Goal: Task Accomplishment & Management: Use online tool/utility

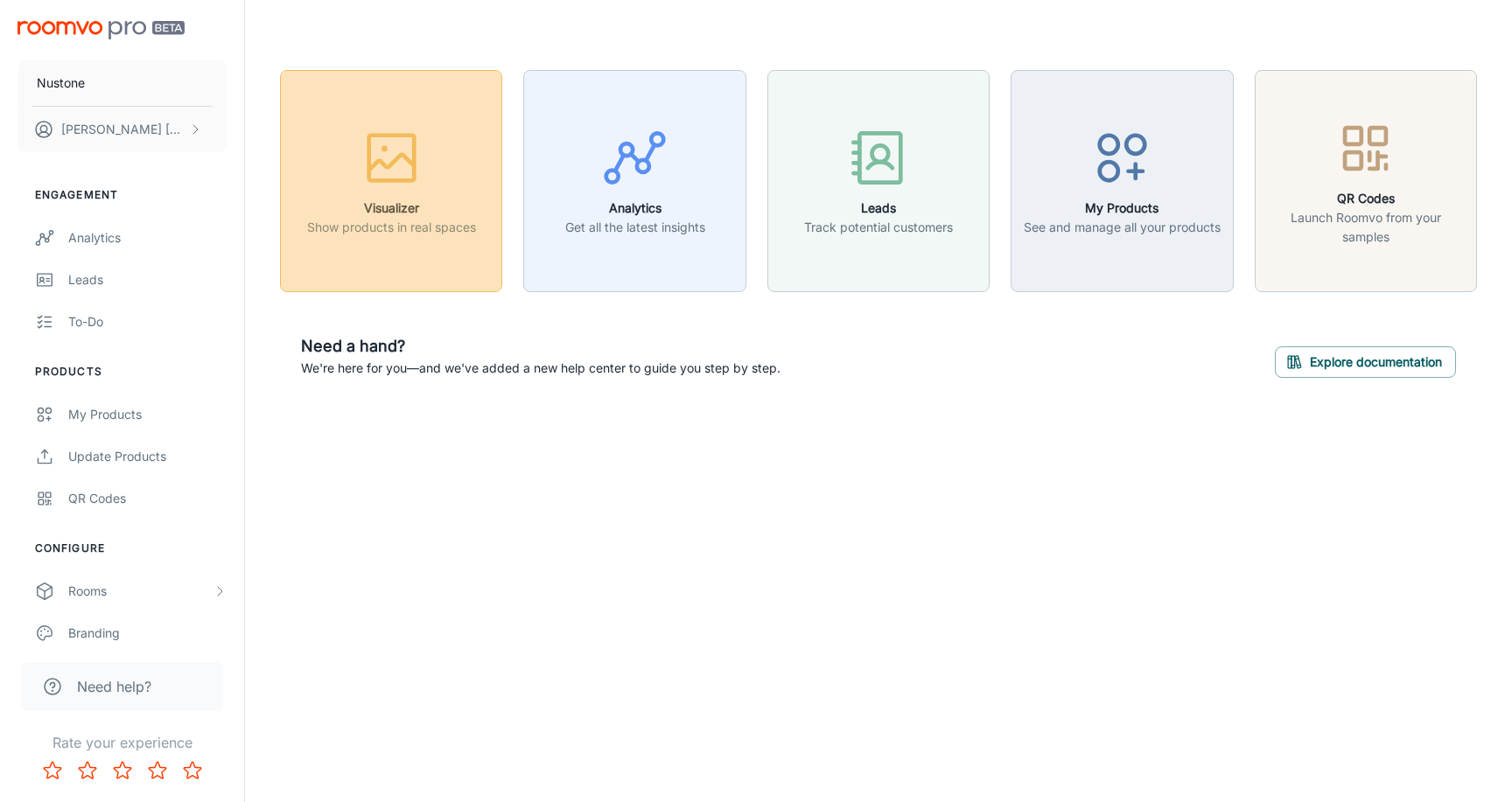
click at [371, 194] on div "button" at bounding box center [392, 160] width 169 height 72
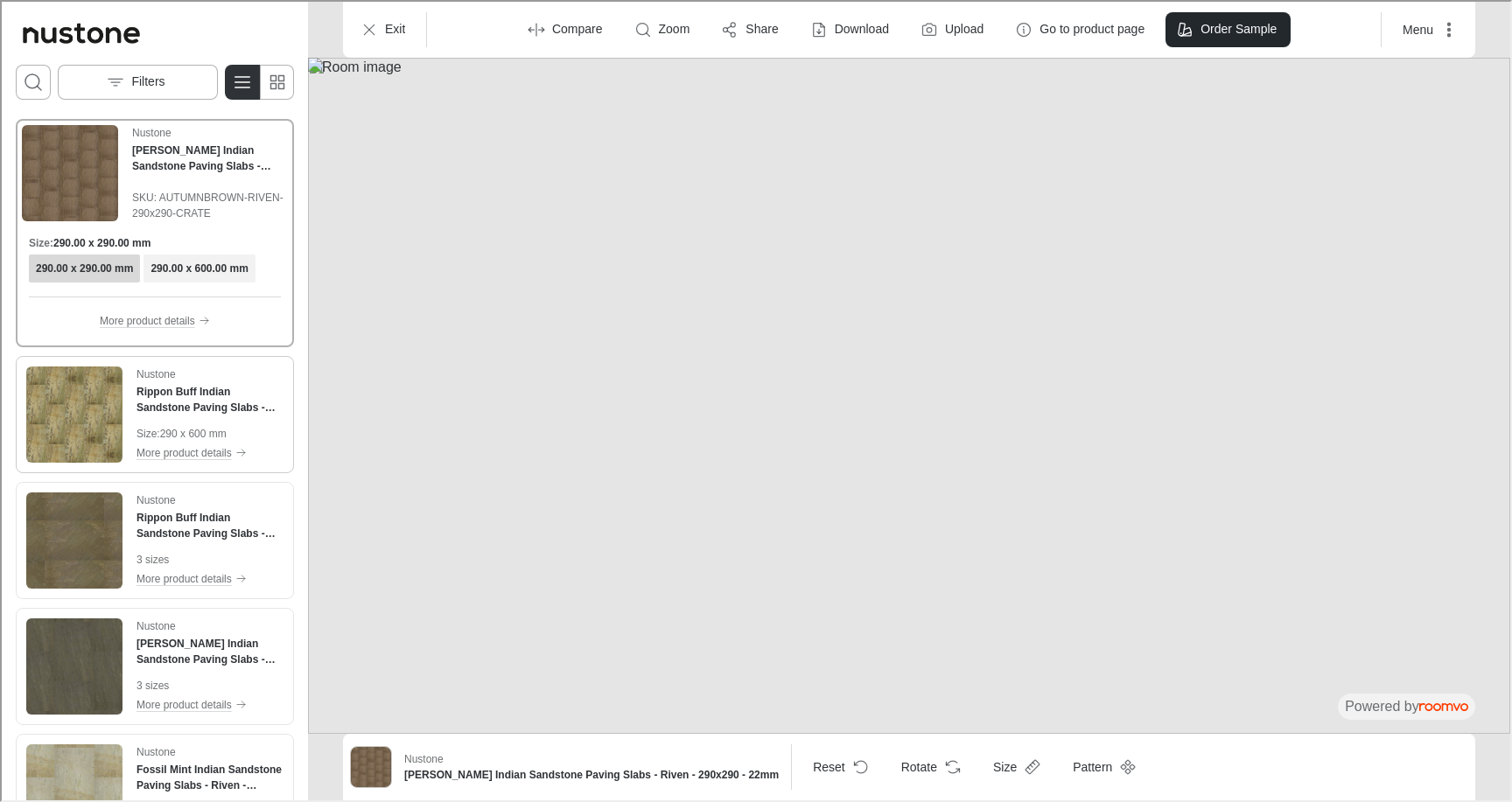
click at [87, 415] on img "See Rippon Buff Indian Sandstone Paving Slabs - Riven - 600x290 - 22mm in the r…" at bounding box center [72, 412] width 96 height 96
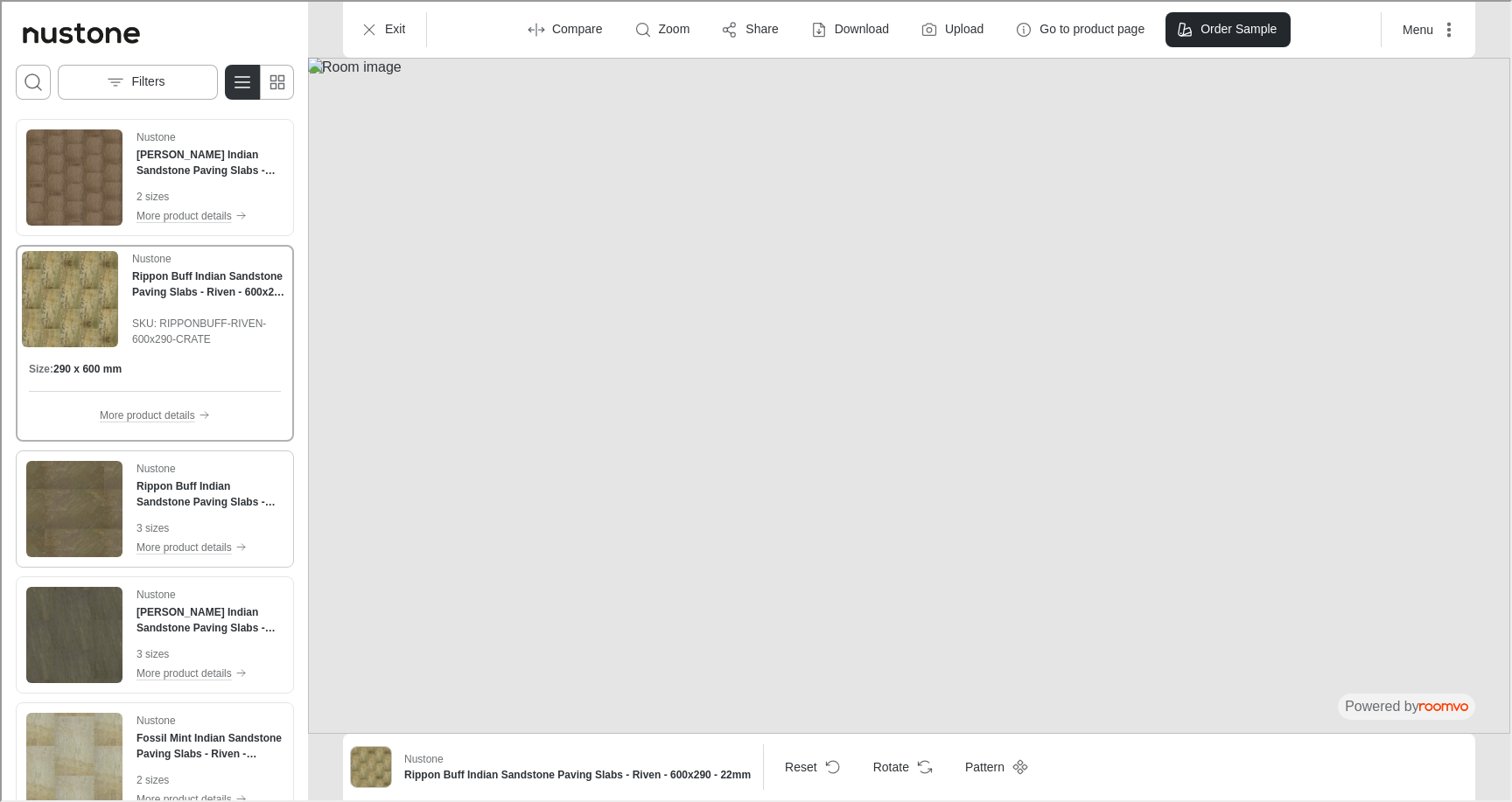
click at [90, 475] on img "See Rippon Buff Indian Sandstone Paving Slabs - Riven - 600x900 - 22mm in the r…" at bounding box center [72, 507] width 96 height 96
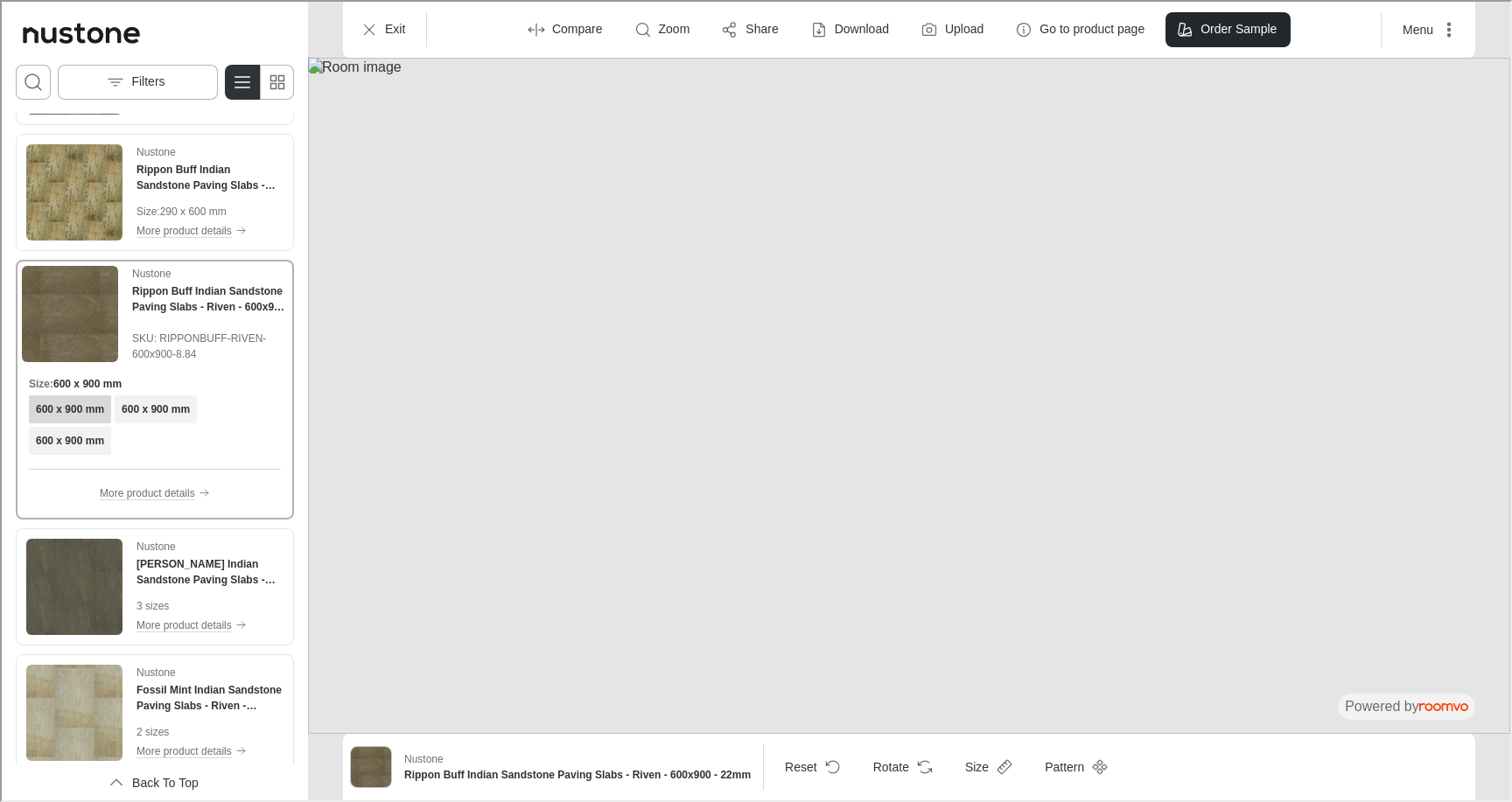
scroll to position [155, 0]
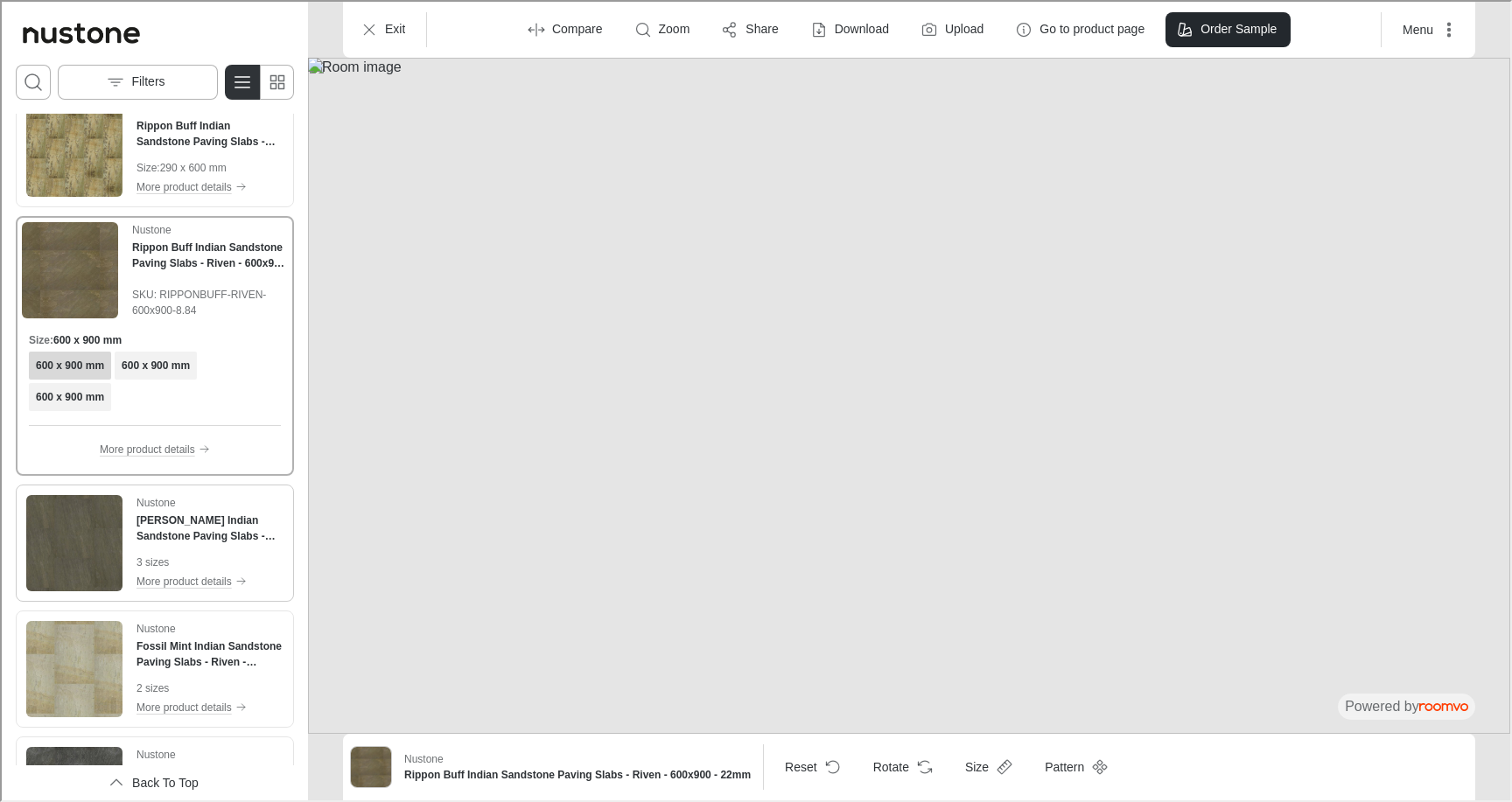
click at [57, 542] on img "See Autumn Brown Indian Sandstone Paving Slabs - Riven - 600x900 - 22mm in the …" at bounding box center [72, 541] width 96 height 96
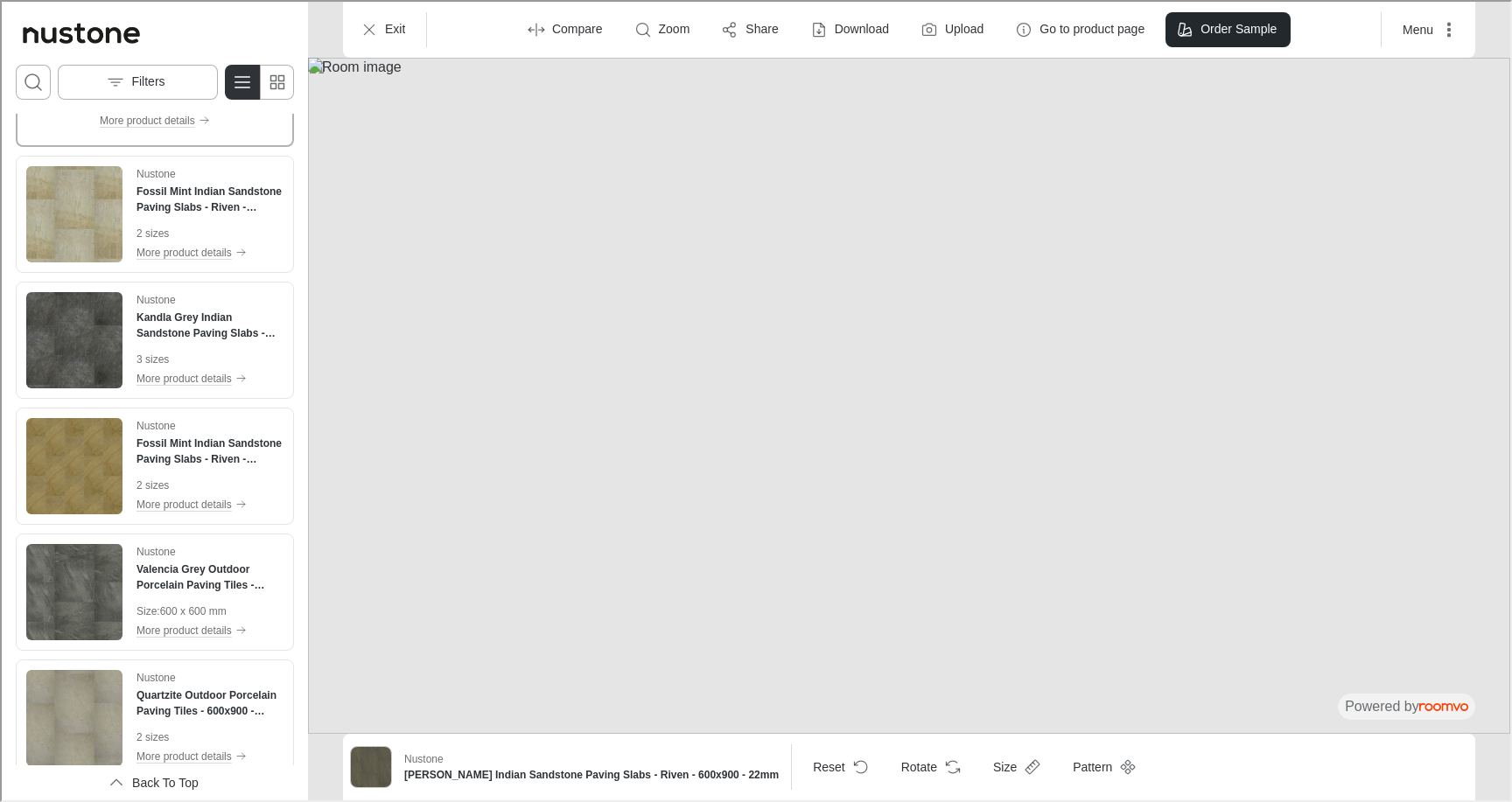
scroll to position [805, 0]
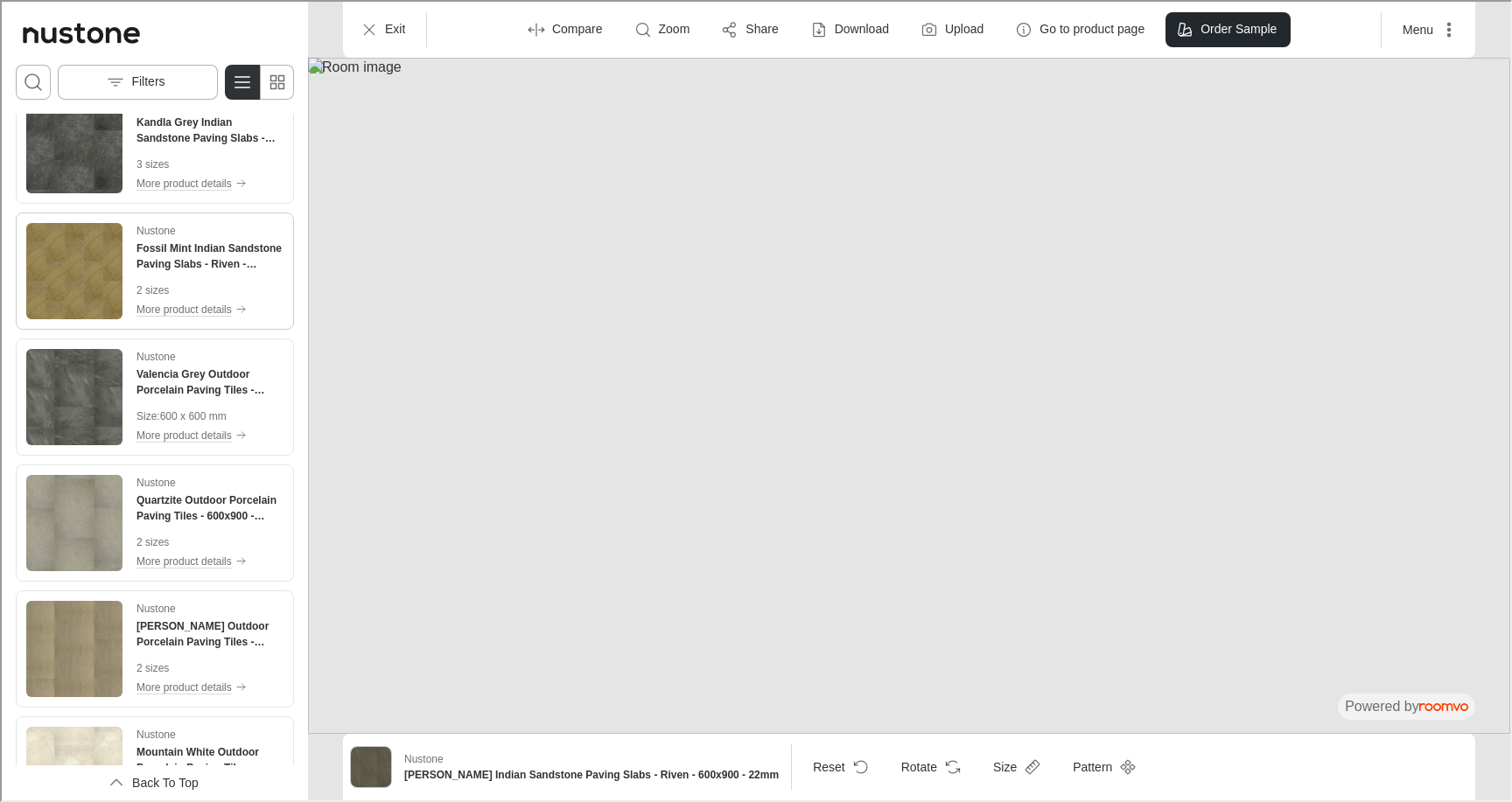
click at [67, 280] on img "See Fossil Mint Indian Sandstone Paving Slabs - Riven - 600x290 - 22mm in the r…" at bounding box center [72, 269] width 96 height 96
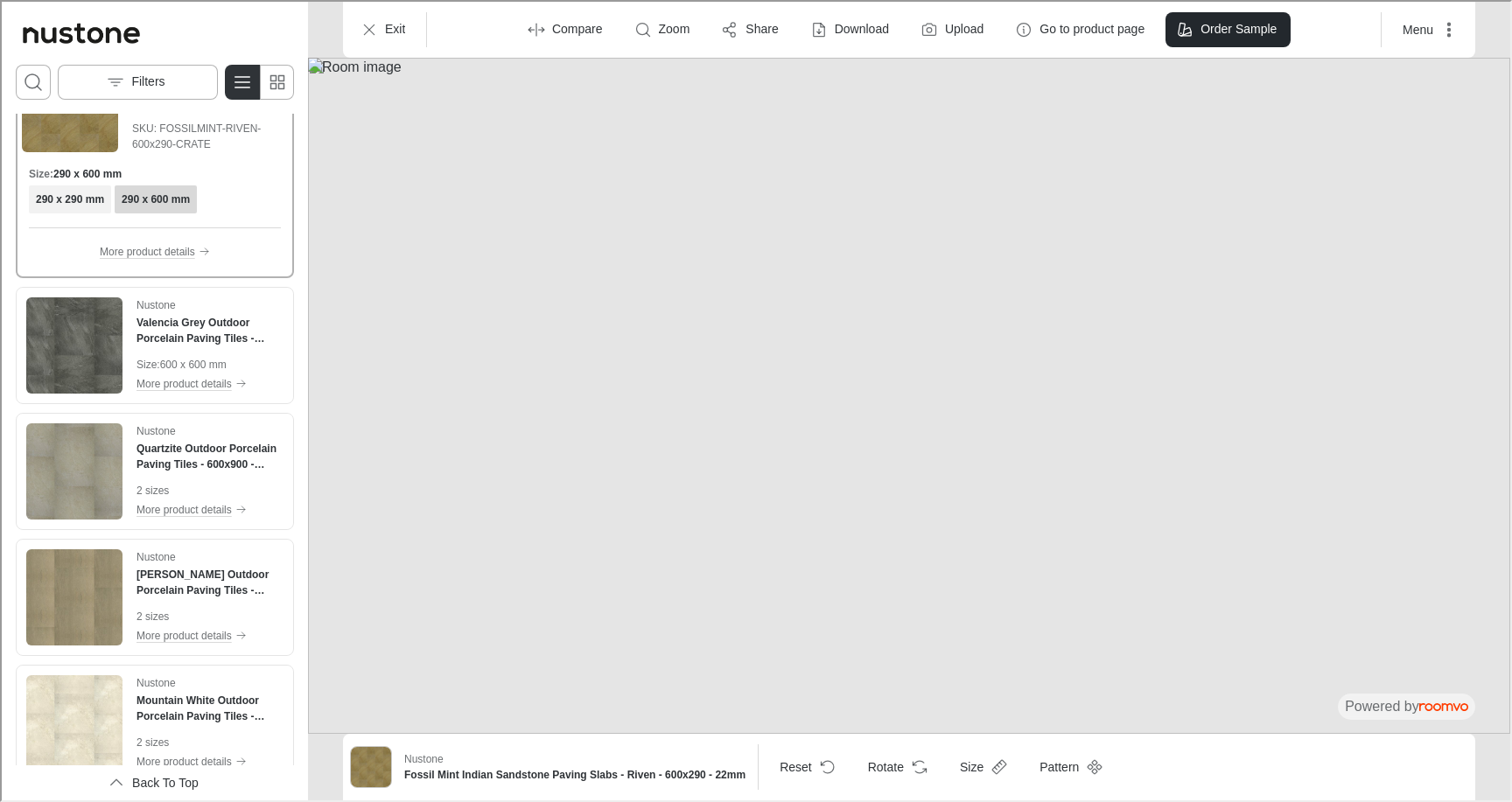
scroll to position [827, 0]
click at [76, 313] on img "See Valencia Grey Outdoor Porcelain Paving Tiles - 600x600 - 20mm in the room" at bounding box center [72, 342] width 96 height 96
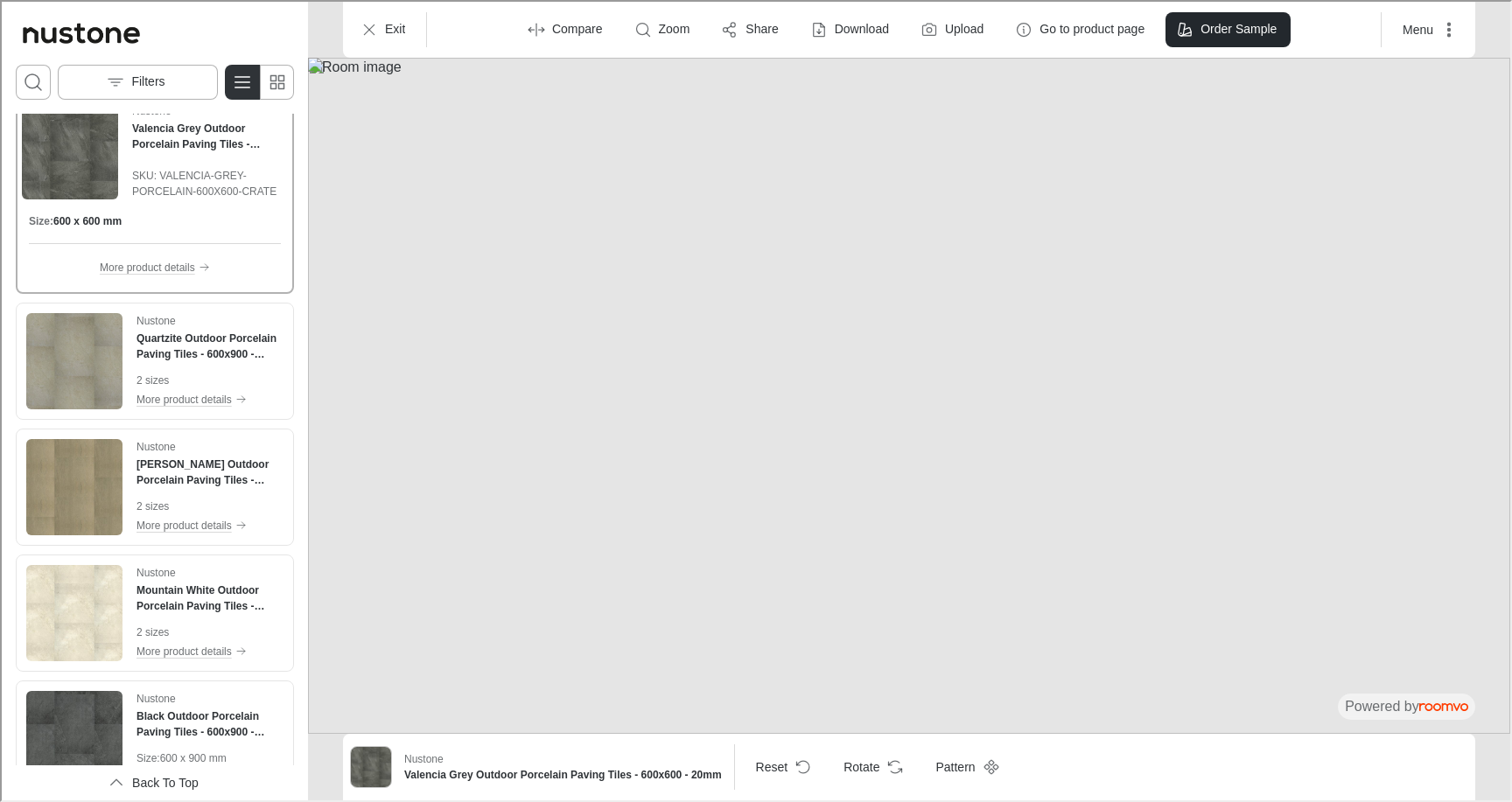
scroll to position [918, 0]
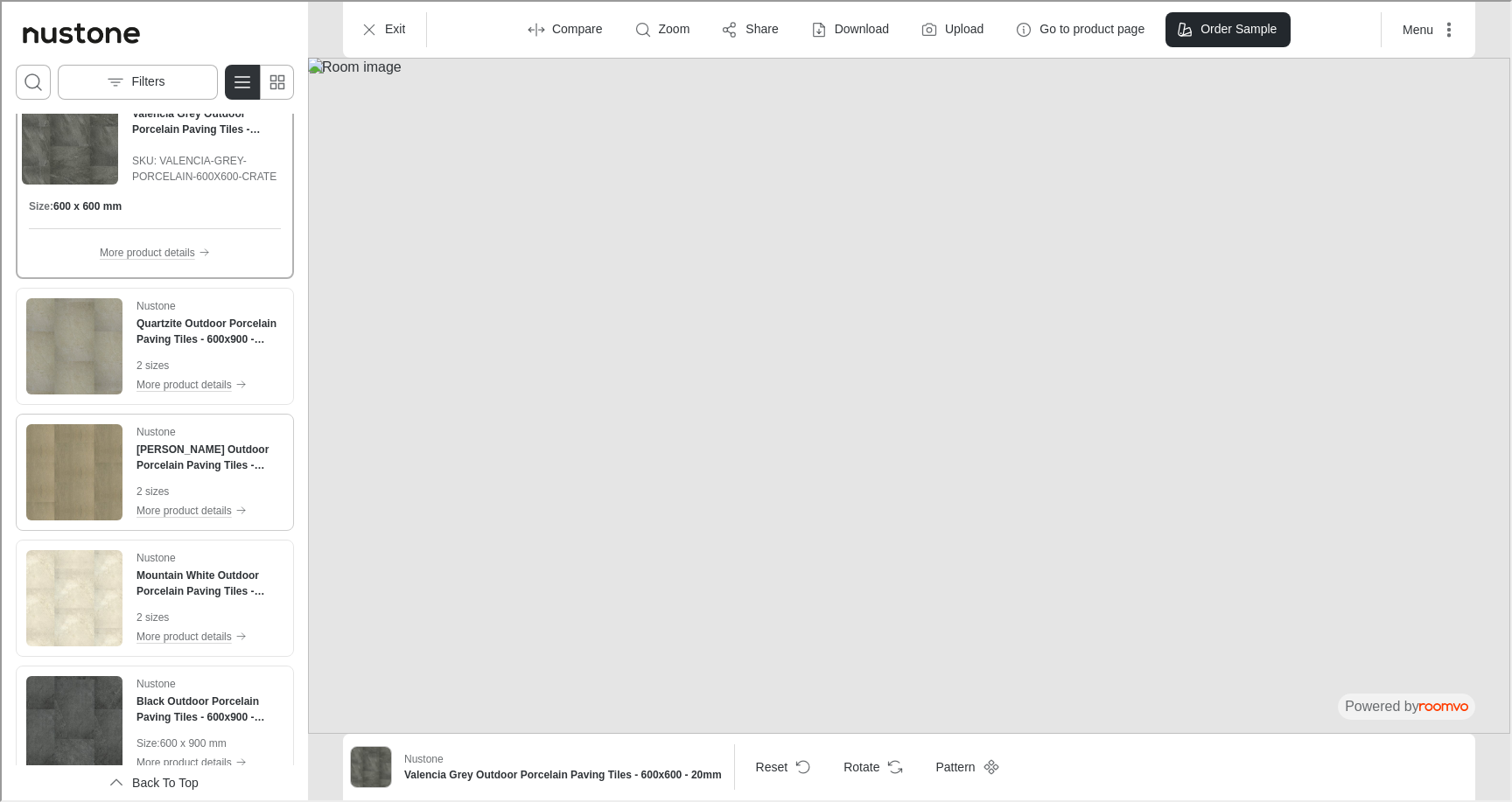
click at [61, 438] on img "See Raj Green Outdoor Porcelain Paving Tiles - 600x600 - 20mm in the room" at bounding box center [72, 470] width 96 height 96
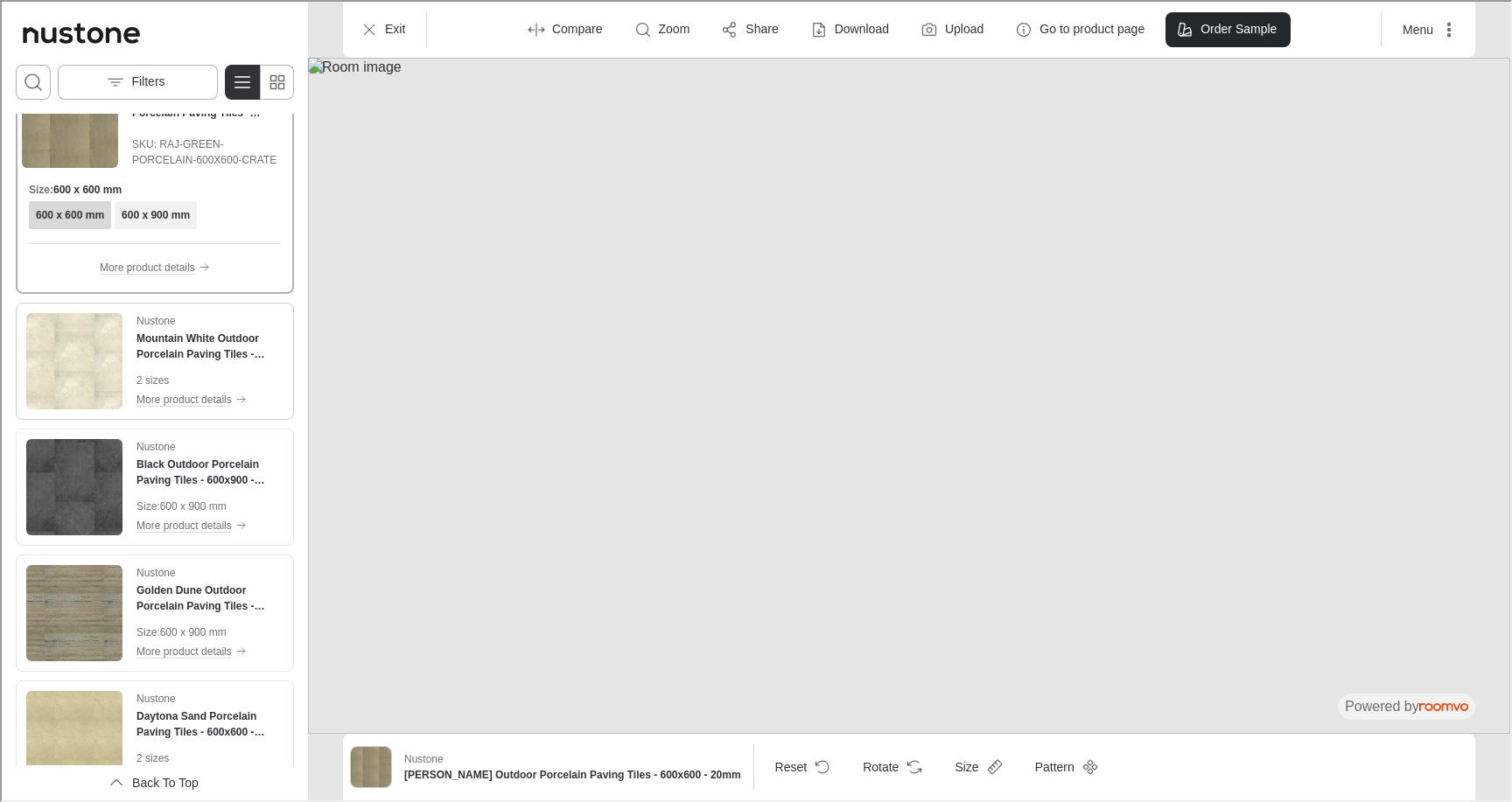
scroll to position [1188, 0]
click at [68, 472] on img "See Black Outdoor Porcelain Paving Tiles - 600x900 - 20mm in the room" at bounding box center [72, 484] width 96 height 96
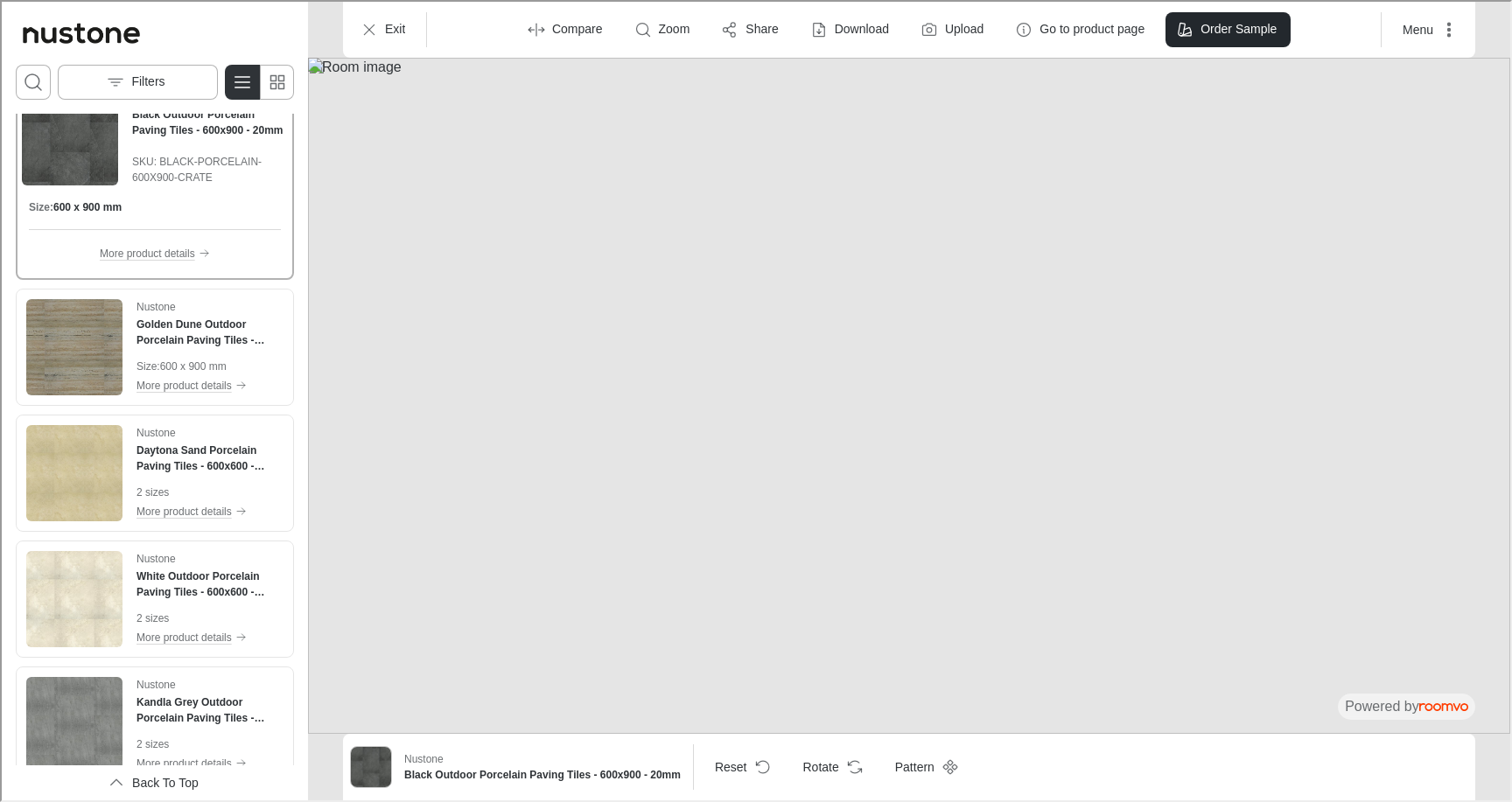
scroll to position [1453, 0]
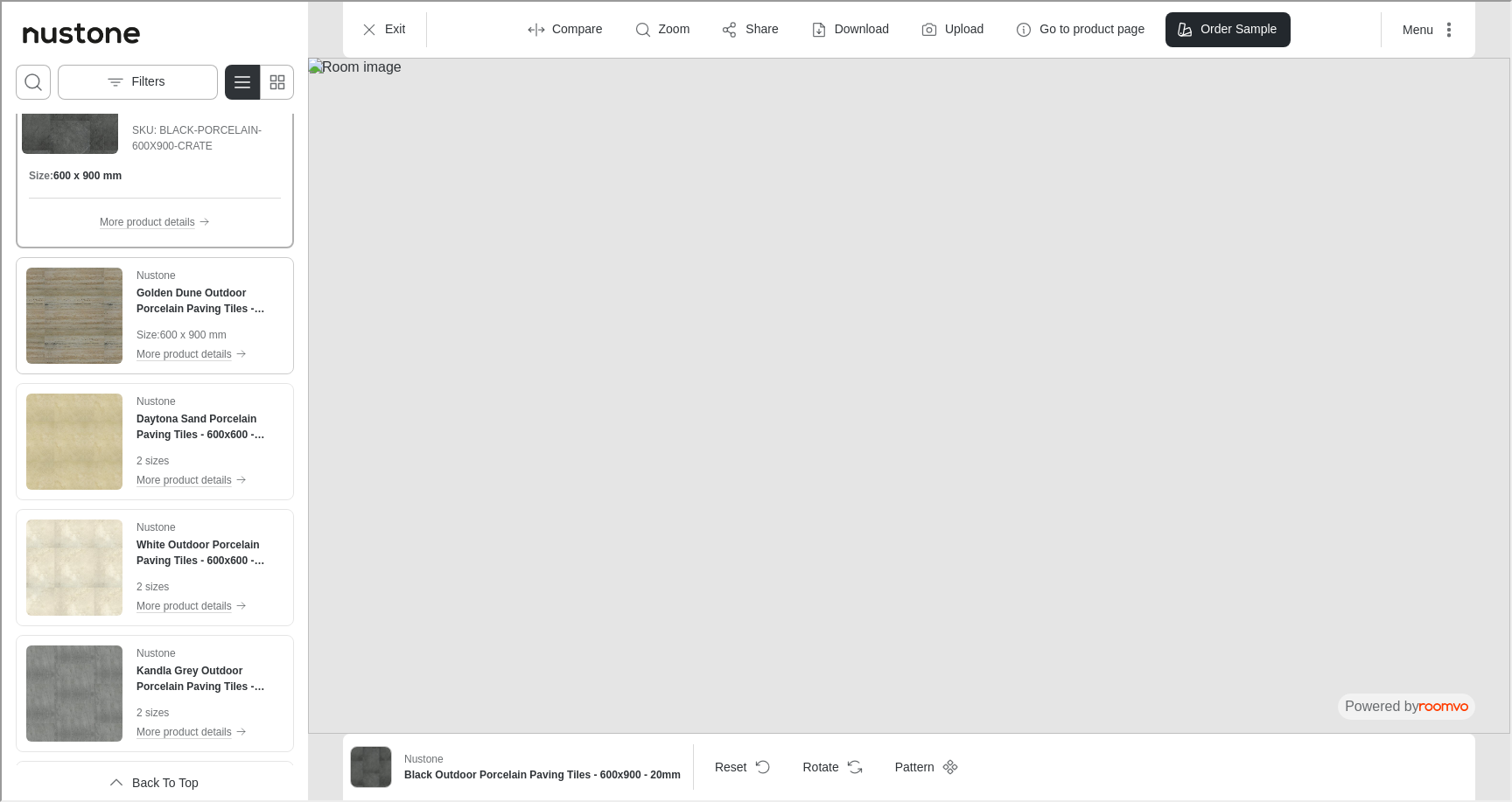
click at [73, 335] on img "See Golden Dune Outdoor Porcelain Paving Tiles - 600x900 - 20mm in the room" at bounding box center [72, 313] width 96 height 96
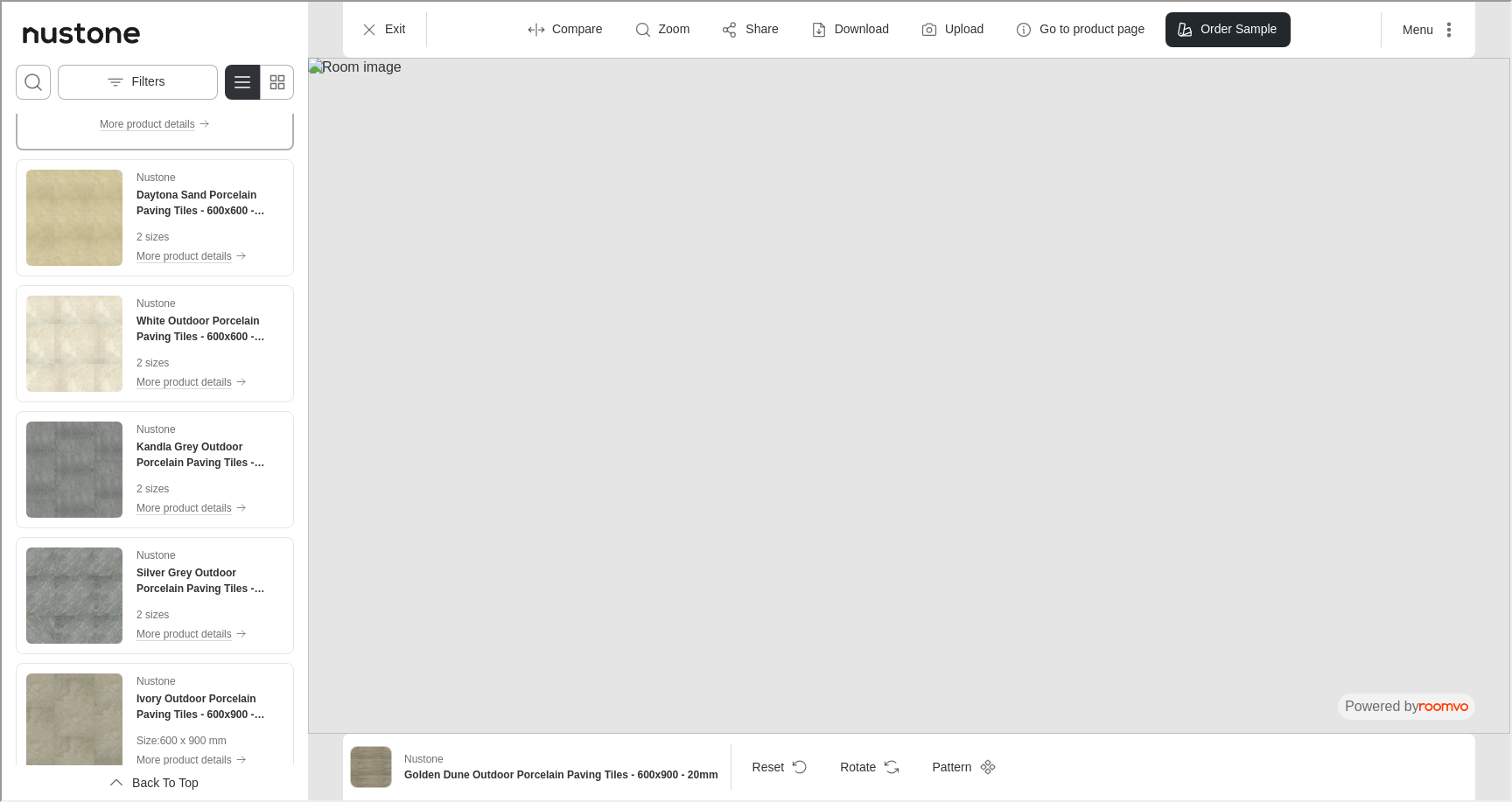
scroll to position [1686, 0]
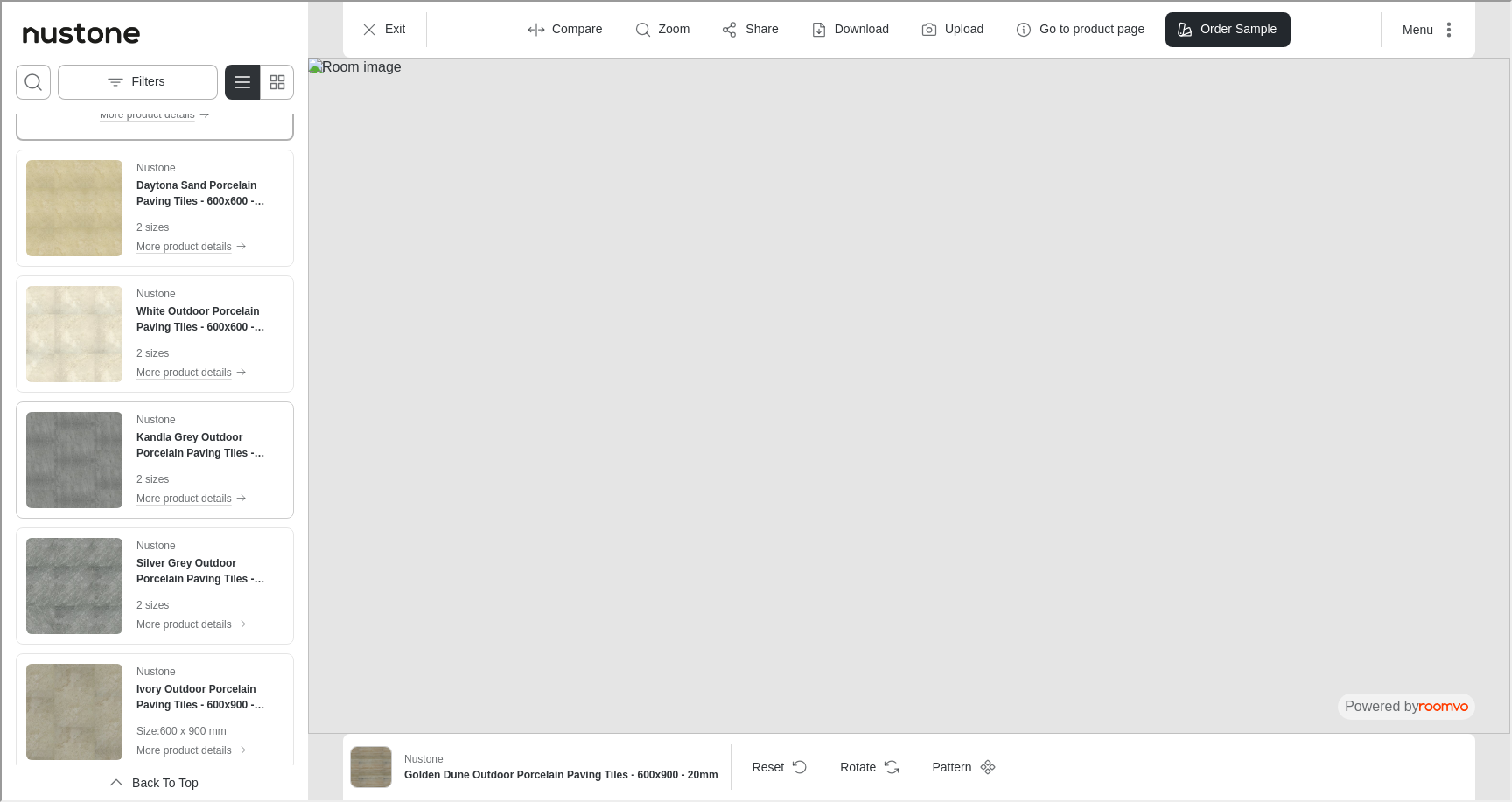
click at [78, 420] on img "See Kandla Grey Outdoor Porcelain Paving Tiles - 600x600 - 20mm in the room" at bounding box center [72, 458] width 96 height 96
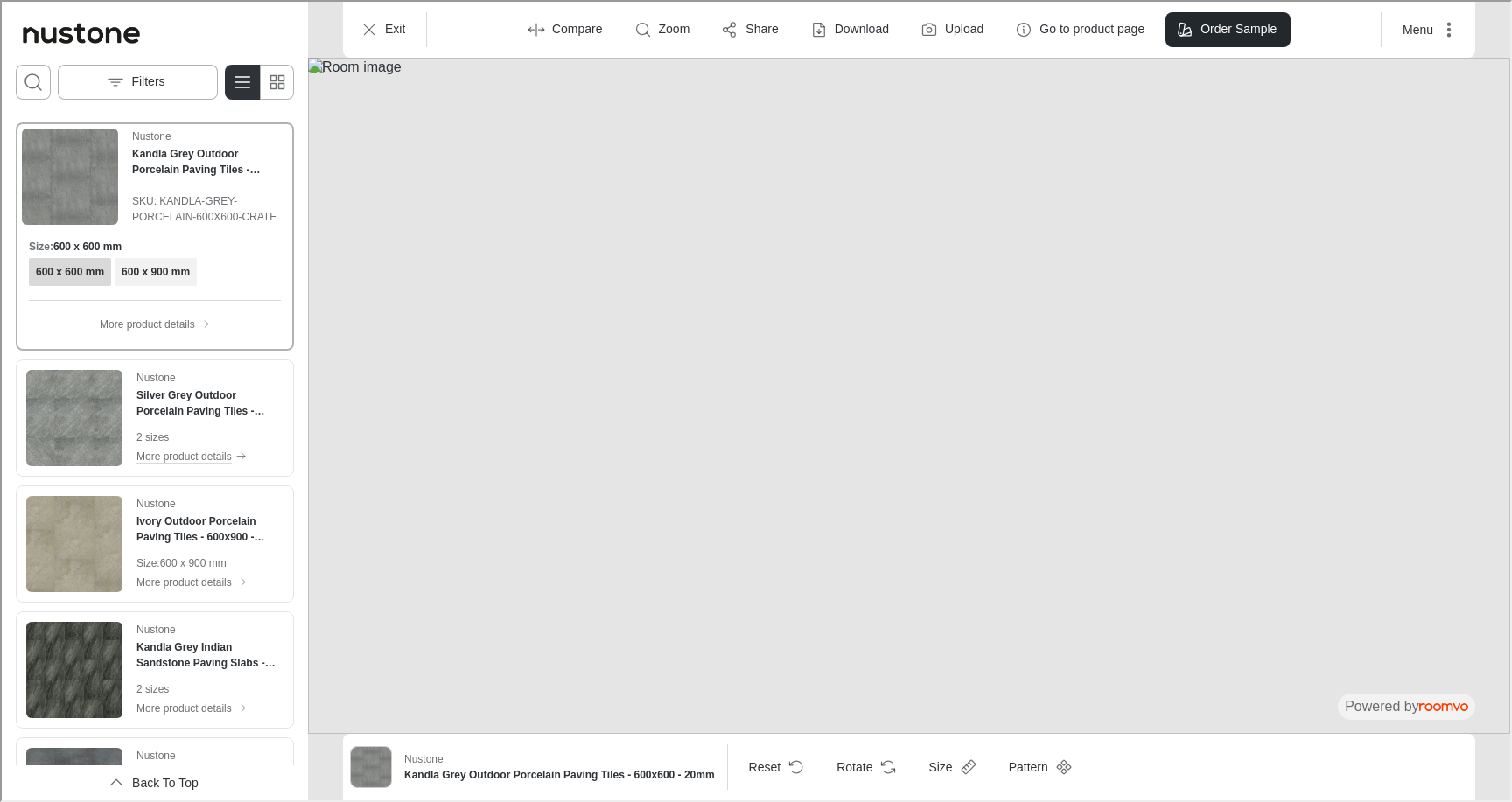
scroll to position [1890, 0]
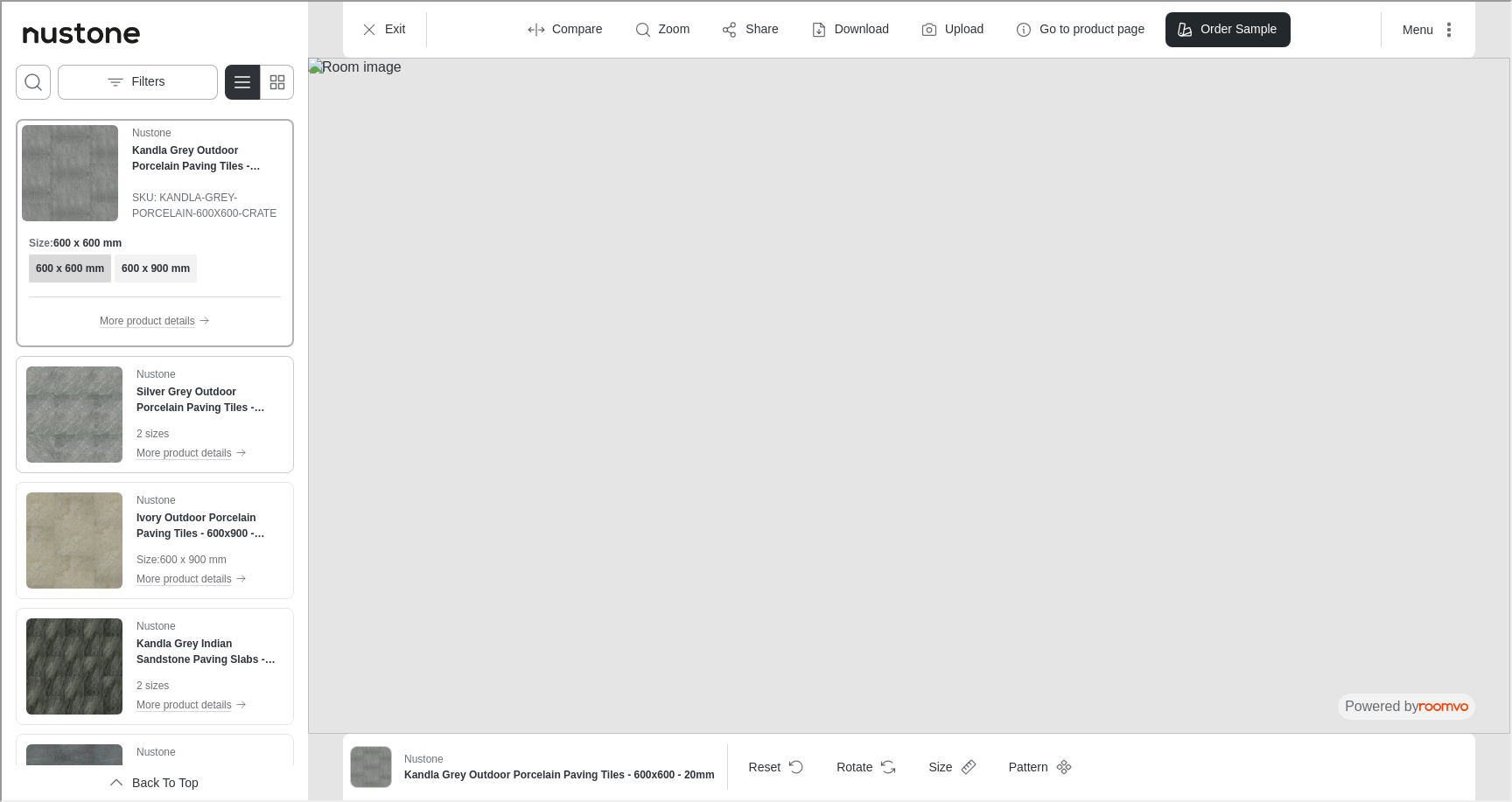
click at [71, 422] on img "See Silver Grey Outdoor Porcelain Paving Tiles - 600x600 - 20mm in the room" at bounding box center [72, 412] width 96 height 96
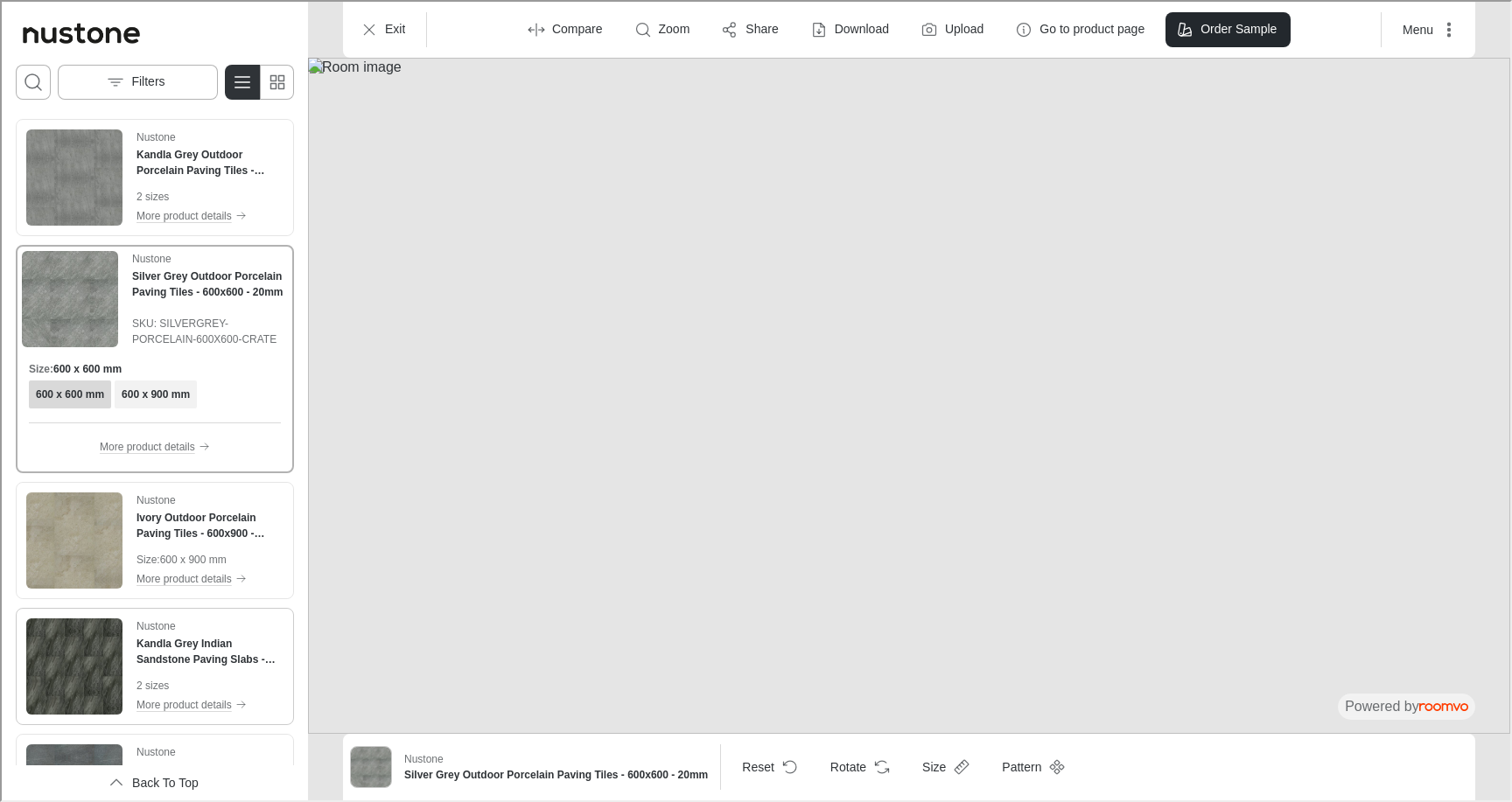
click at [82, 659] on img "See Kandla Grey Indian Sandstone Paving Slabs - Riven - 600x290 - 22mm in the r…" at bounding box center [72, 665] width 96 height 96
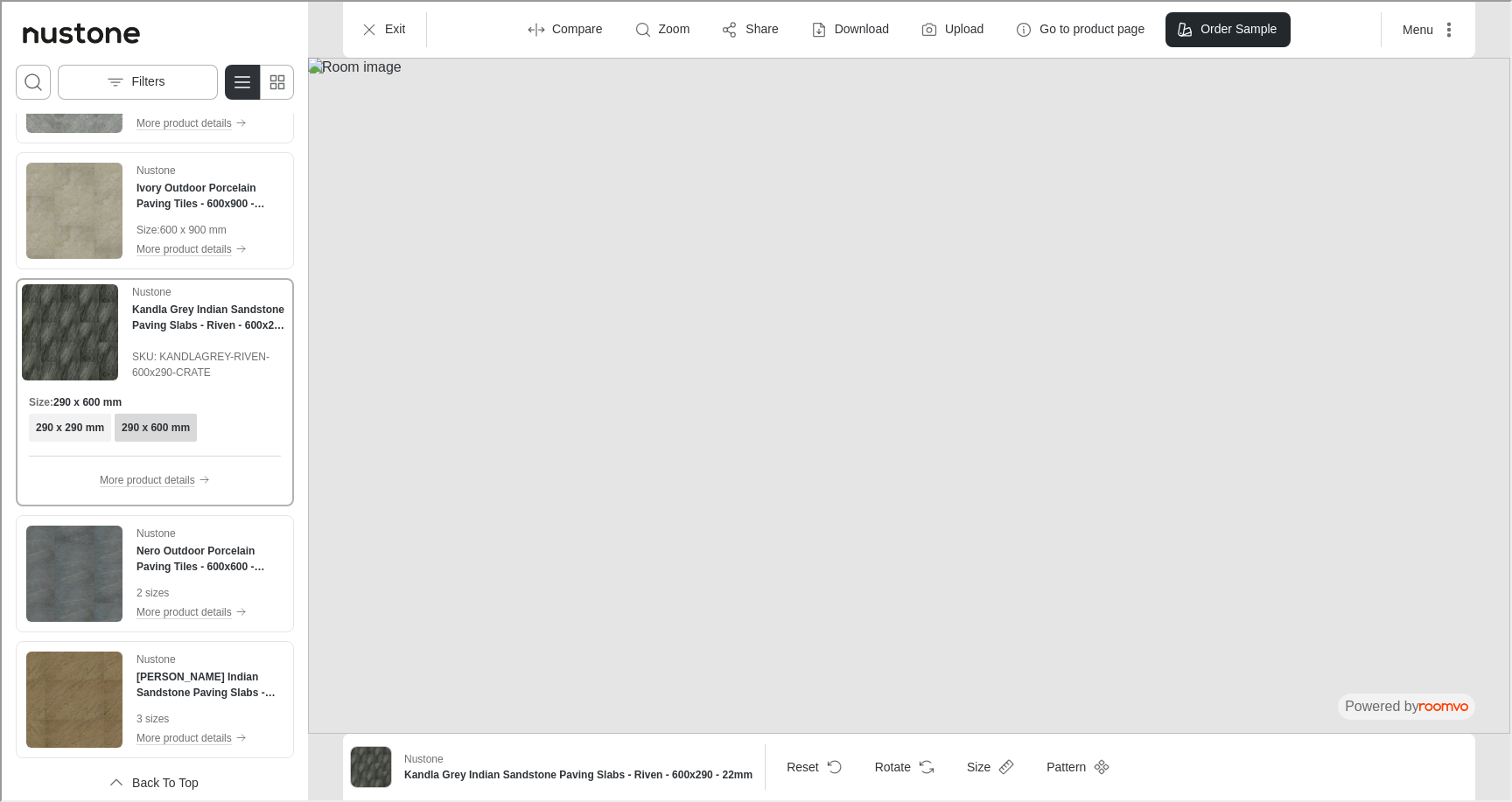
scroll to position [2110, 0]
click at [83, 600] on img "See Nero Outdoor Porcelain Paving Tiles - 600x600 - 20mm in the room" at bounding box center [72, 570] width 96 height 96
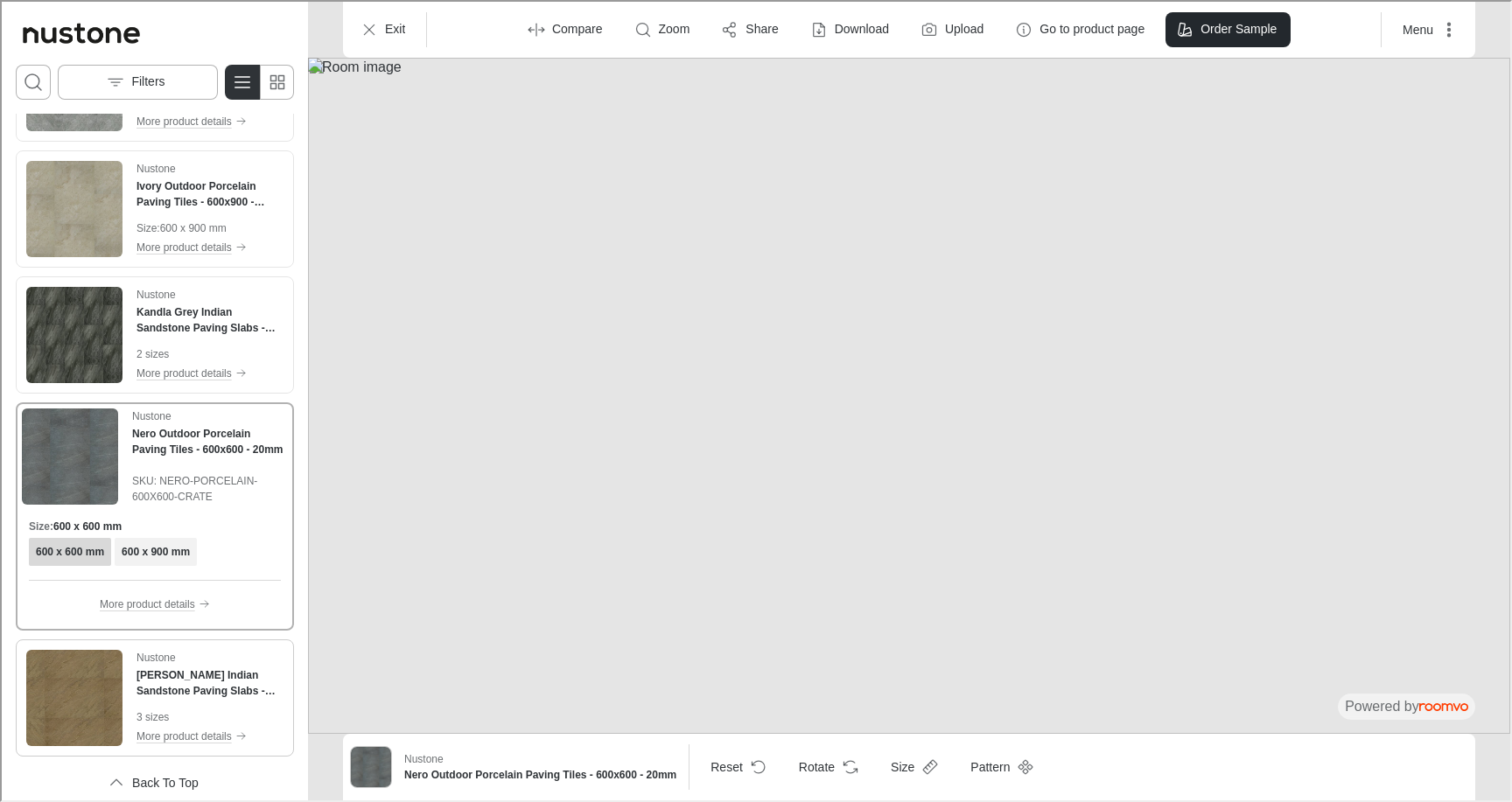
click at [99, 700] on img "See Raj Green Indian Sandstone Paving Slabs - Riven - 600x900 - 22mm in the room" at bounding box center [72, 696] width 96 height 96
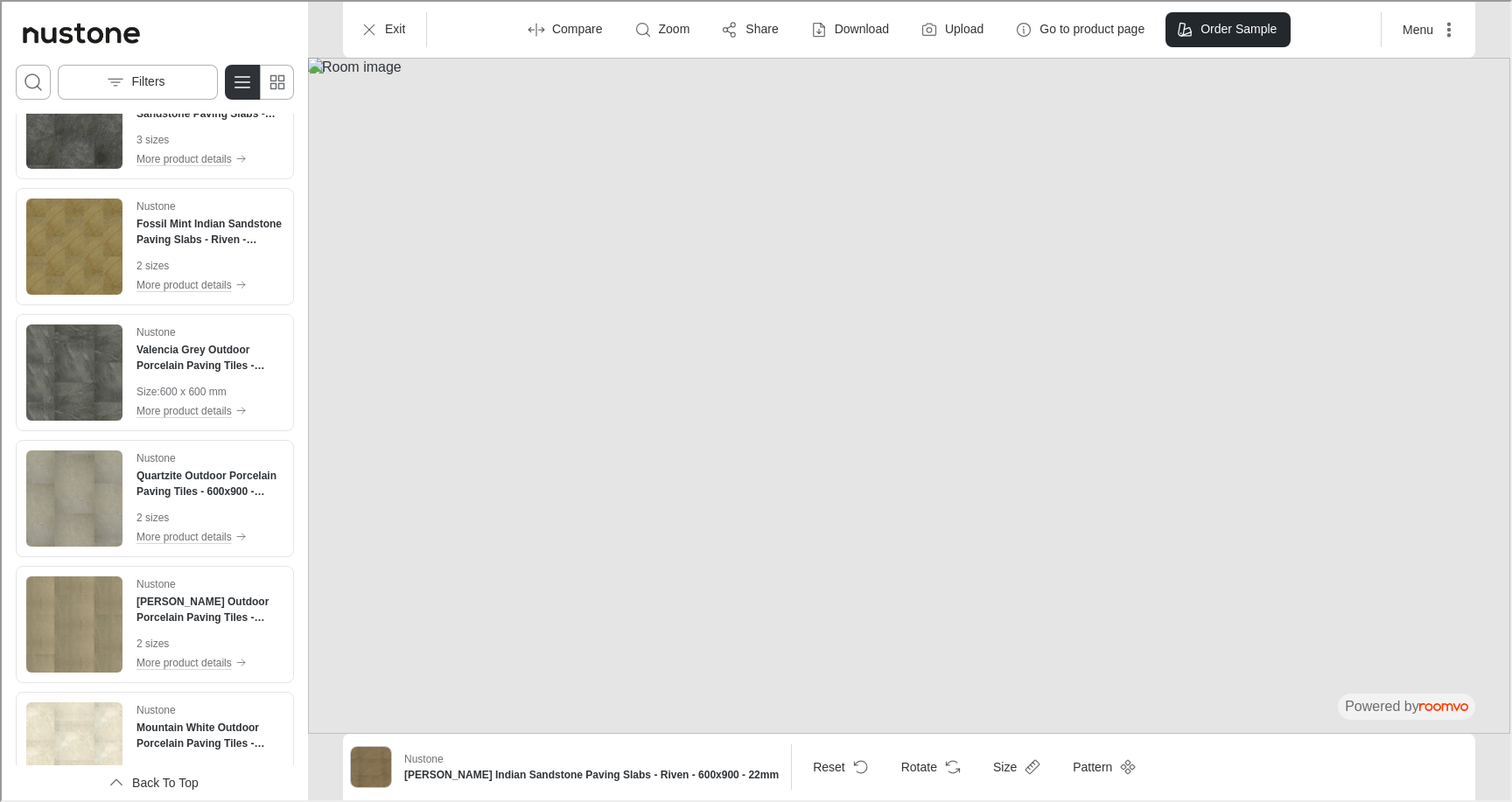
scroll to position [0, 0]
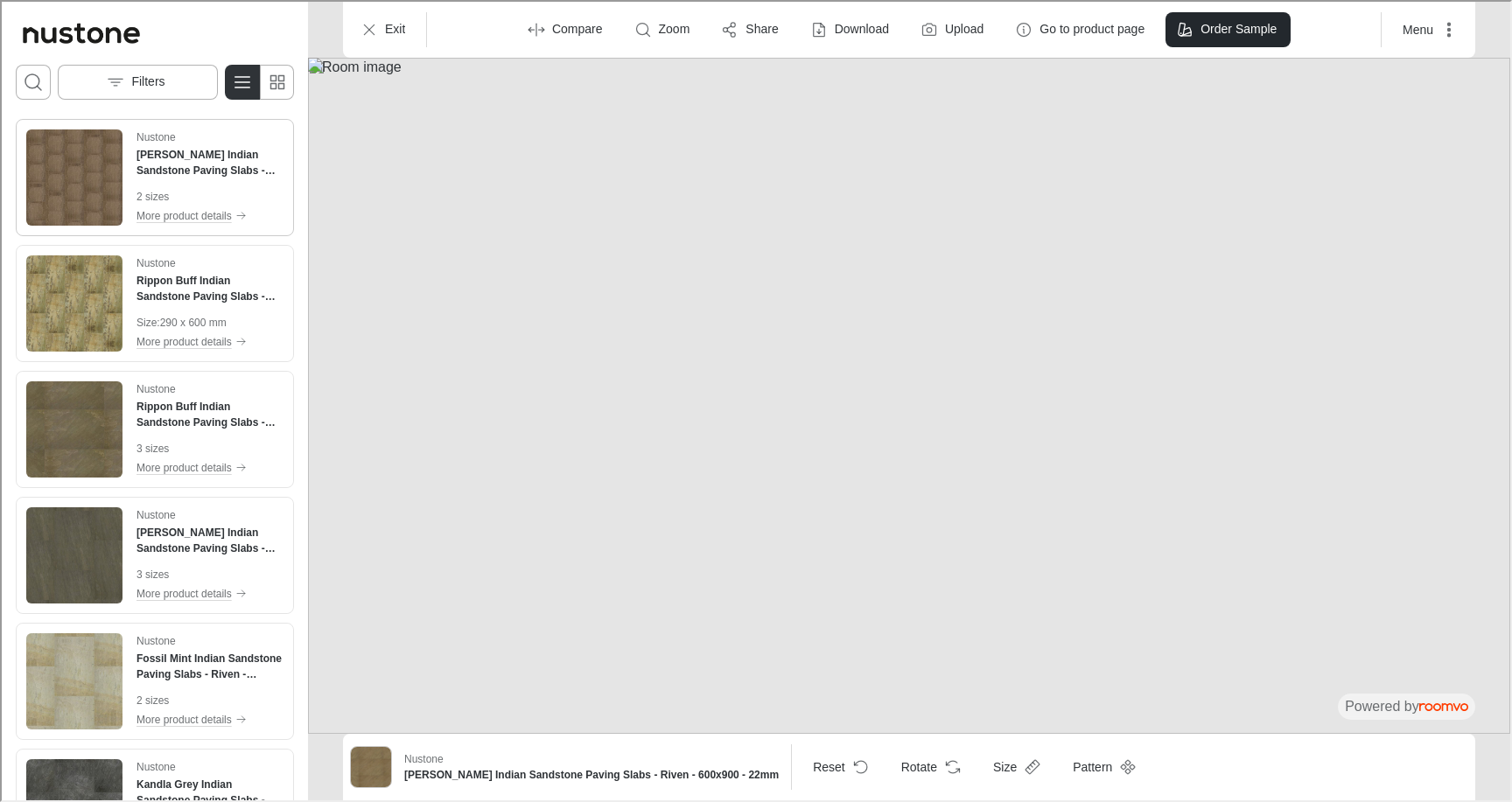
click at [80, 165] on img "See Autumn Brown Indian Sandstone Paving Slabs - Riven - 290x290 - 22mm in the …" at bounding box center [72, 175] width 96 height 96
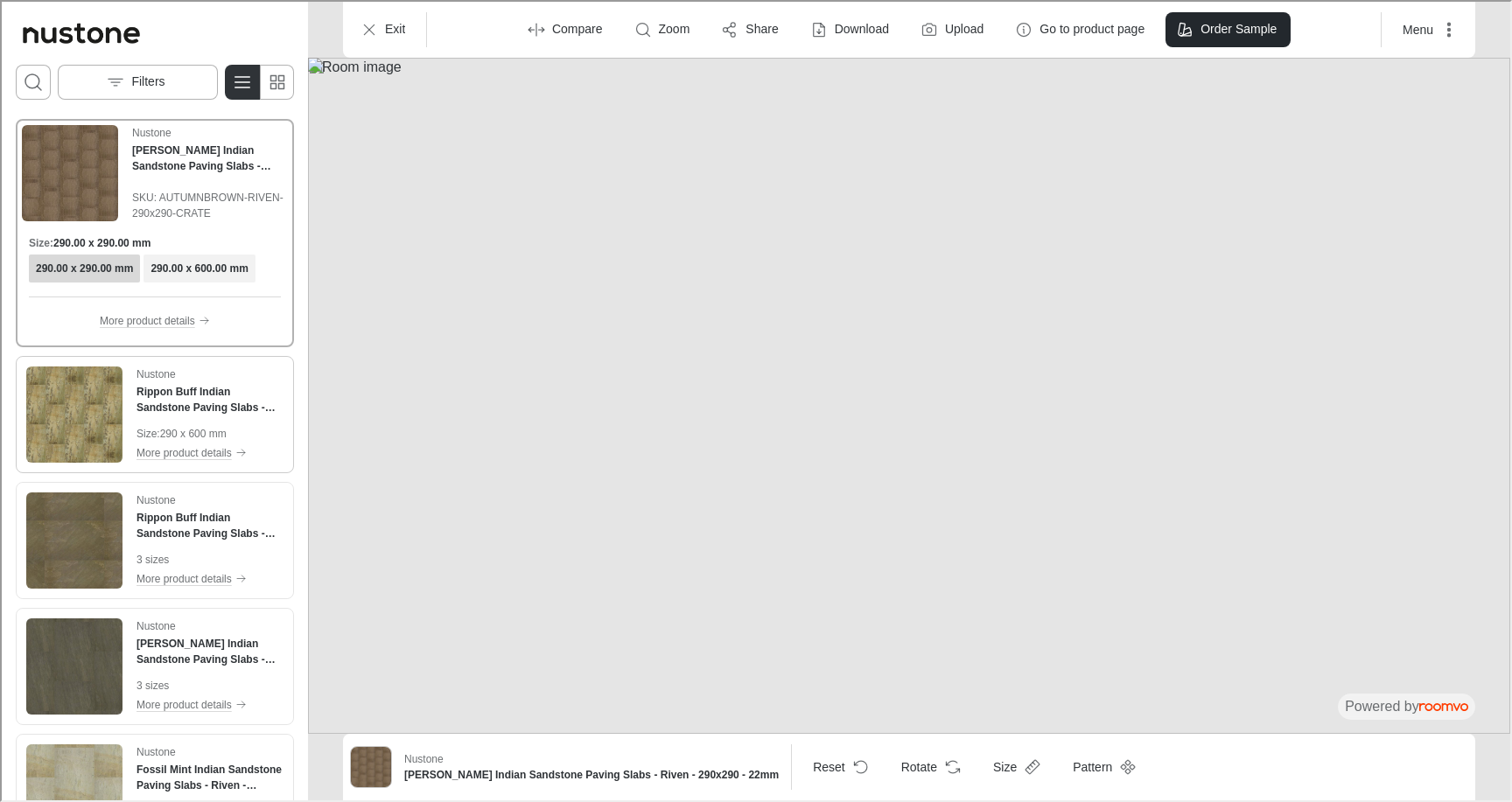
click at [63, 417] on img "See Rippon Buff Indian Sandstone Paving Slabs - Riven - 600x290 - 22mm in the r…" at bounding box center [72, 412] width 96 height 96
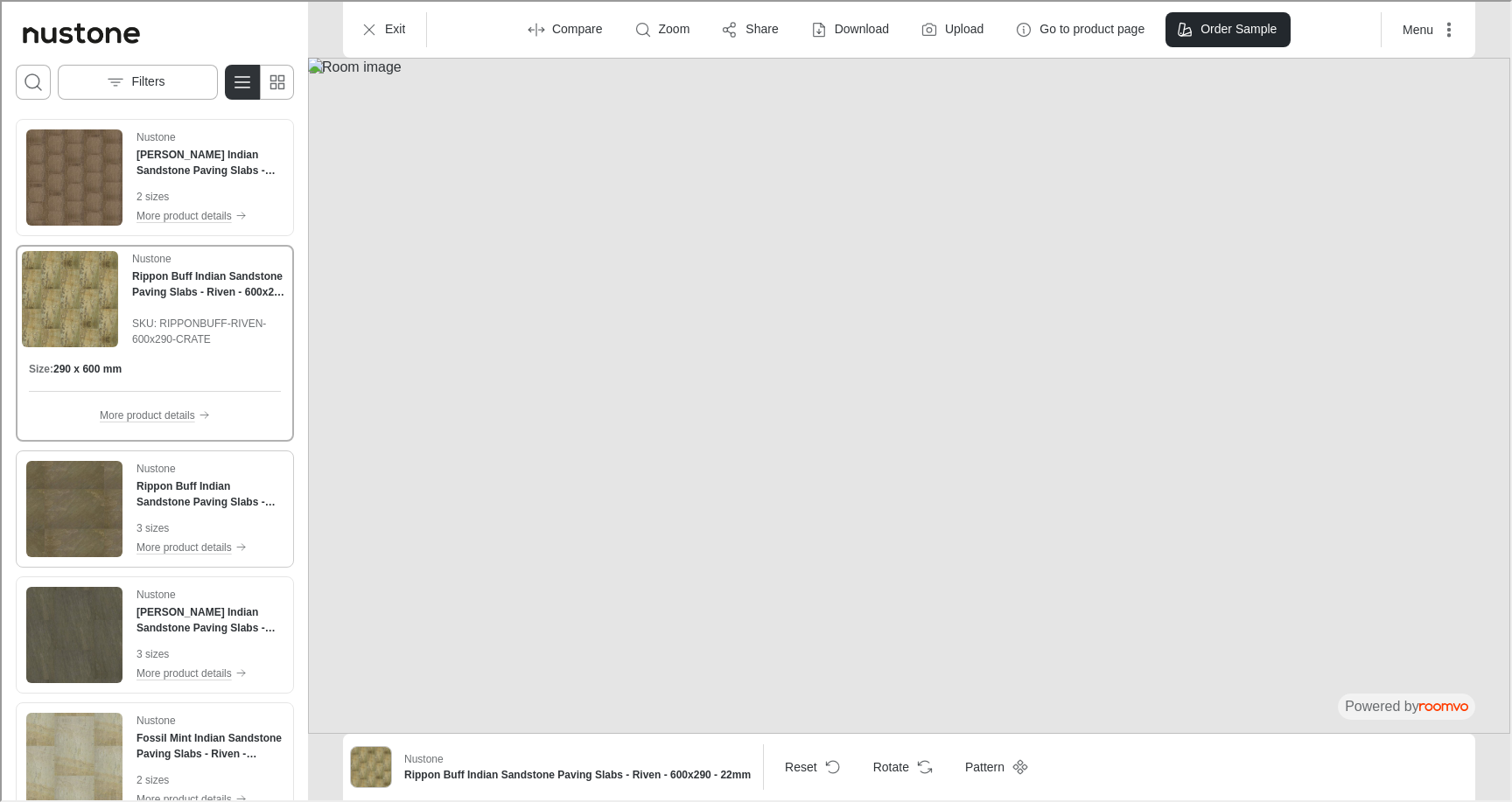
click at [72, 489] on img "See Rippon Buff Indian Sandstone Paving Slabs - Riven - 600x900 - 22mm in the r…" at bounding box center [72, 507] width 96 height 96
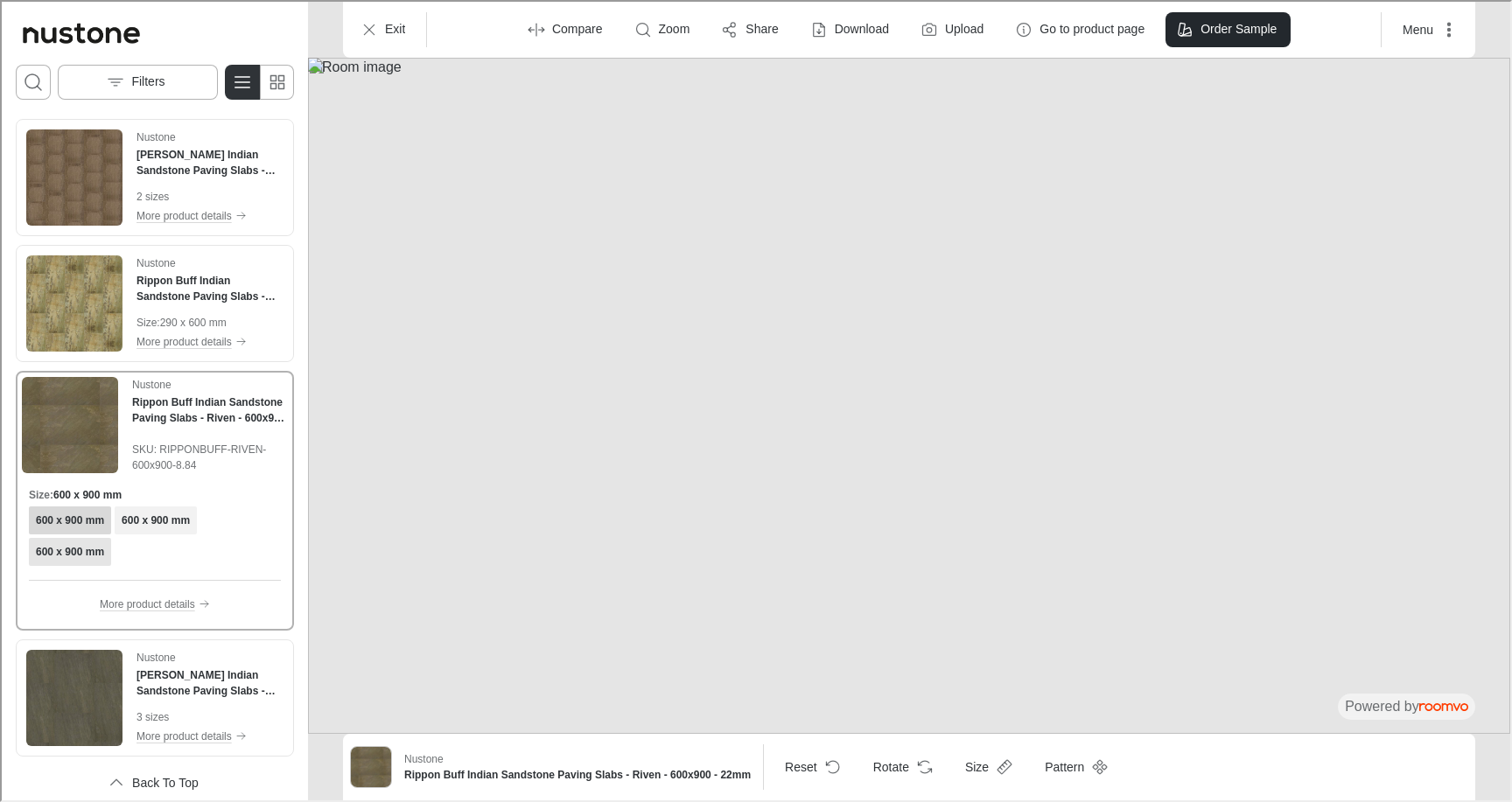
scroll to position [24, 0]
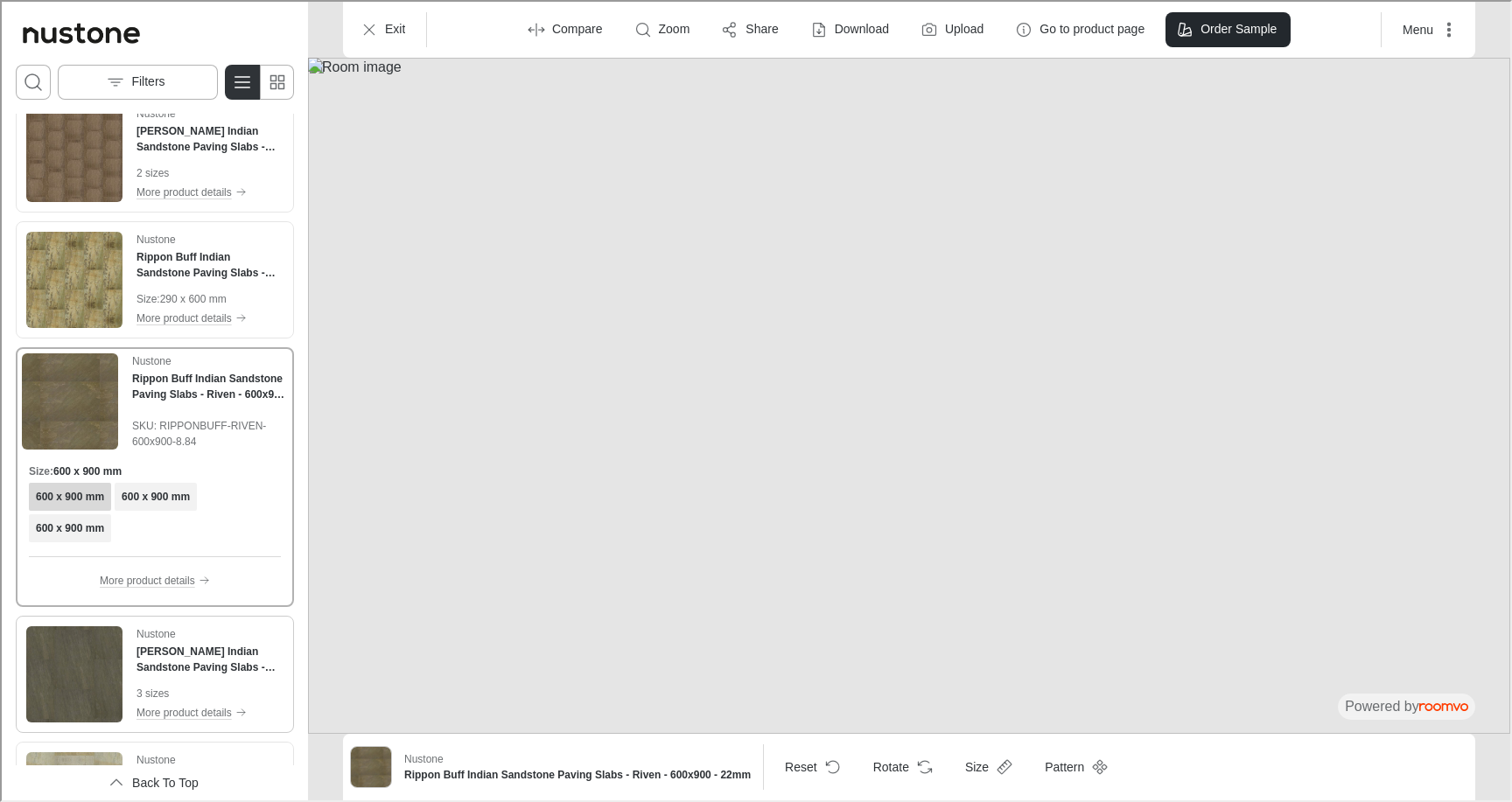
click at [70, 623] on div "Nustone [PERSON_NAME] Indian Sandstone Paving Slabs - Riven - 600x900 - 22mm 3 …" at bounding box center [153, 673] width 271 height 110
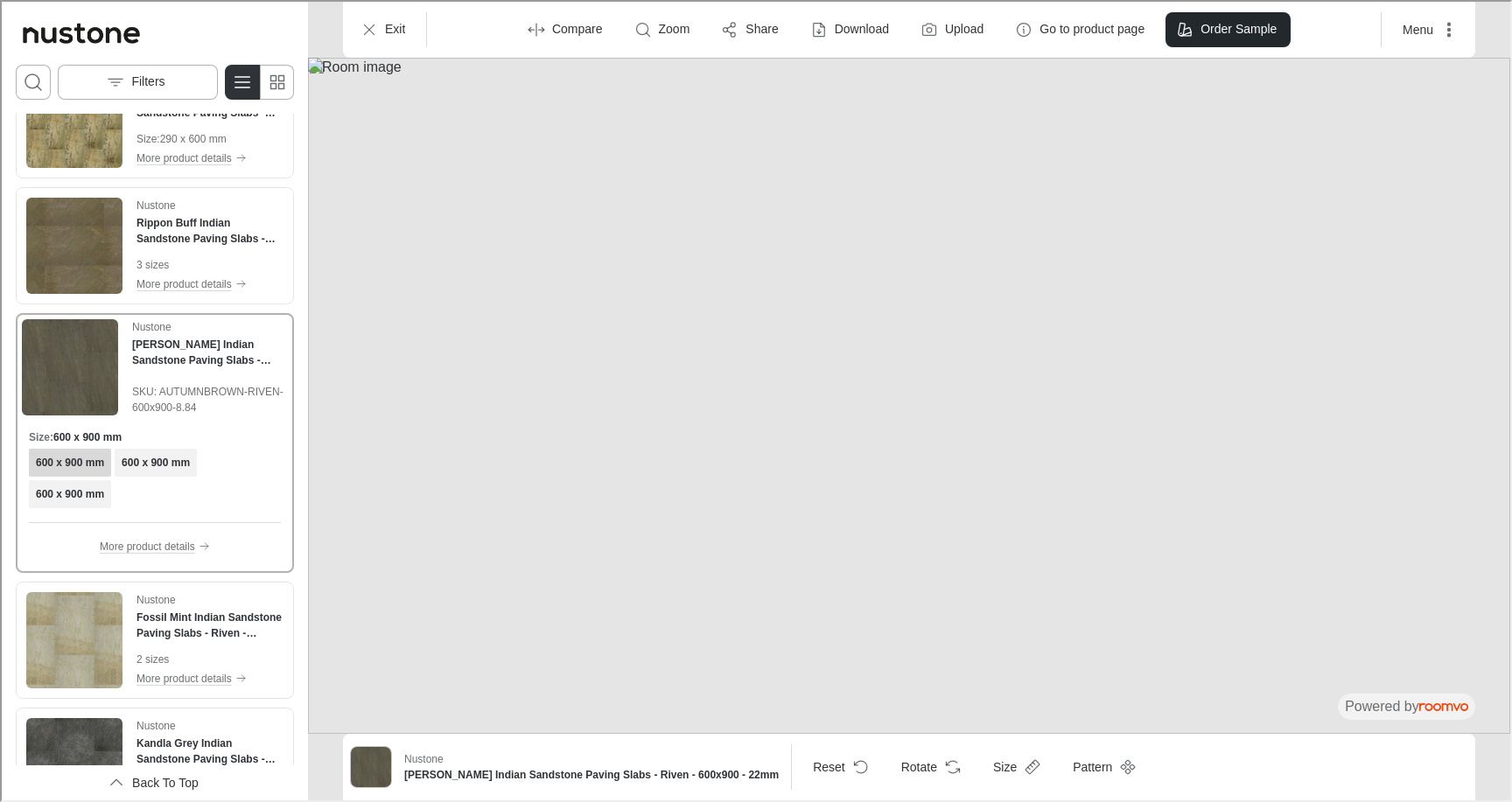
scroll to position [192, 0]
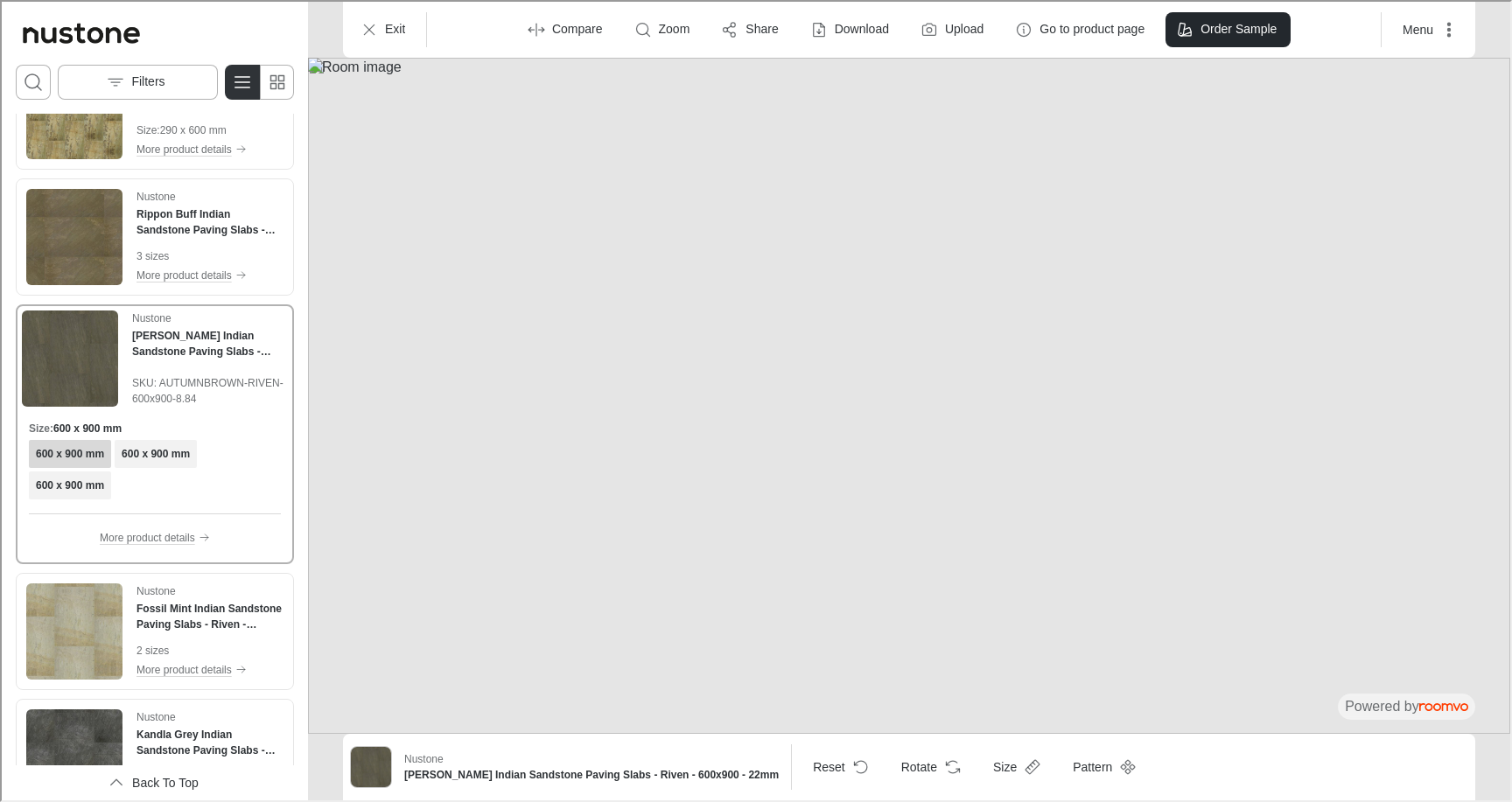
click at [70, 623] on img "See Fossil Mint Indian Sandstone Paving Slabs - Riven - 600x900 - 22mm in the r…" at bounding box center [72, 630] width 96 height 96
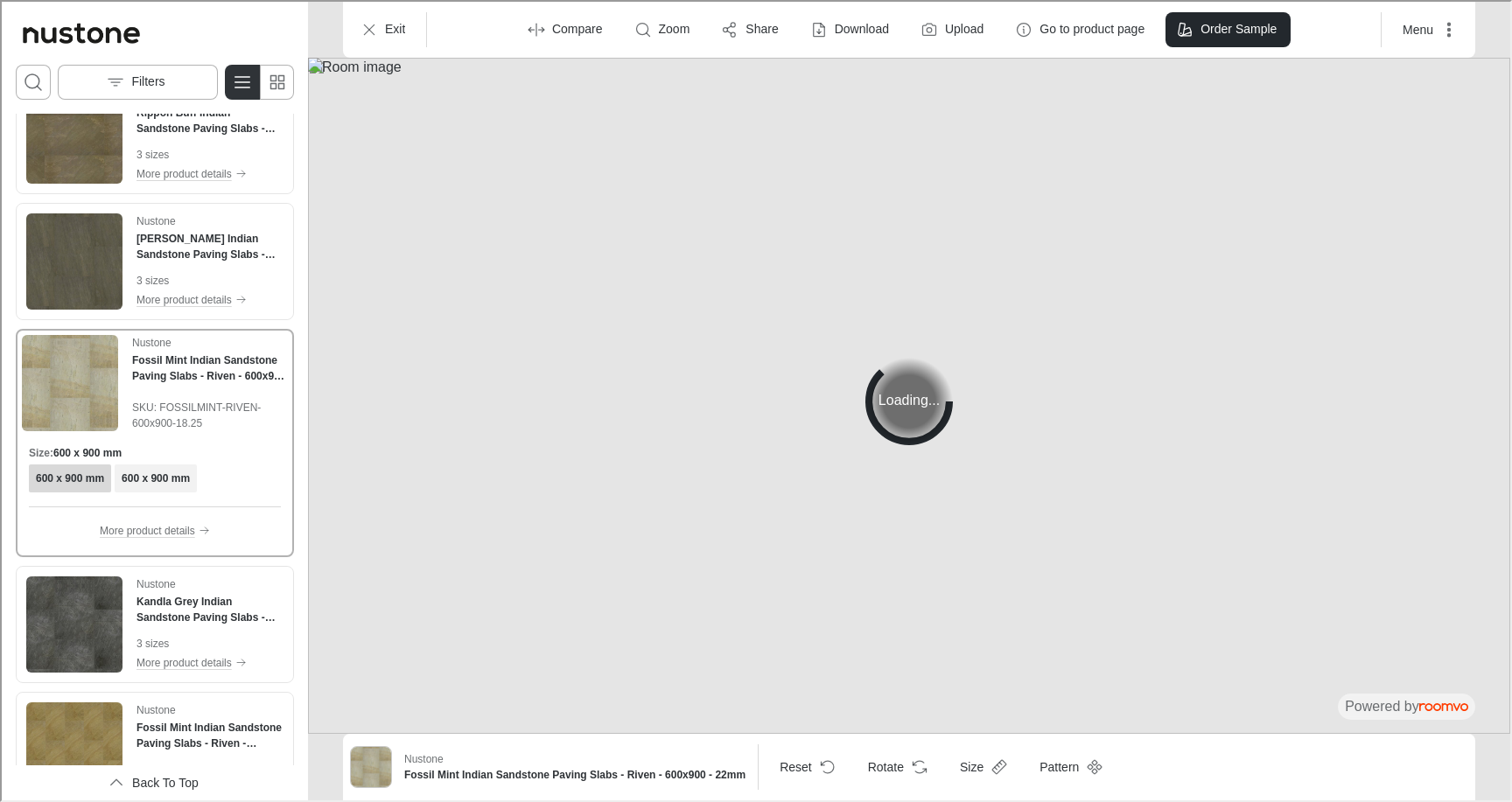
scroll to position [335, 0]
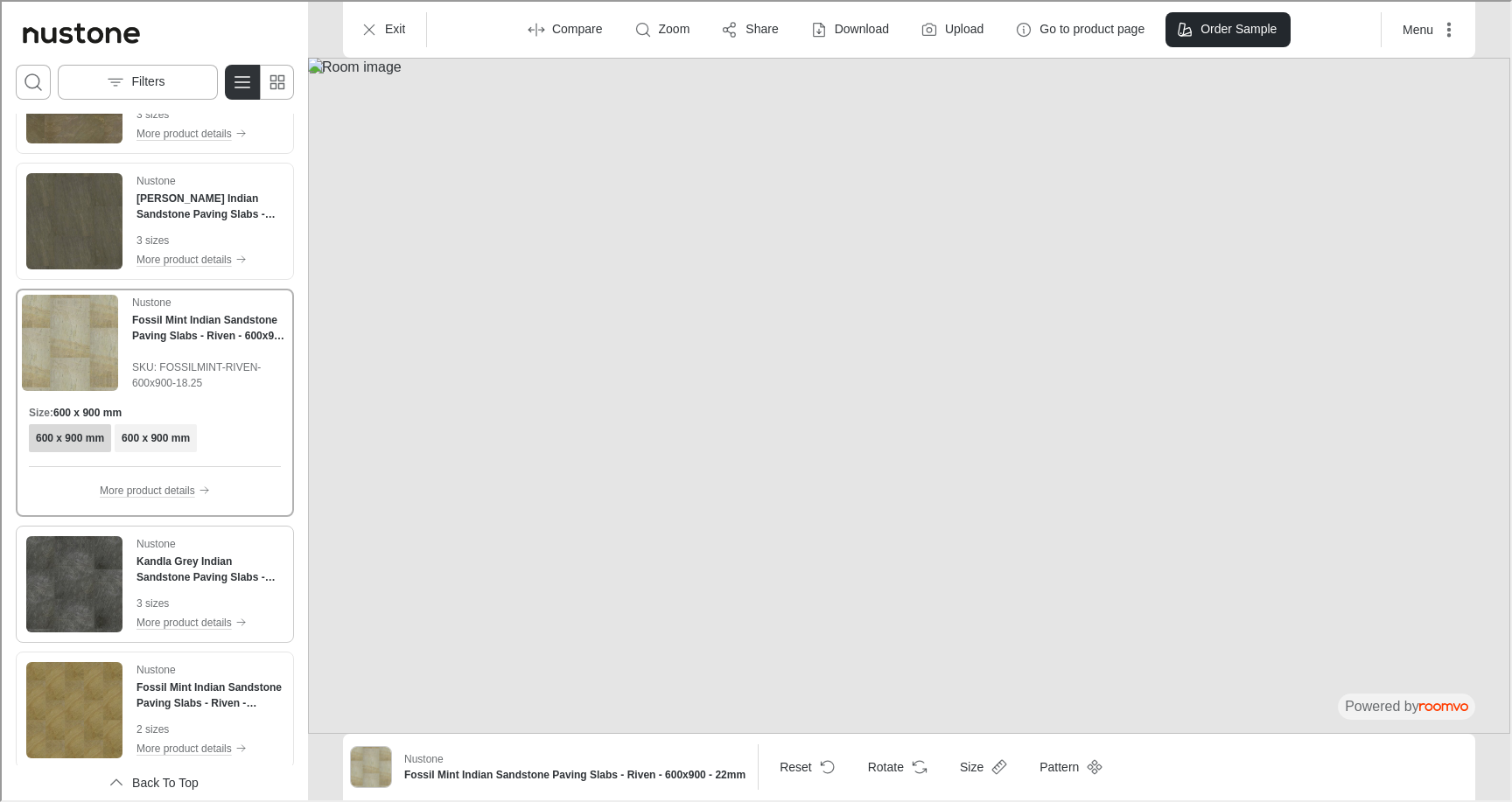
click at [71, 610] on img "See Kandla Grey Indian Sandstone Paving Slabs - Riven - 600x900 - 22mm in the r…" at bounding box center [72, 582] width 96 height 96
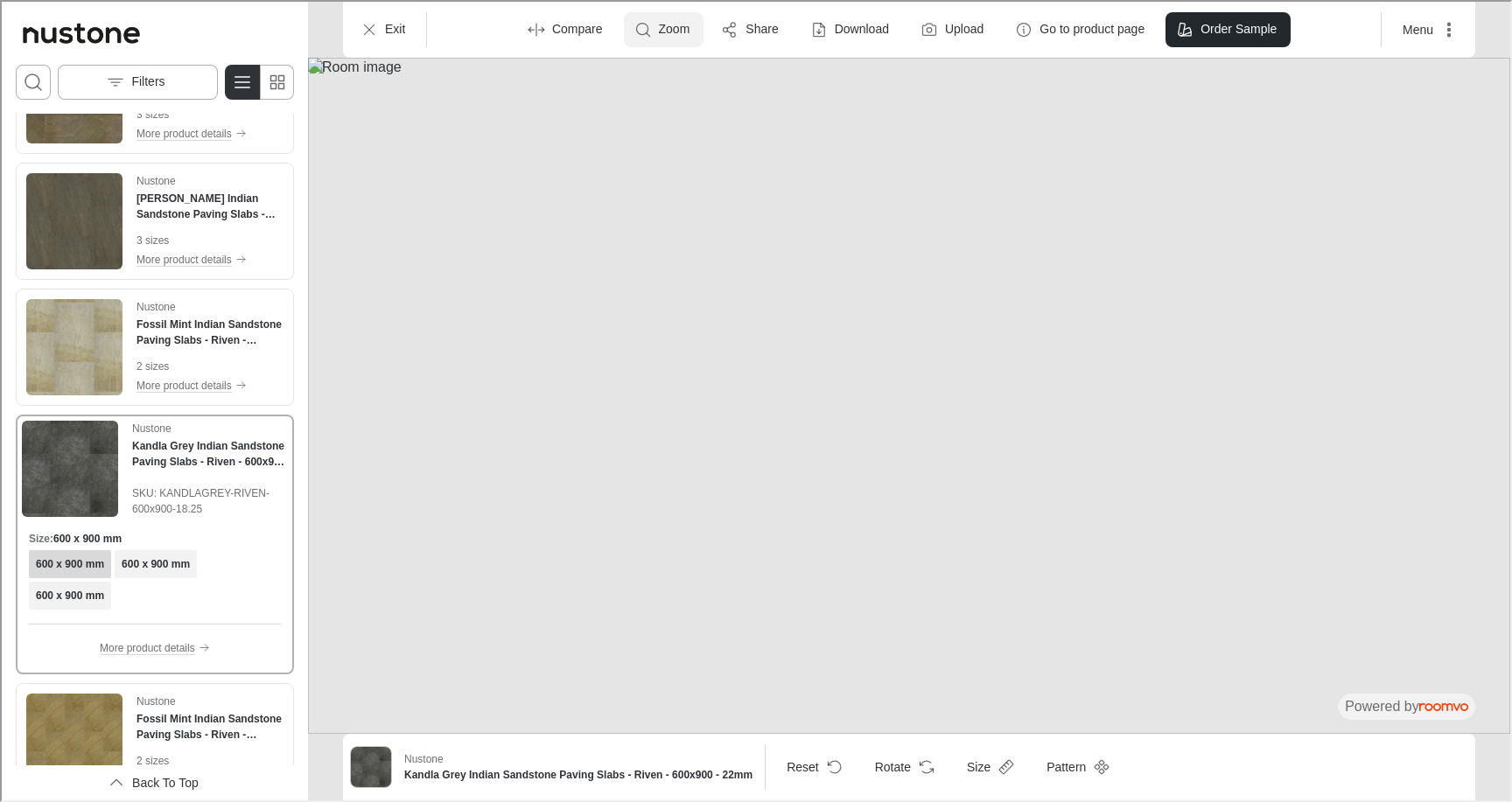
click at [674, 27] on p "Zoom" at bounding box center [673, 27] width 31 height 17
type input "3.55"
drag, startPoint x: 680, startPoint y: 72, endPoint x: 774, endPoint y: 73, distance: 94.0
click at [774, 73] on span at bounding box center [775, 71] width 17 height 17
drag, startPoint x: 698, startPoint y: 410, endPoint x: 618, endPoint y: -38, distance: 455.1
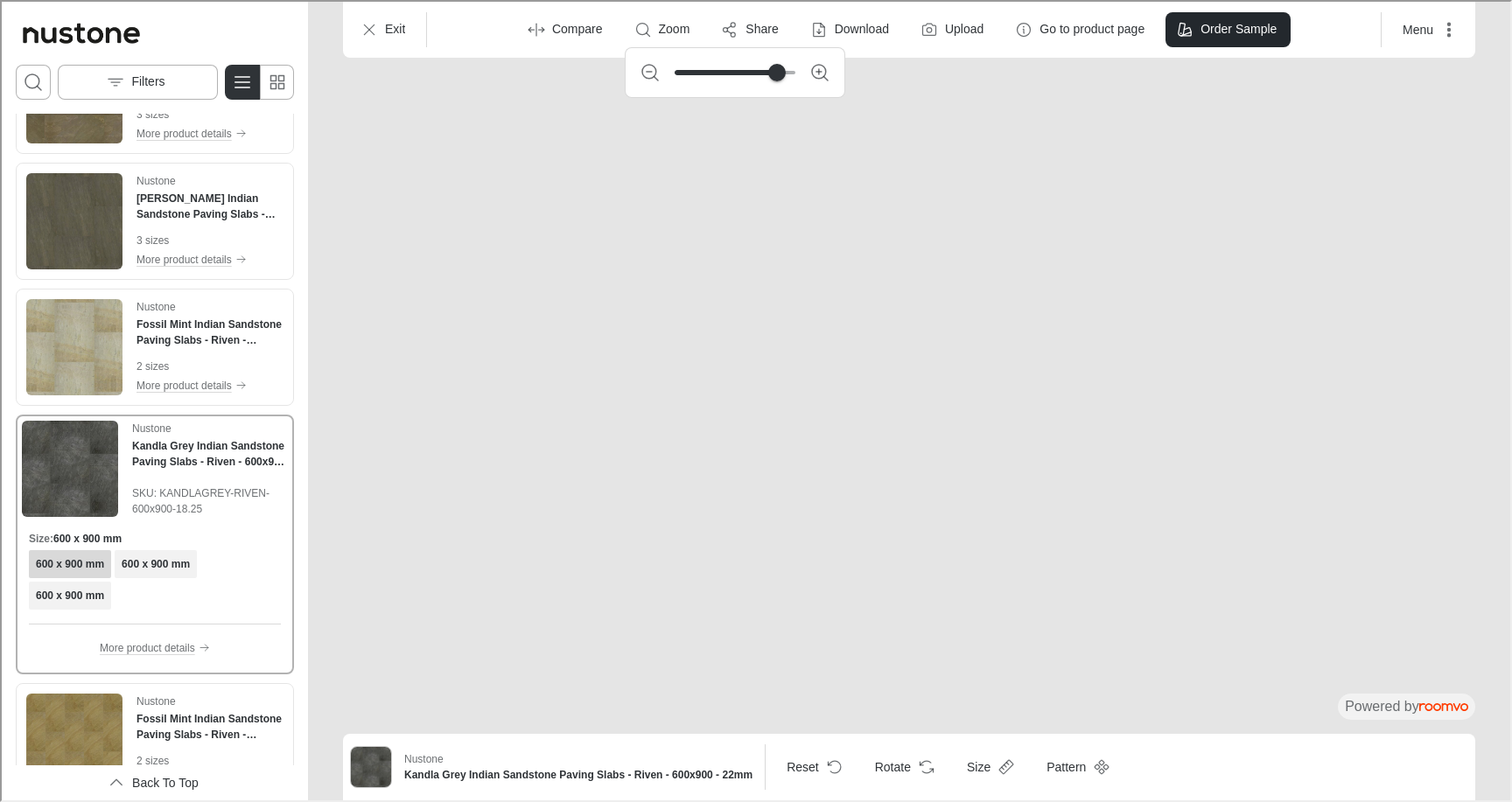
click at [618, 0] on html "Roomvo visualizer Filters Nustone [PERSON_NAME] Indian Sandstone Paving Slabs -…" at bounding box center [755, 399] width 1509 height 798
click at [667, 349] on div at bounding box center [755, 399] width 1509 height 798
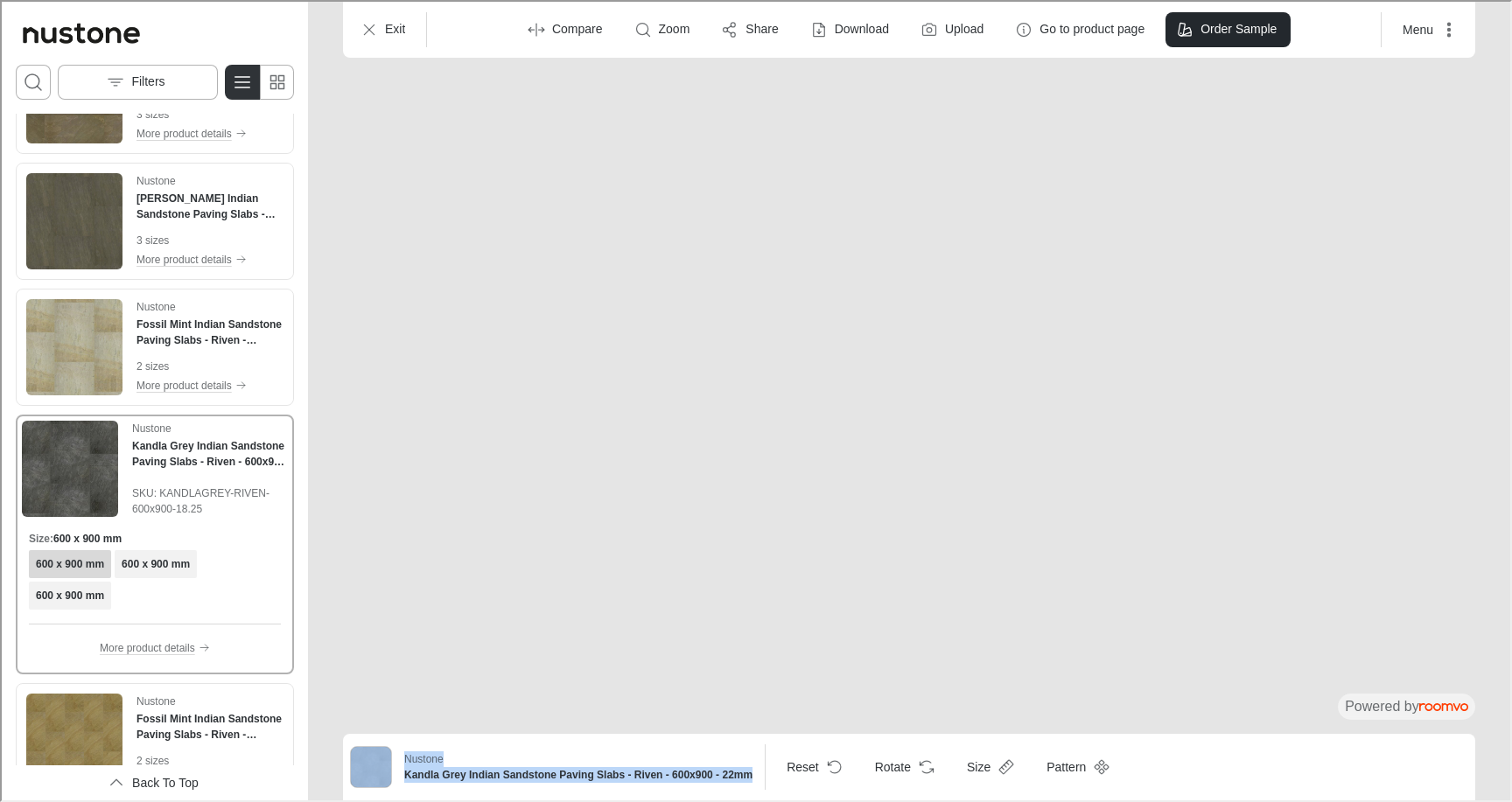
drag, startPoint x: 667, startPoint y: 349, endPoint x: 637, endPoint y: 269, distance: 85.4
click at [815, 613] on img at bounding box center [1365, 82] width 4810 height 2705
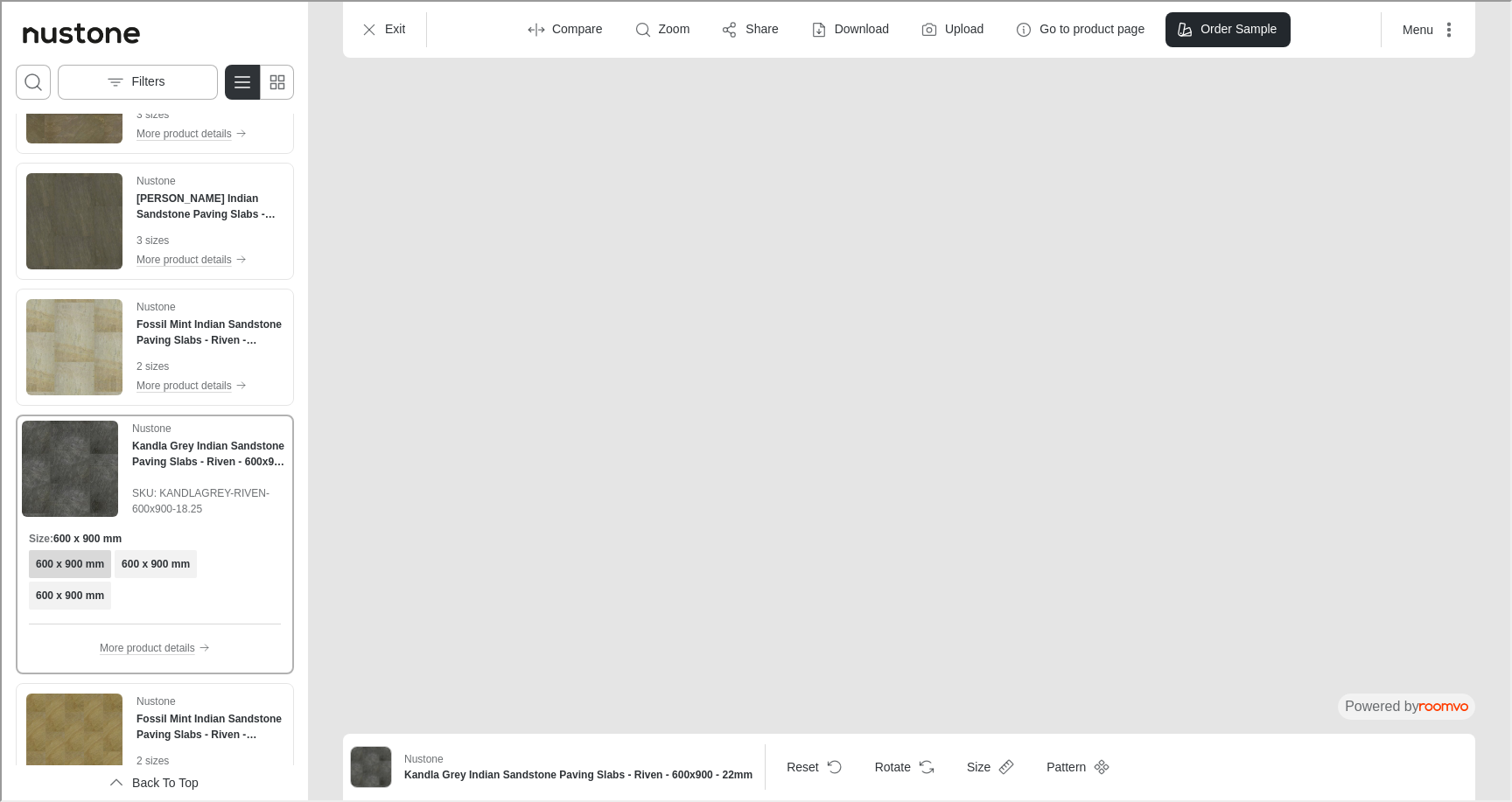
click at [1165, 740] on div "Nustone Kandla Grey Indian Sandstone Paving Slabs - Riven - 600x900 - 22mm Rese…" at bounding box center [907, 765] width 1132 height 67
click at [824, 761] on icon "Reset product" at bounding box center [833, 765] width 17 height 17
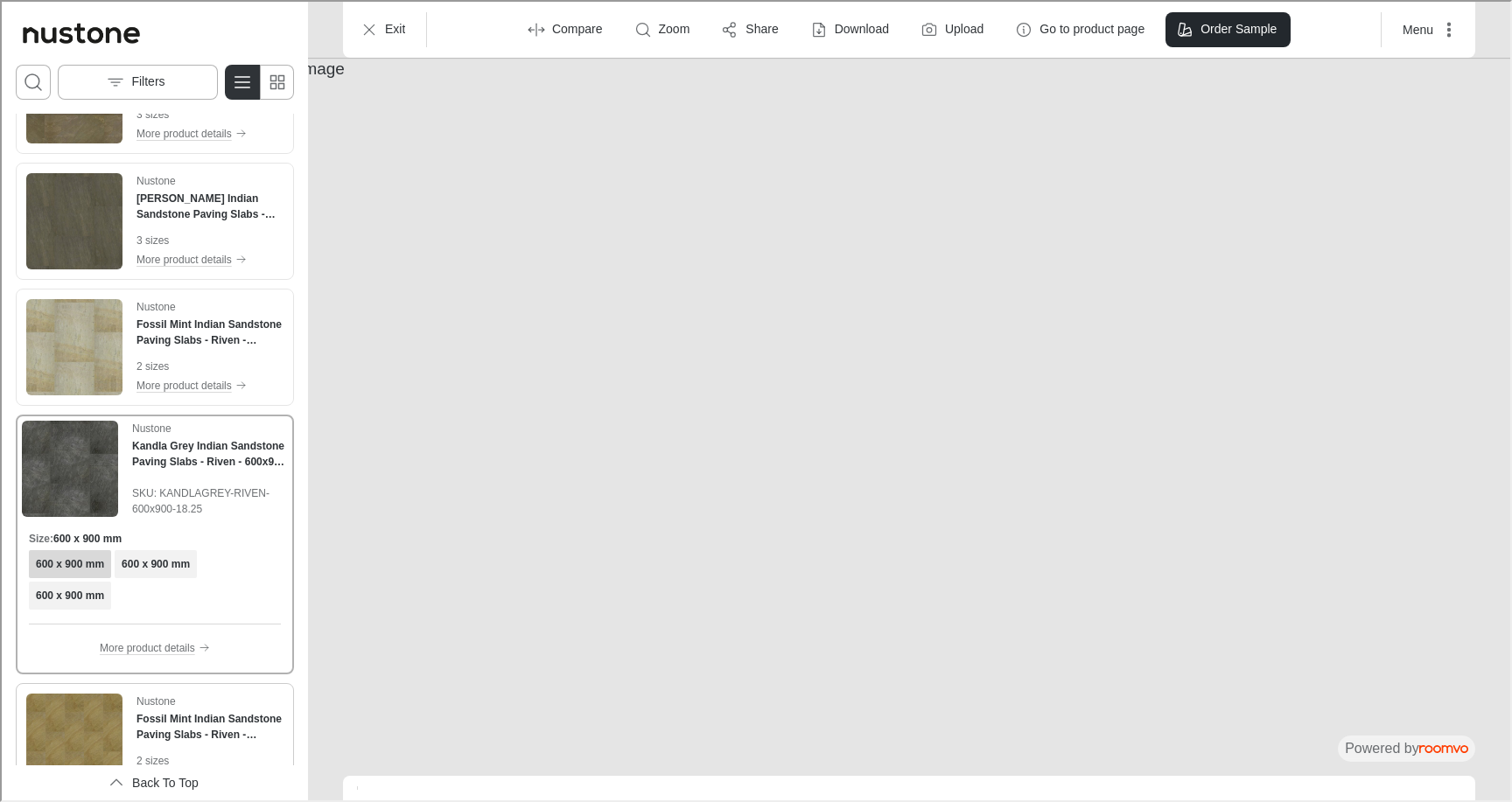
click at [95, 718] on img "See Fossil Mint Indian Sandstone Paving Slabs - Riven - 600x290 - 22mm in the r…" at bounding box center [72, 740] width 96 height 96
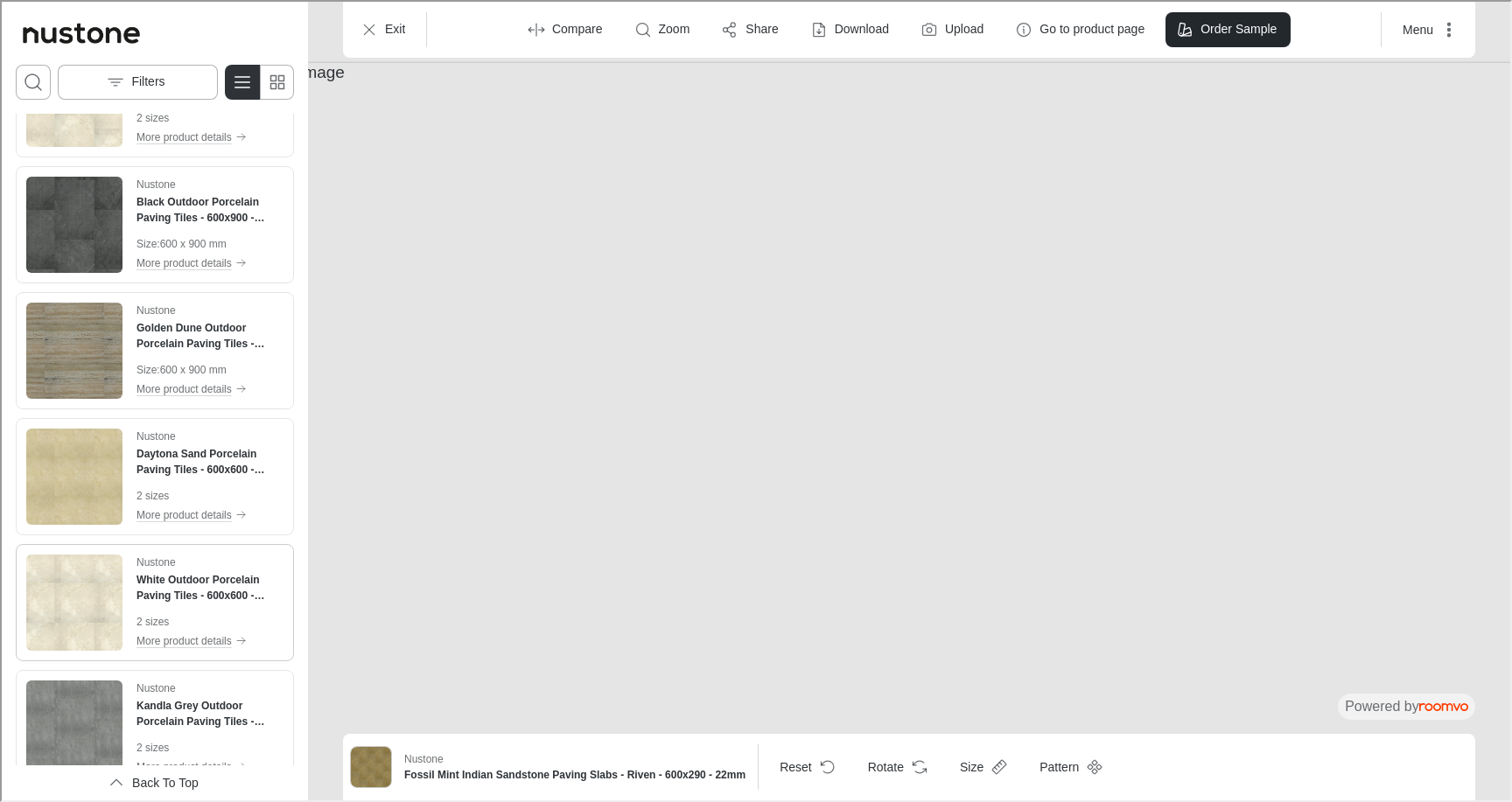
click at [66, 599] on img "See White Outdoor Porcelain Paving Tiles - 600x600 - 20mm in the room" at bounding box center [72, 600] width 96 height 96
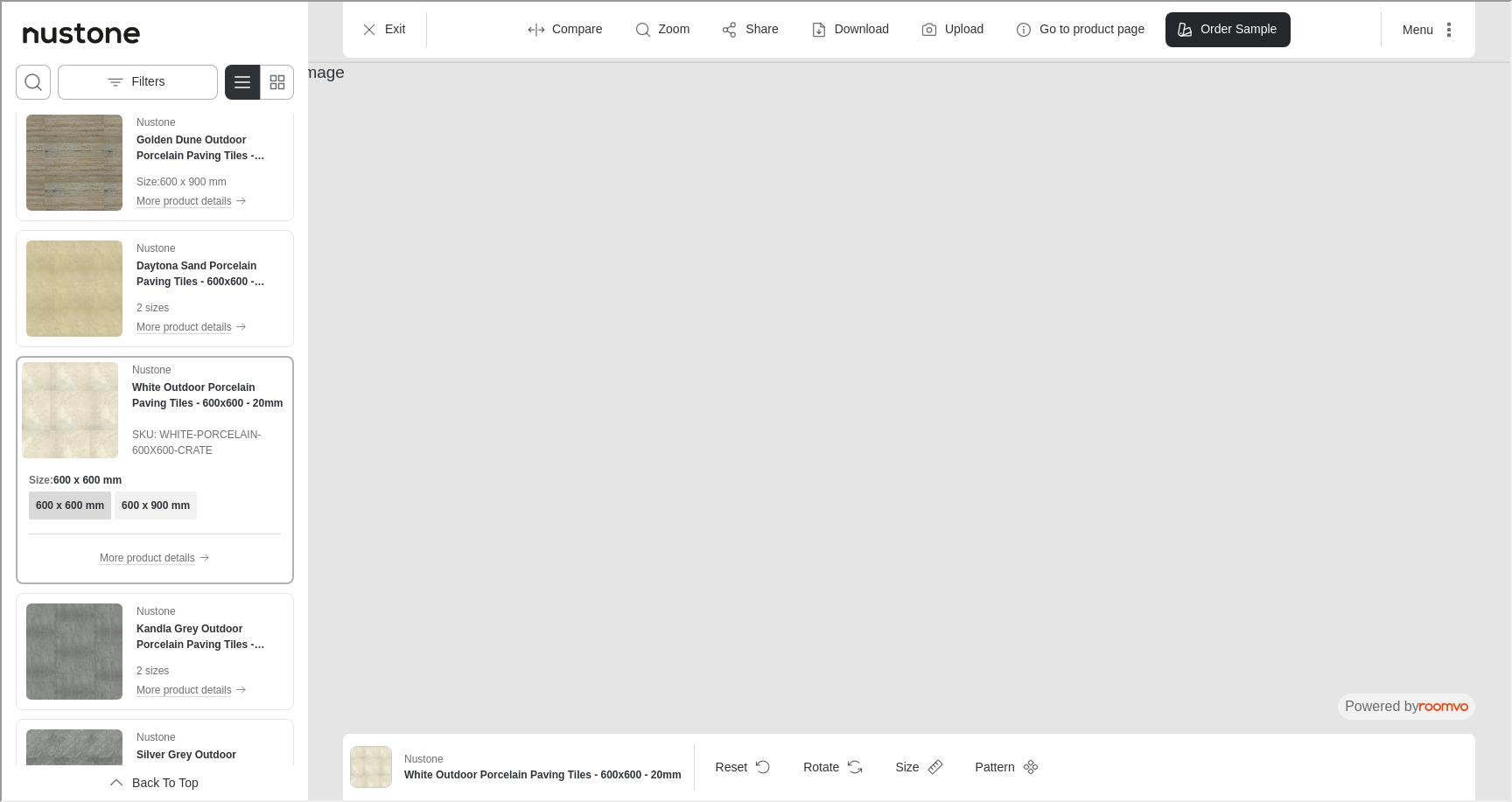
scroll to position [1655, 0]
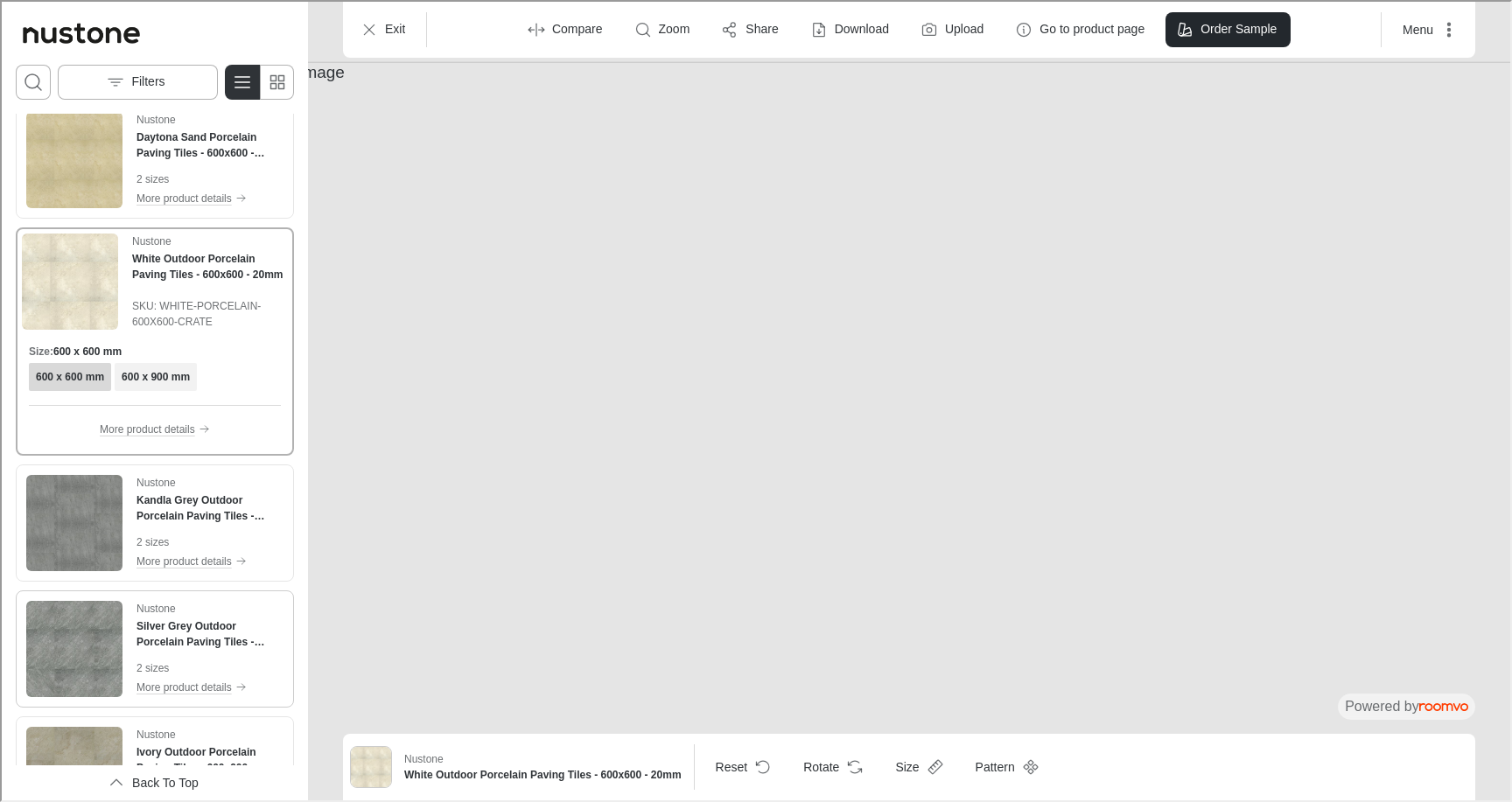
click at [66, 599] on img "See Silver Grey Outdoor Porcelain Paving Tiles - 600x600 - 20mm in the room" at bounding box center [72, 647] width 96 height 96
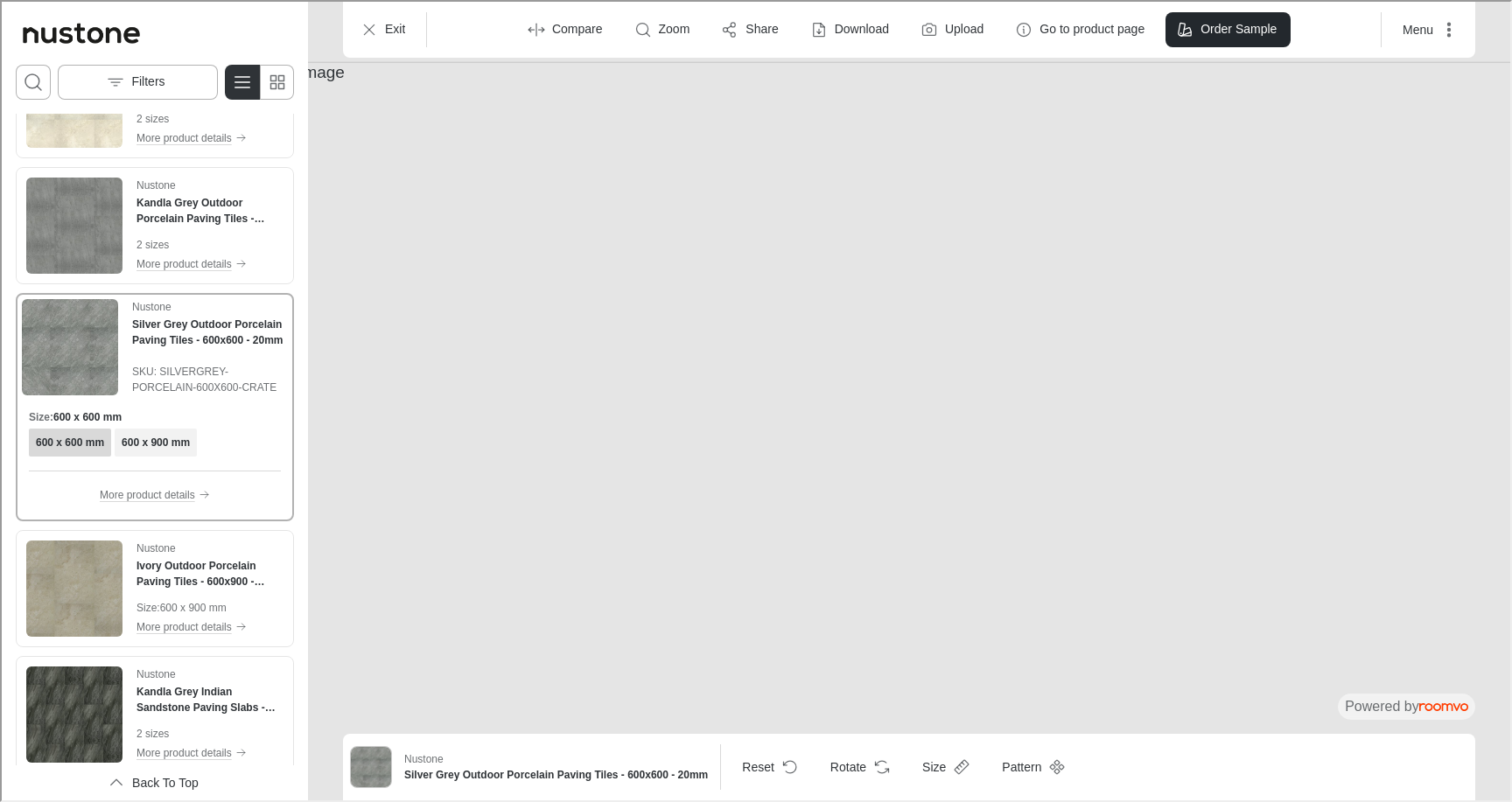
scroll to position [2055, 0]
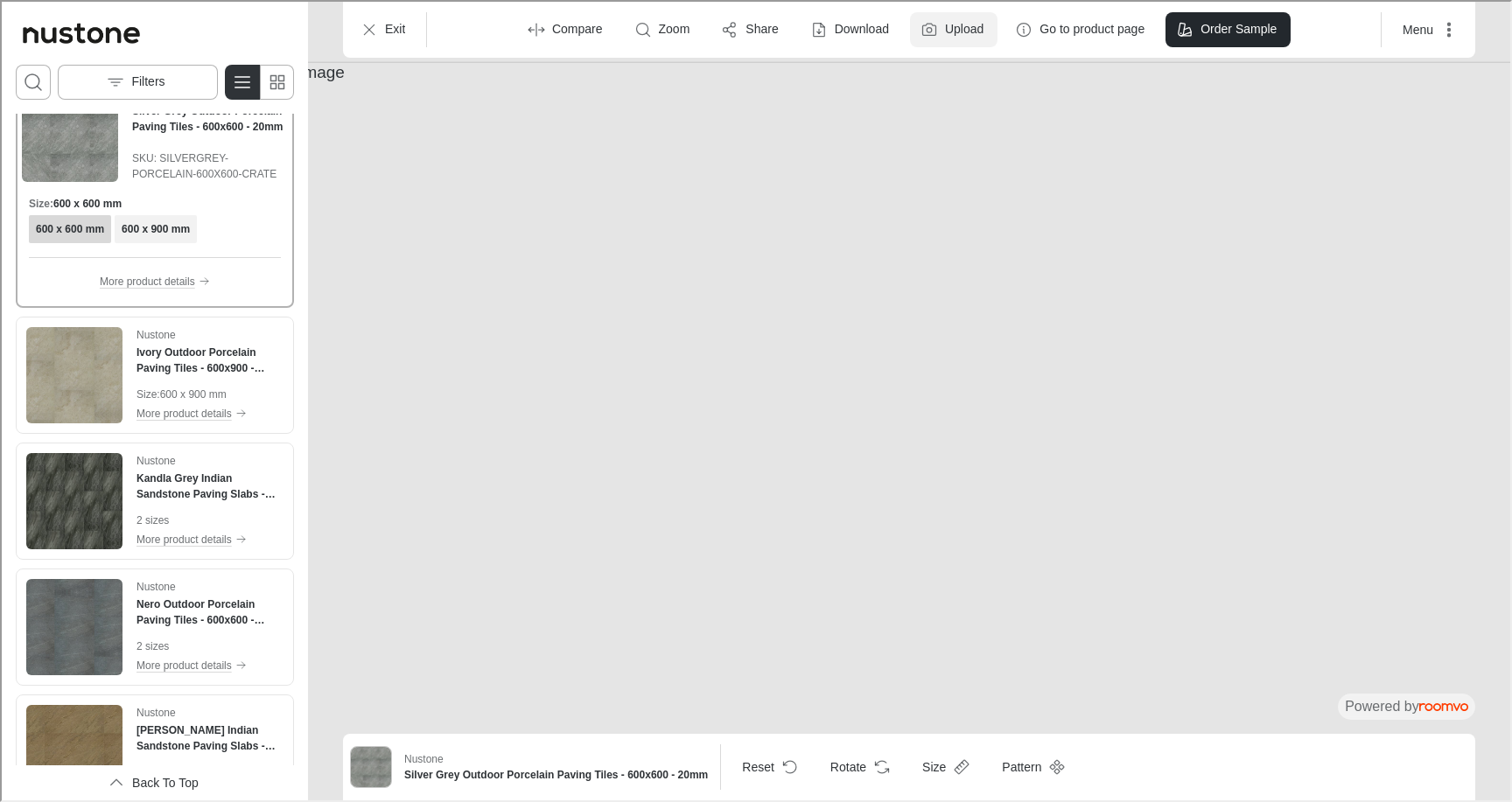
click at [955, 31] on label "Upload" at bounding box center [963, 27] width 39 height 17
click at [100, 717] on img "See Raj Green Indian Sandstone Paving Slabs - Riven - 600x900 - 22mm in the room" at bounding box center [72, 751] width 96 height 96
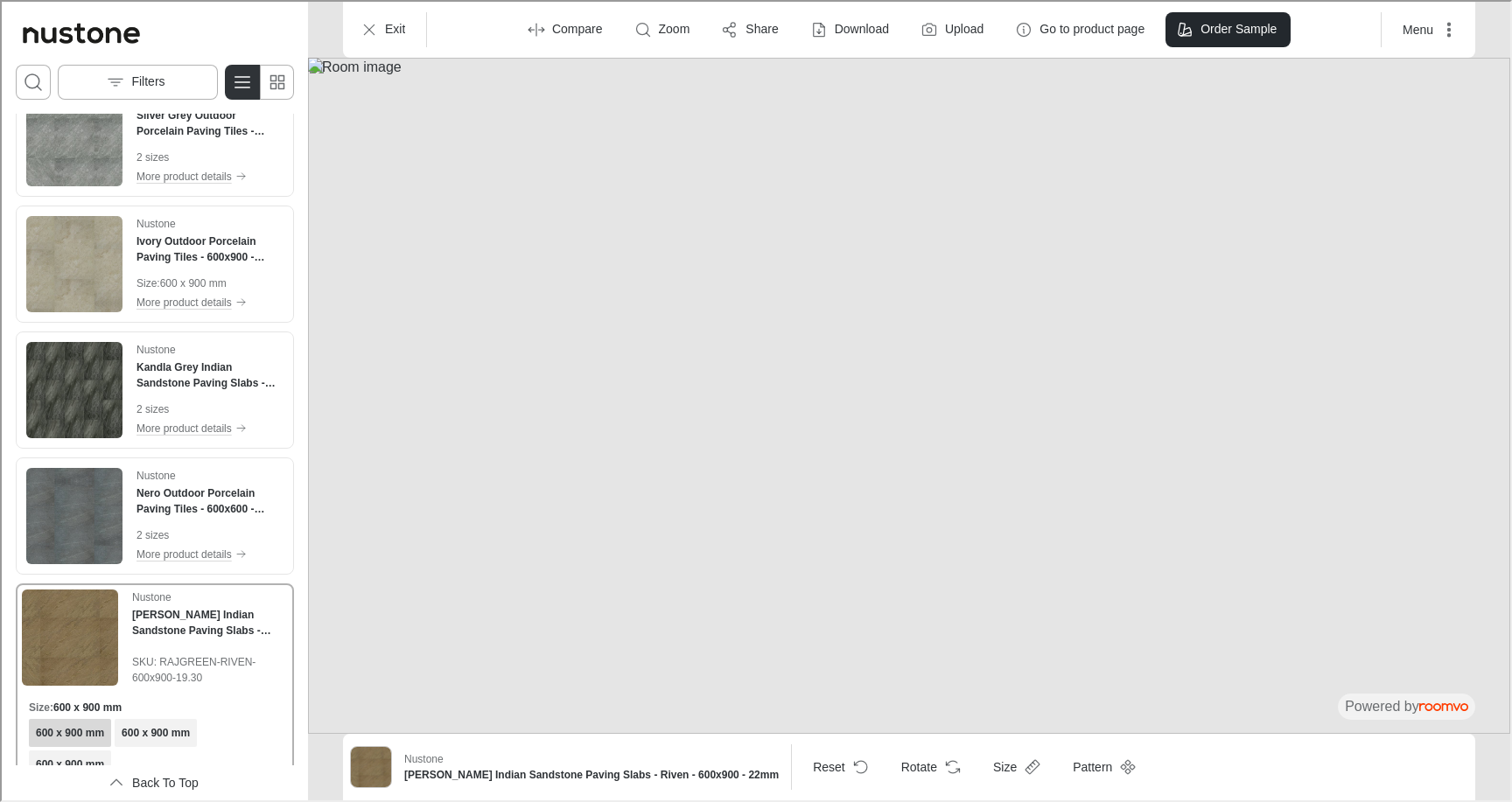
scroll to position [2142, 0]
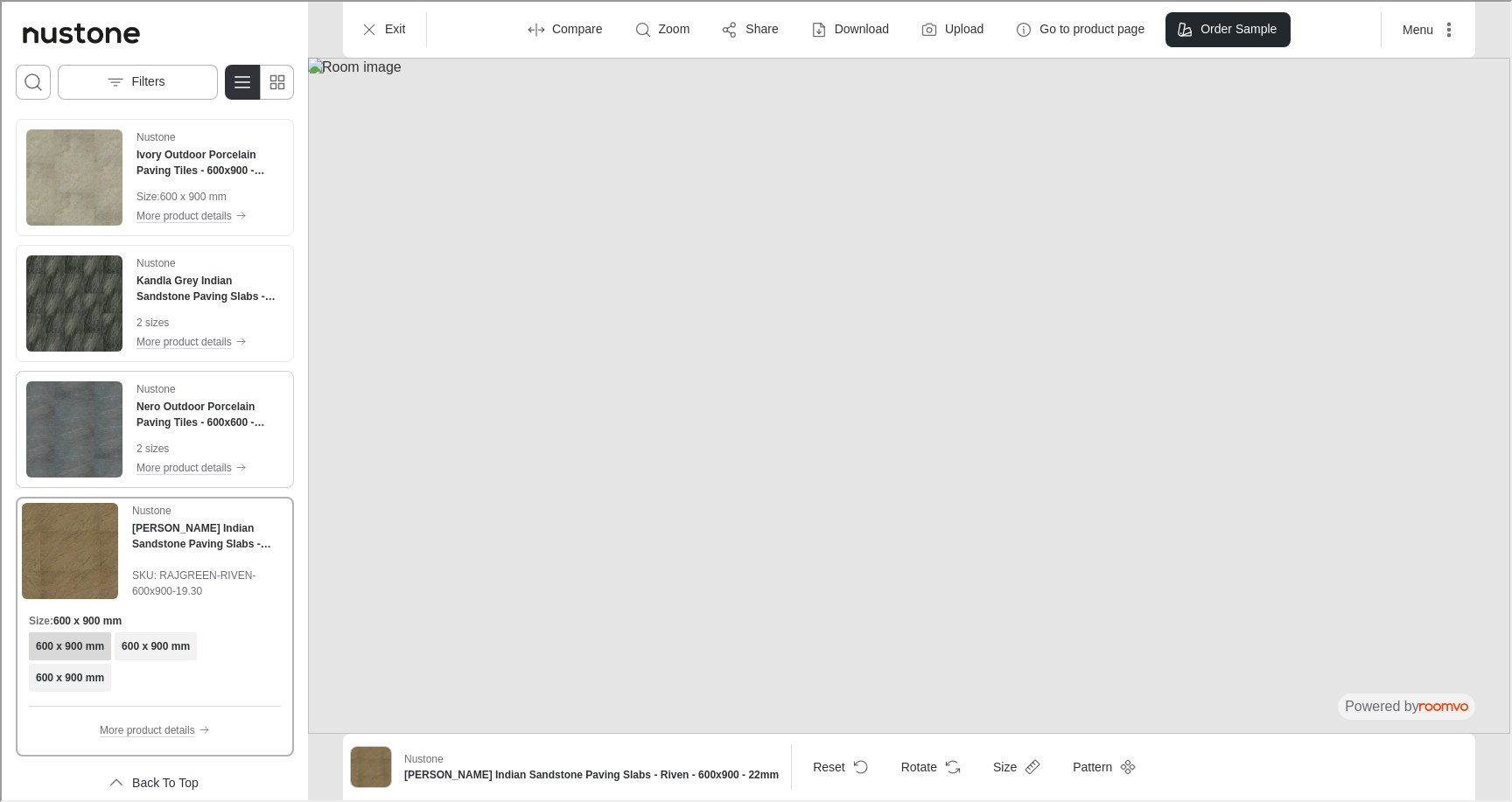
click at [86, 421] on img "See Nero Outdoor Porcelain Paving Tiles - 600x600 - 20mm in the room" at bounding box center [72, 427] width 96 height 96
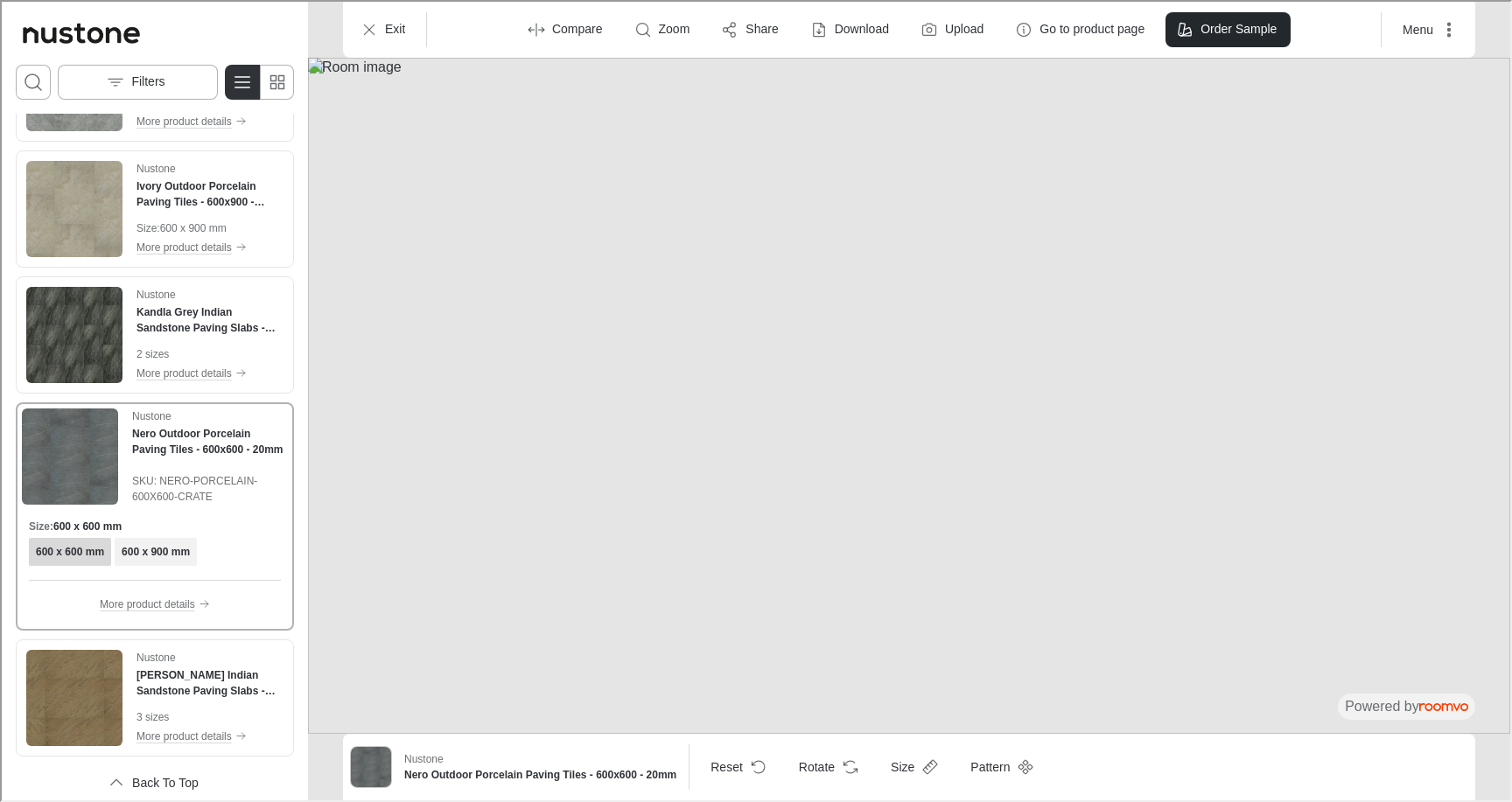
scroll to position [2076, 0]
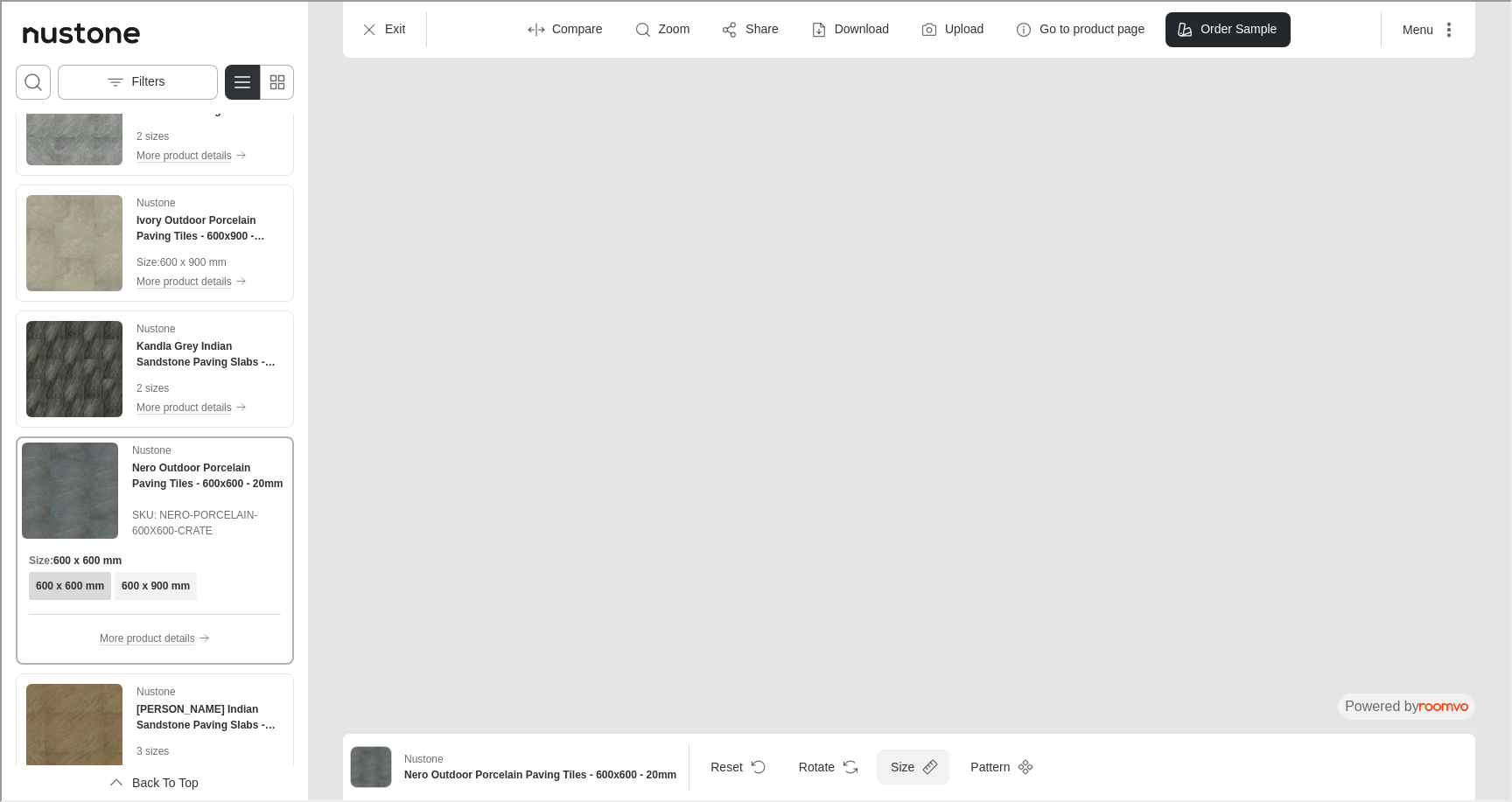
click at [902, 757] on button "Size" at bounding box center [911, 765] width 72 height 35
click at [890, 731] on p "600 x 900 mm" at bounding box center [855, 723] width 88 height 19
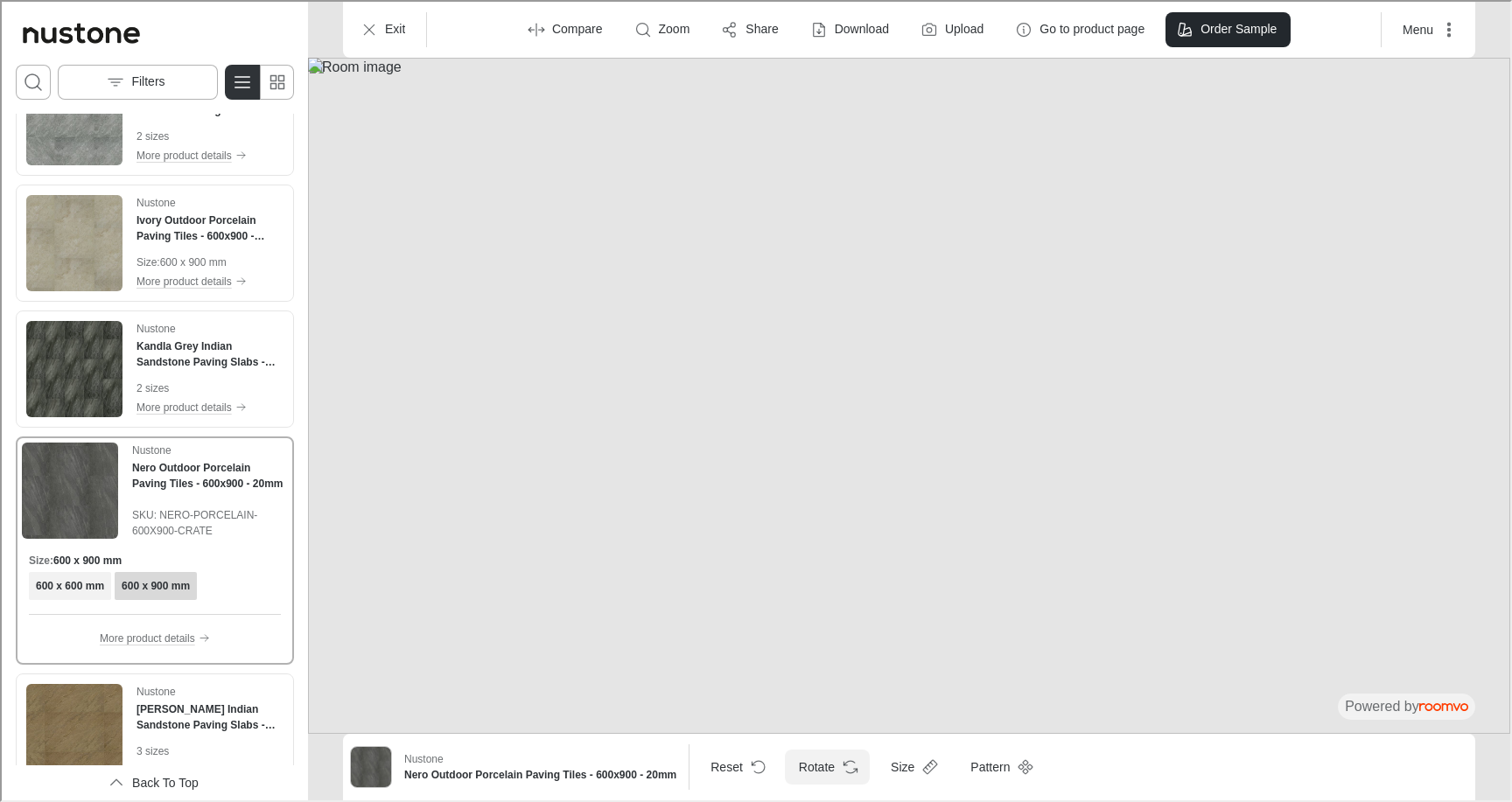
click at [840, 760] on icon "Rotate Surface" at bounding box center [848, 765] width 17 height 17
click at [991, 753] on button "Pattern" at bounding box center [999, 765] width 88 height 35
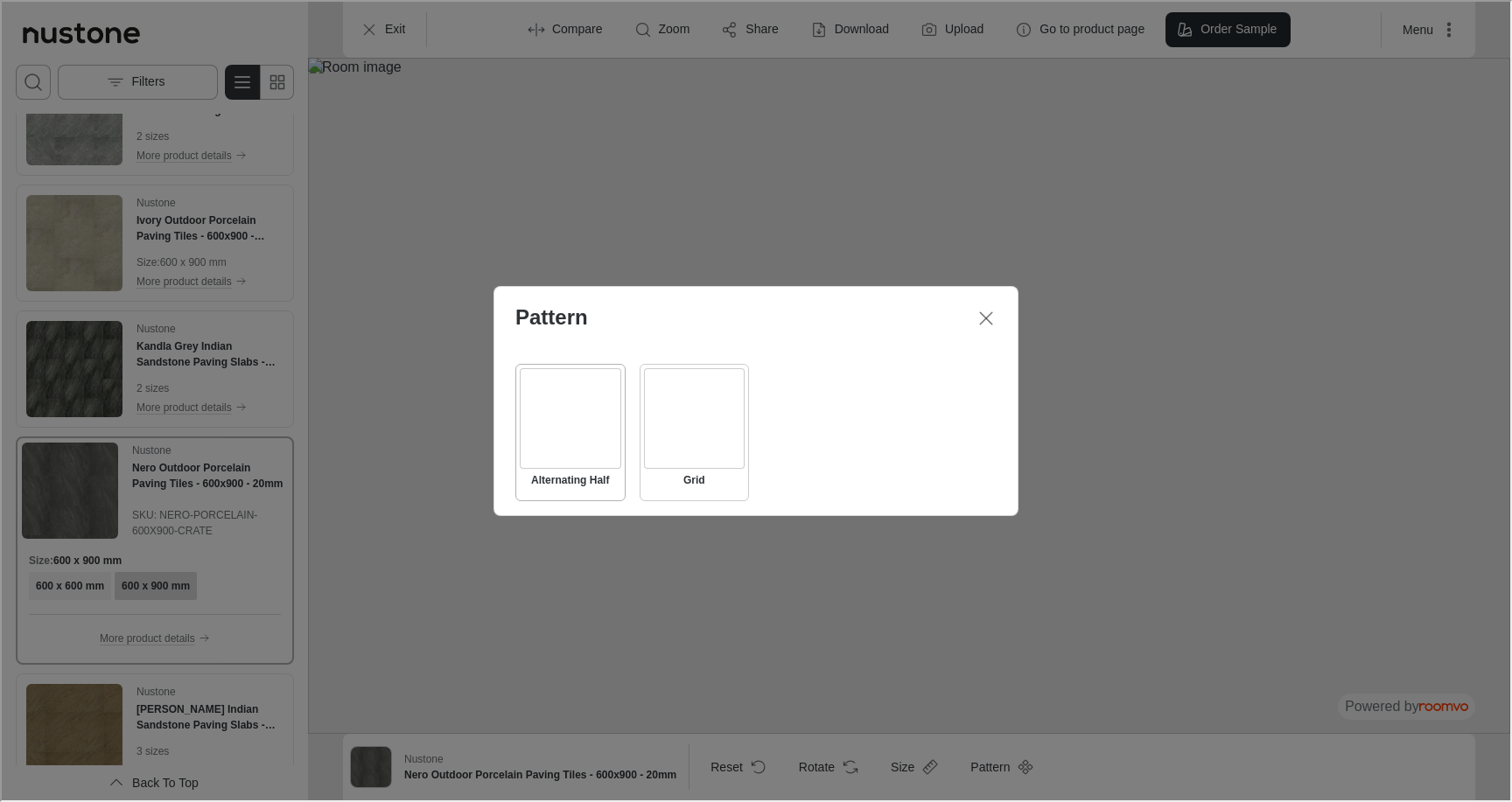
click at [697, 433] on div "Select Grid" at bounding box center [693, 417] width 102 height 102
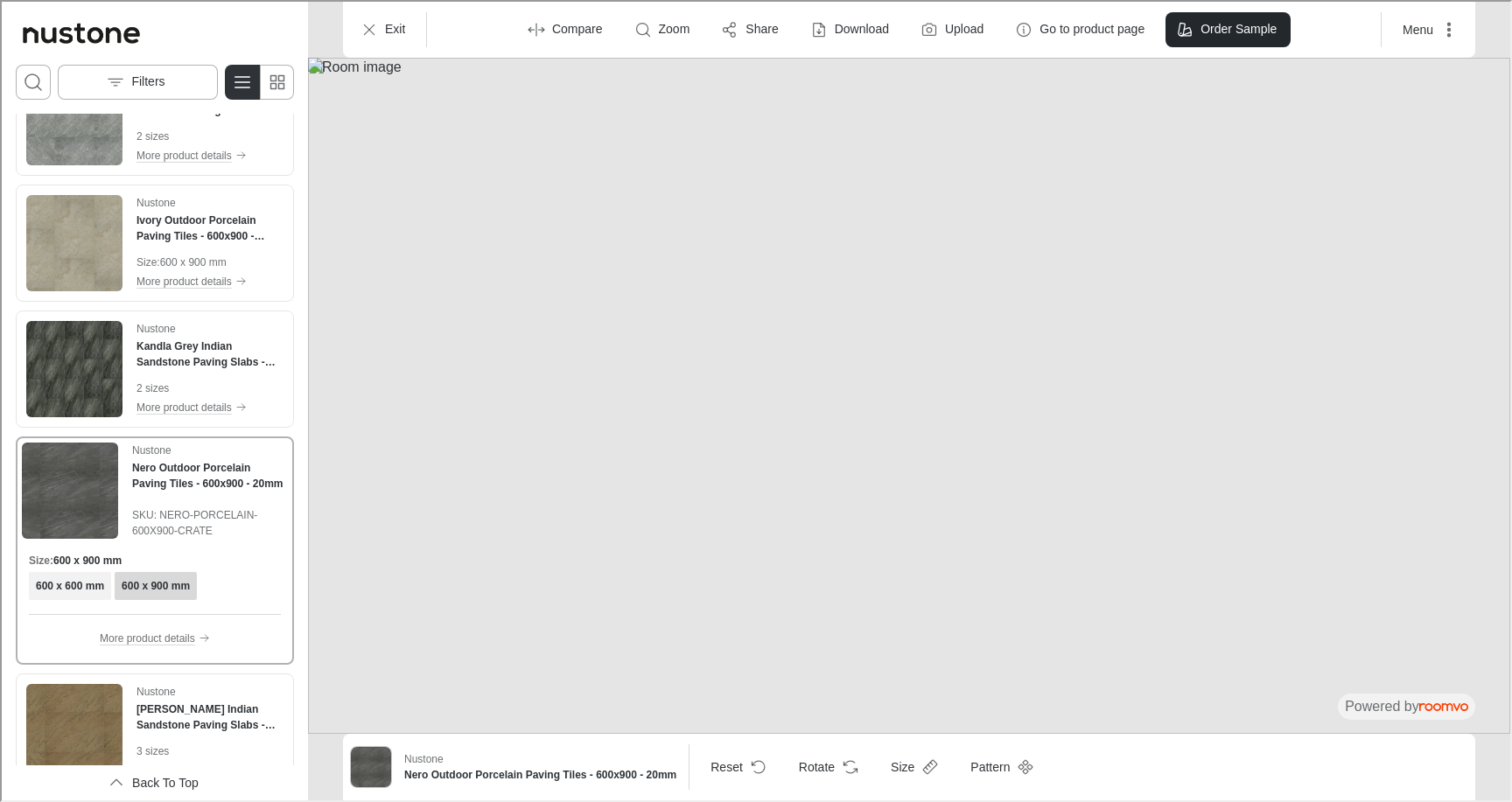
scroll to position [2110, 0]
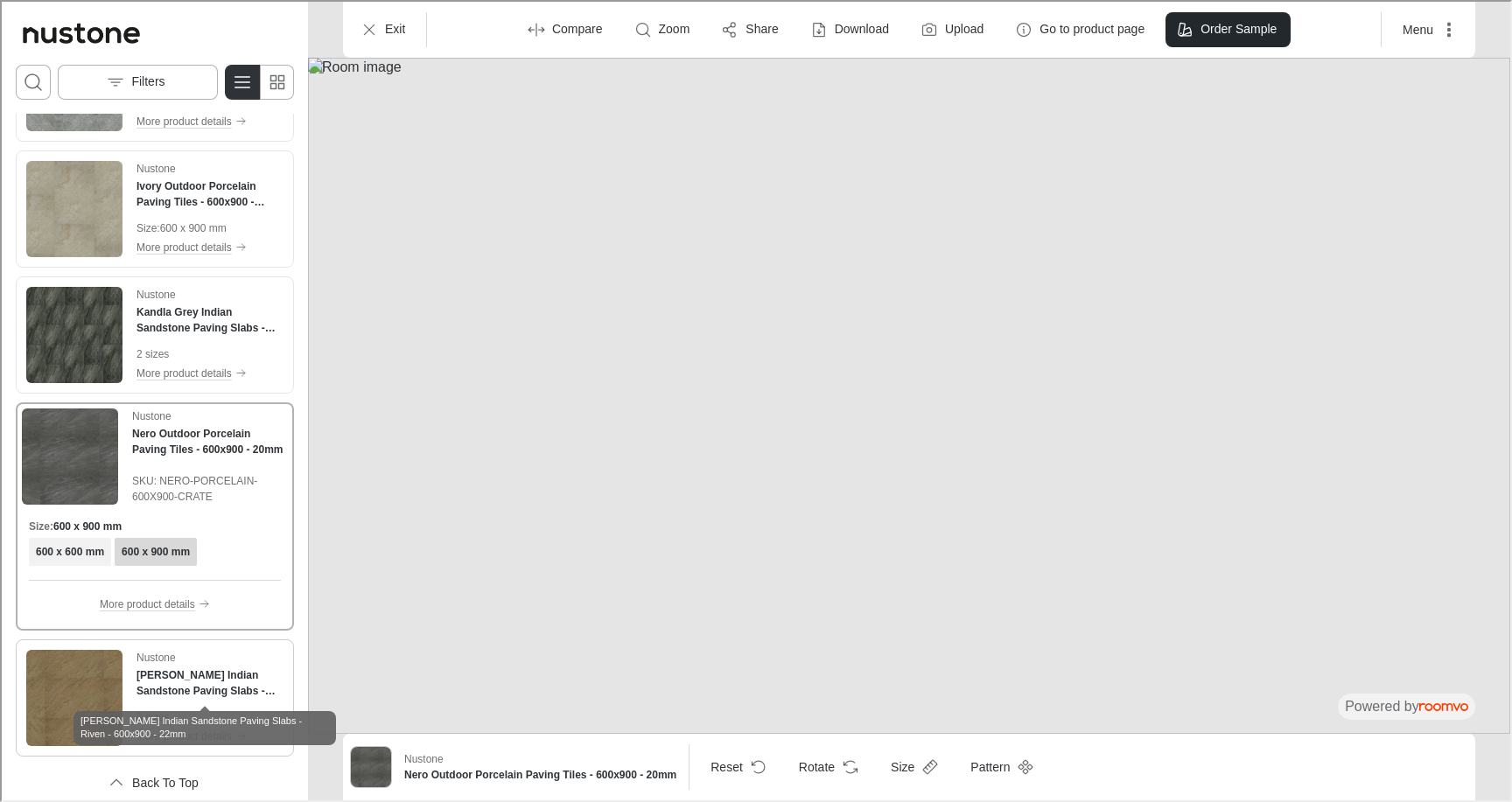
click at [159, 676] on h4 "[PERSON_NAME] Indian Sandstone Paving Slabs - Riven - 600x900 - 22mm" at bounding box center [208, 681] width 147 height 31
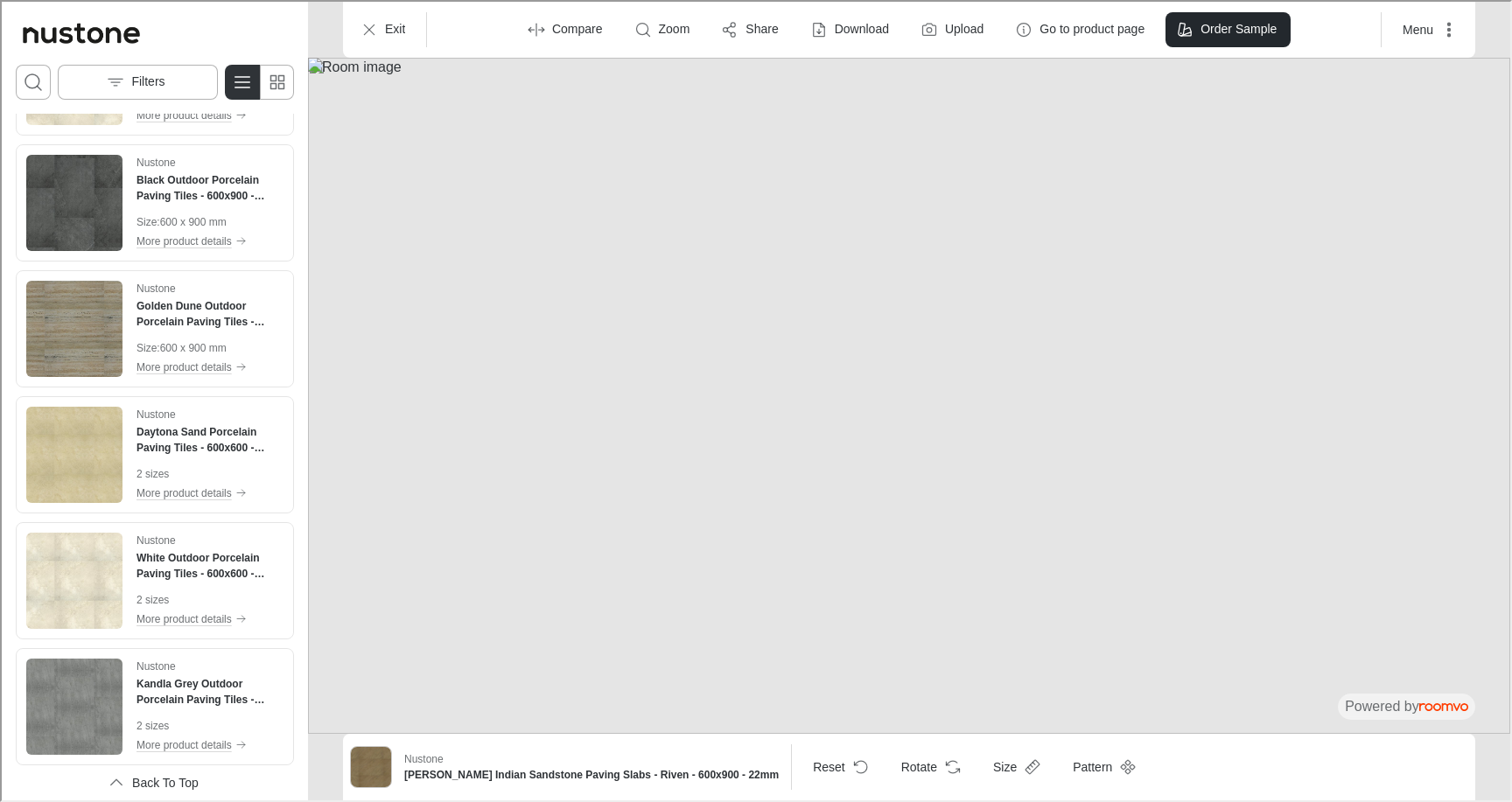
scroll to position [1069, 0]
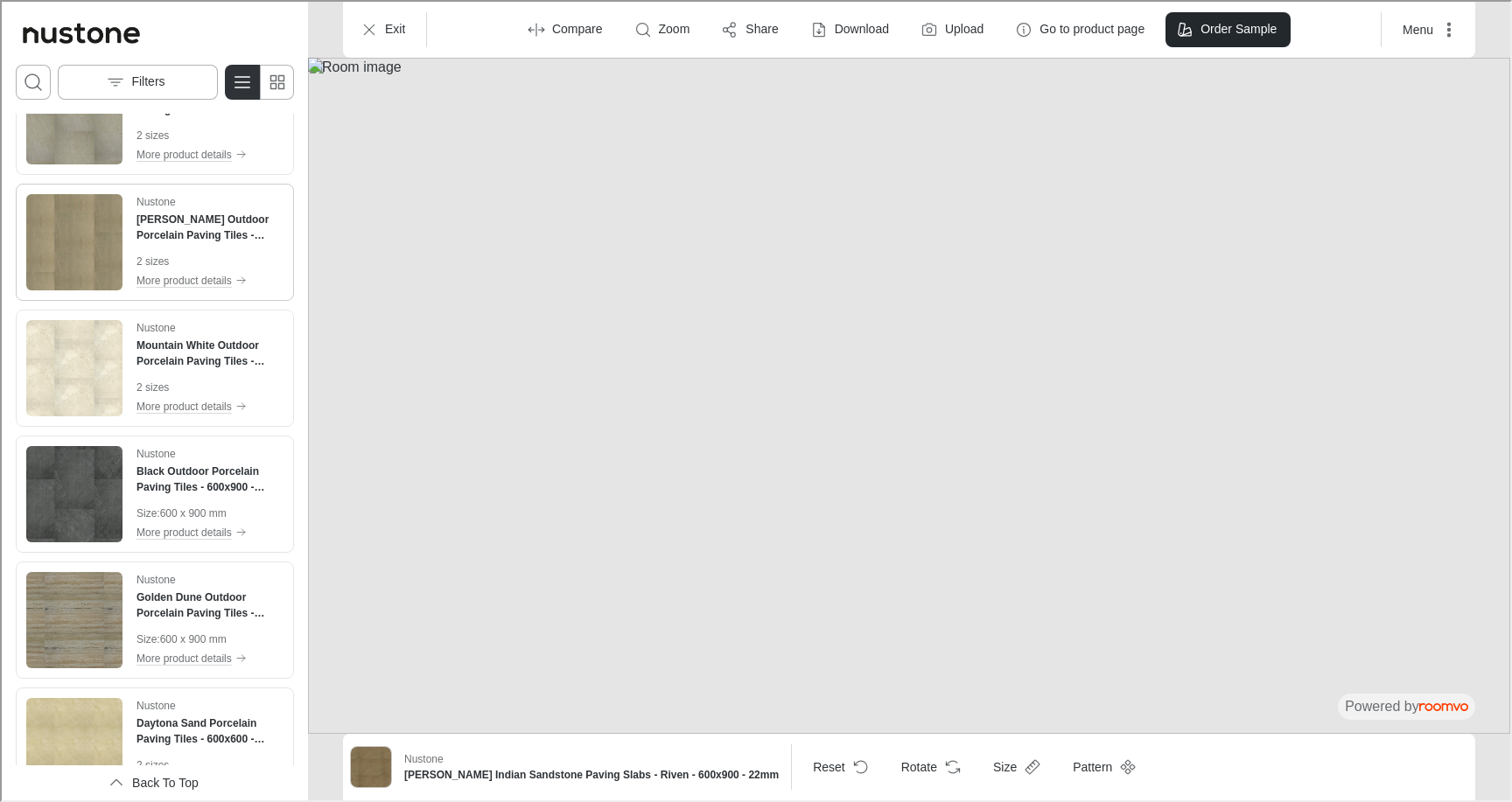
click at [85, 236] on img "See Raj Green Outdoor Porcelain Paving Tiles - 600x600 - 20mm in the room" at bounding box center [72, 240] width 96 height 96
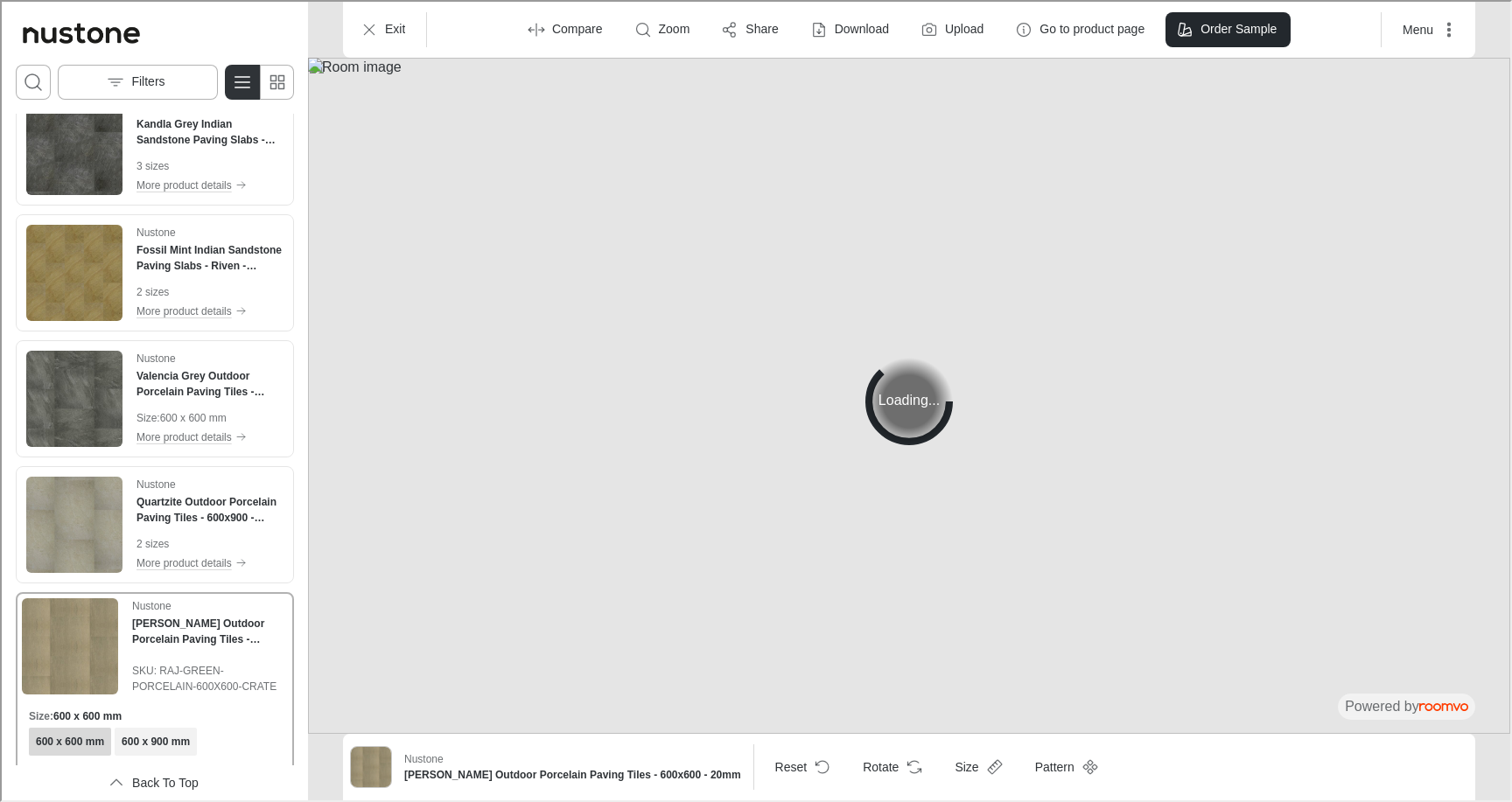
scroll to position [621, 0]
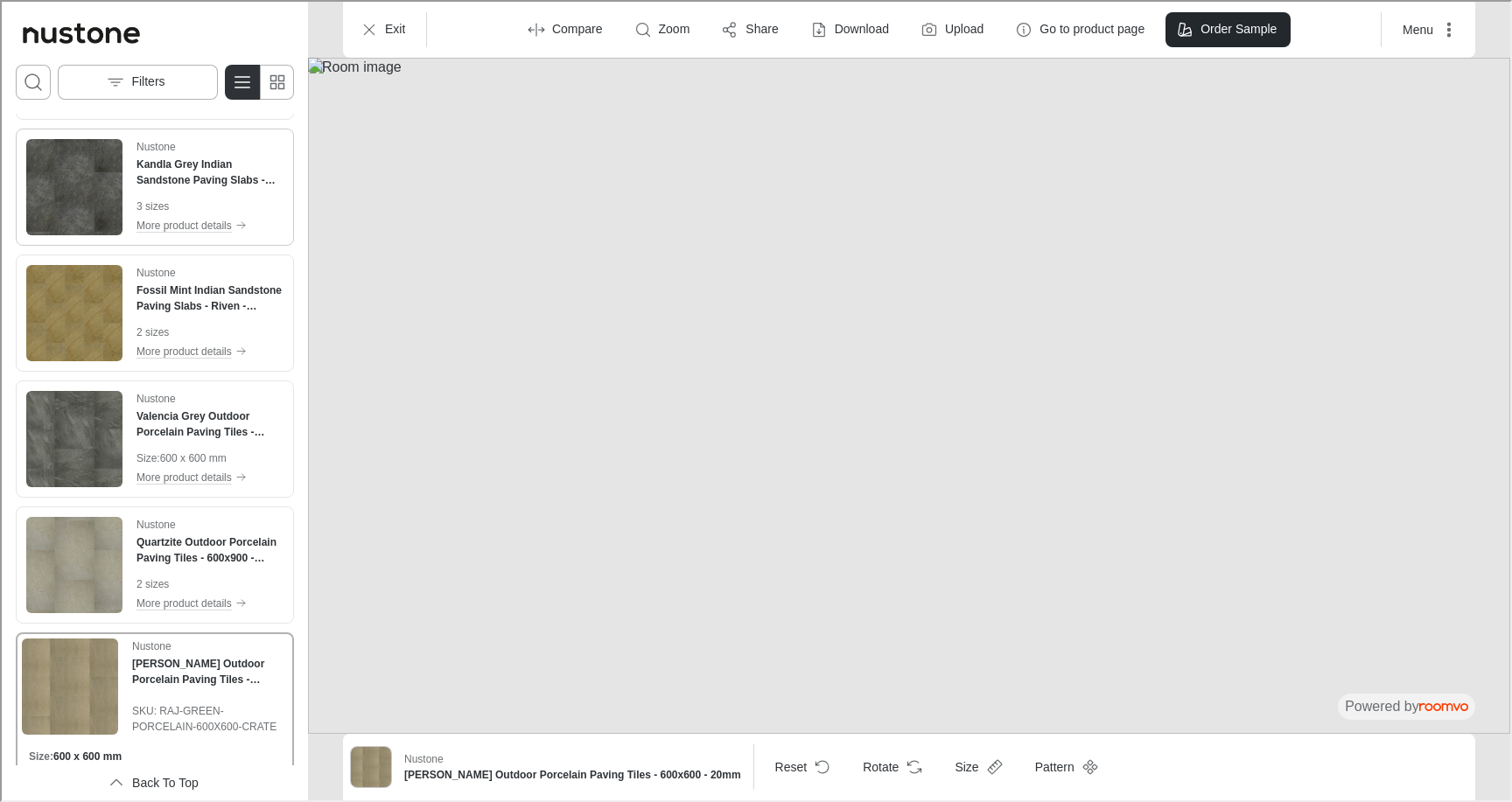
click at [81, 171] on img "See Kandla Grey Indian Sandstone Paving Slabs - Riven - 600x900 - 22mm in the r…" at bounding box center [72, 185] width 96 height 96
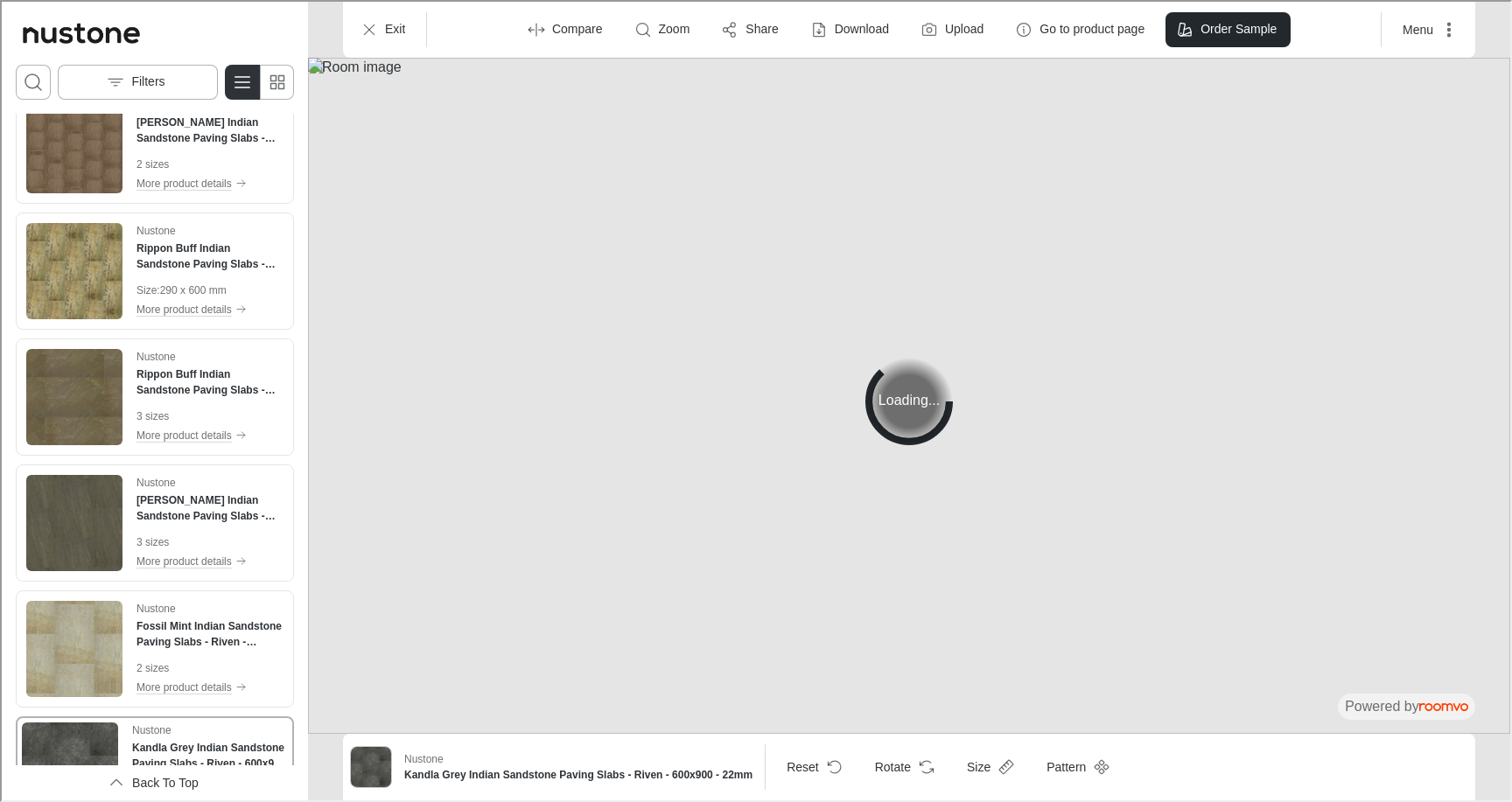
scroll to position [0, 0]
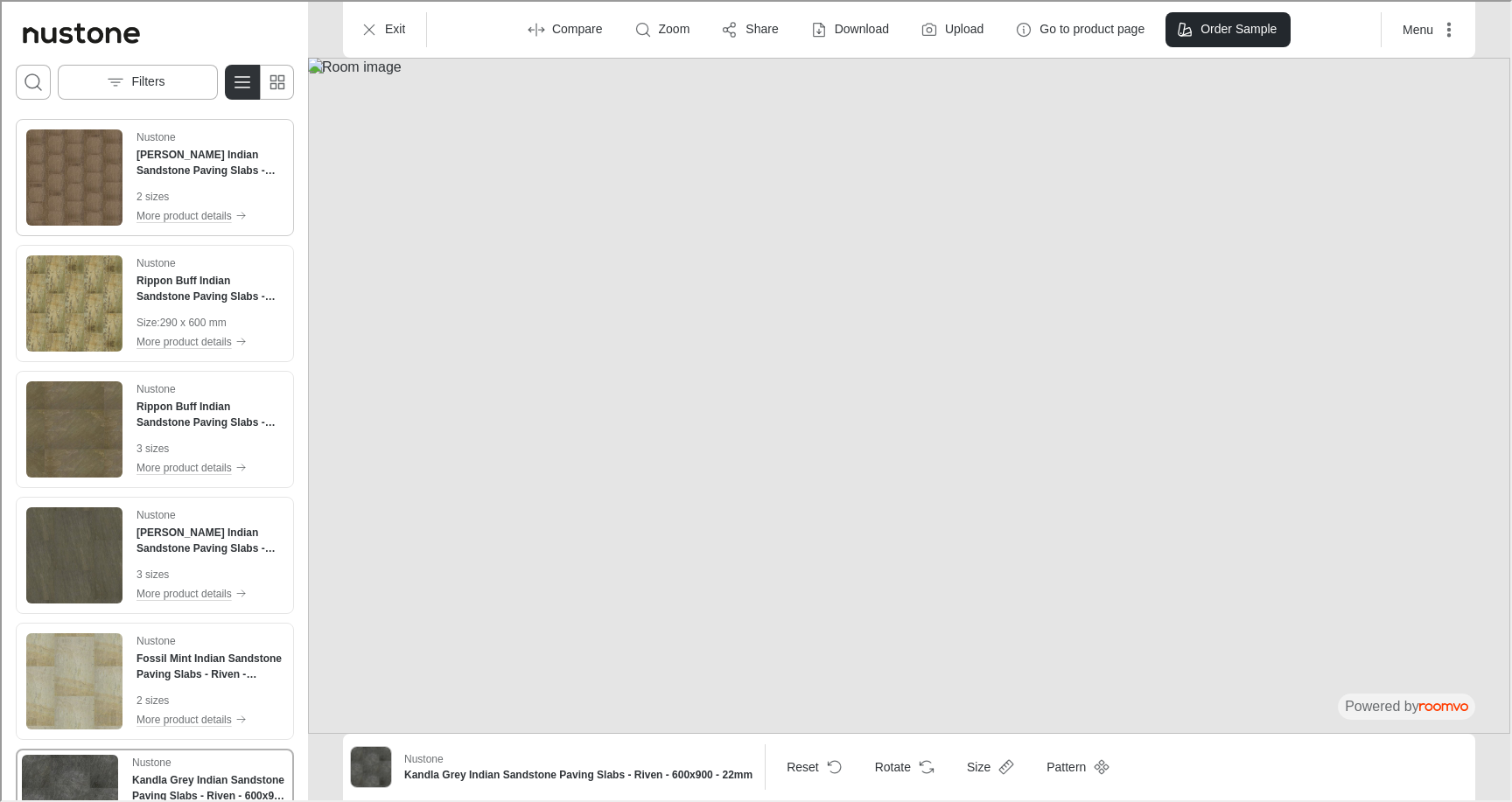
click at [87, 170] on img "See Autumn Brown Indian Sandstone Paving Slabs - Riven - 290x290 - 22mm in the …" at bounding box center [72, 175] width 96 height 96
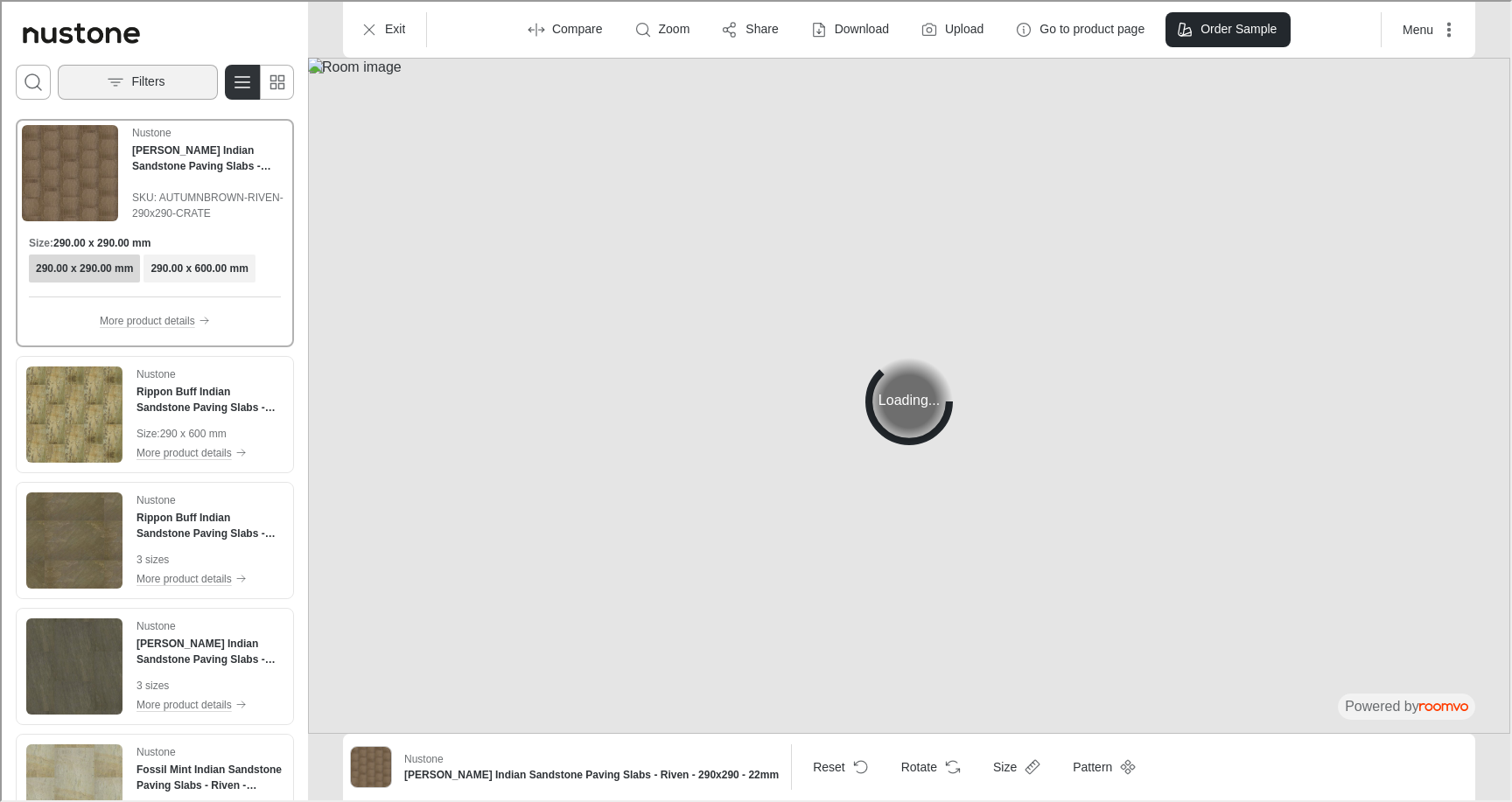
click at [168, 89] on button "Filters" at bounding box center [136, 81] width 160 height 35
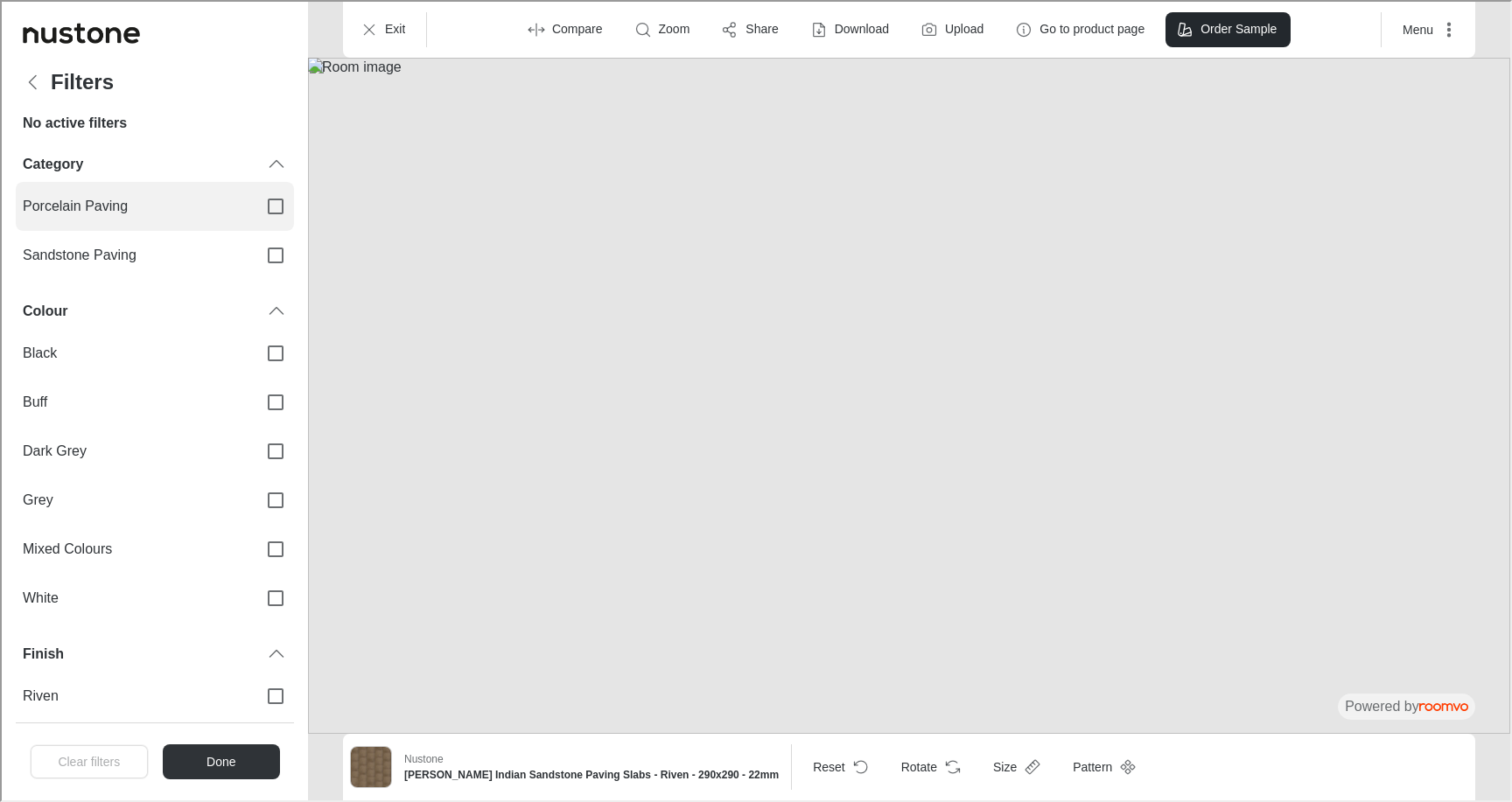
click at [133, 207] on span "Porcelain Paving" at bounding box center [131, 204] width 221 height 19
click at [256, 207] on input "Porcelain Paving" at bounding box center [274, 204] width 37 height 37
checkbox input "true"
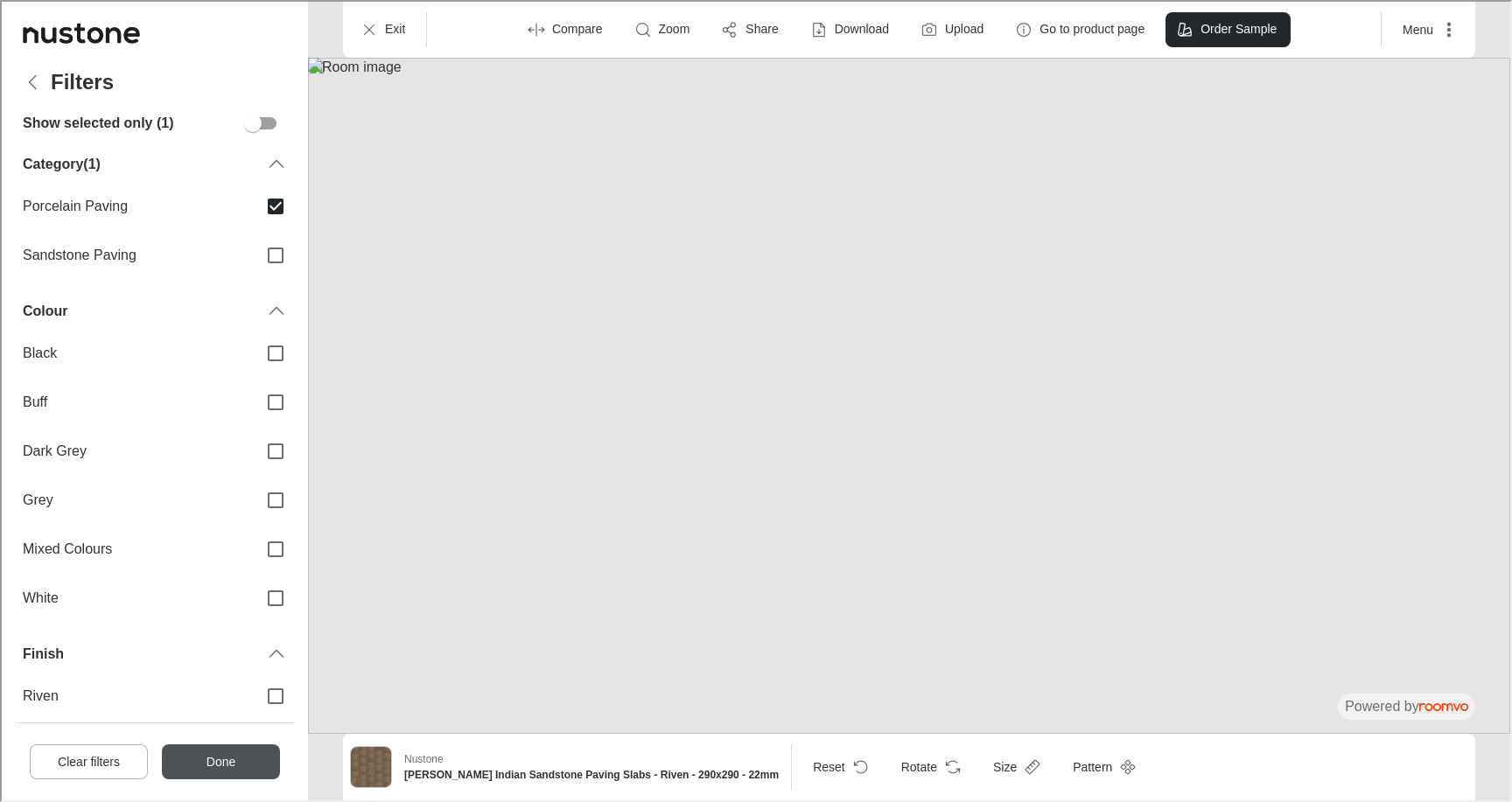
click at [241, 764] on button "Done" at bounding box center [219, 760] width 118 height 35
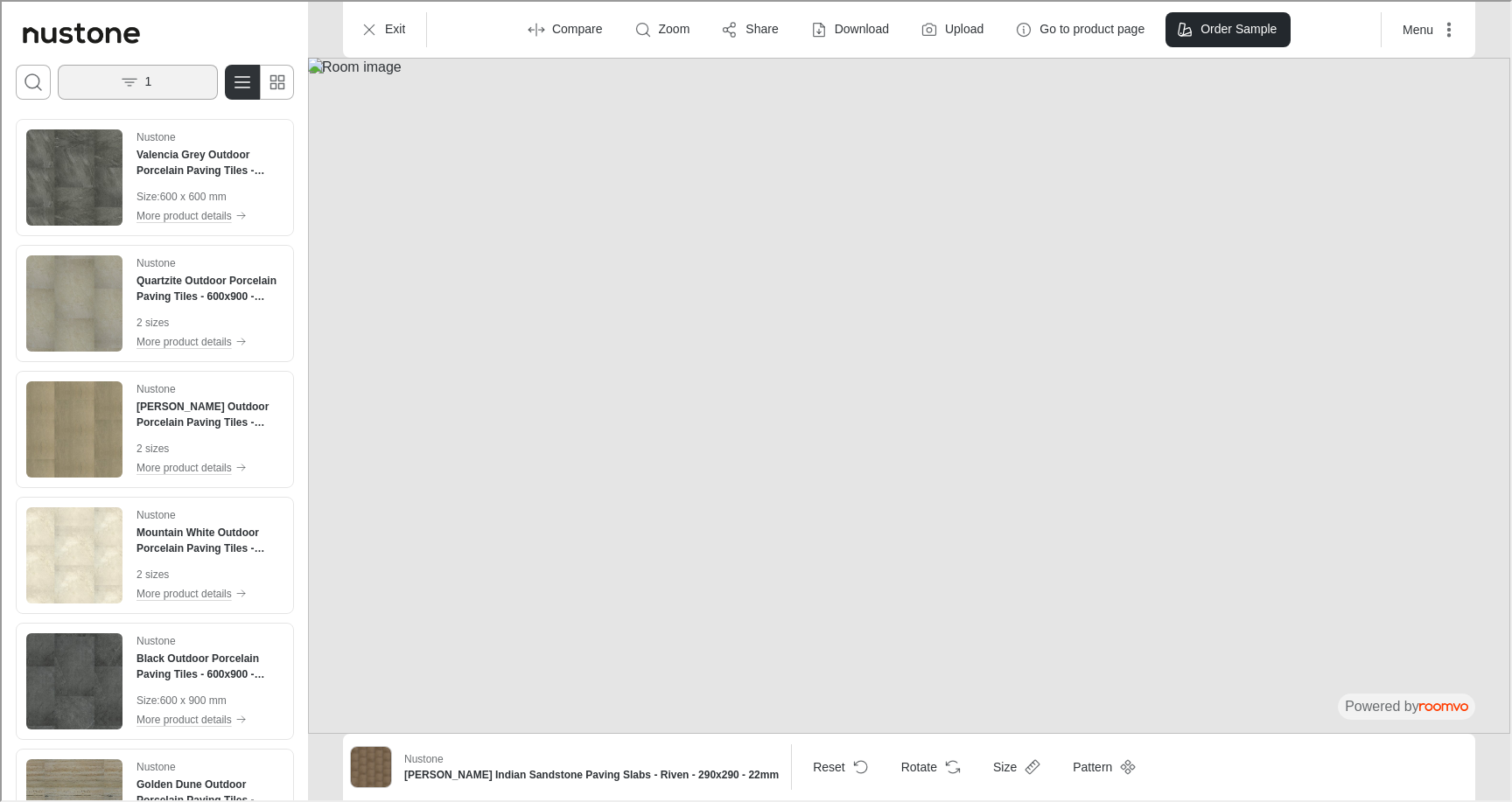
click at [144, 76] on p "1" at bounding box center [148, 80] width 7 height 17
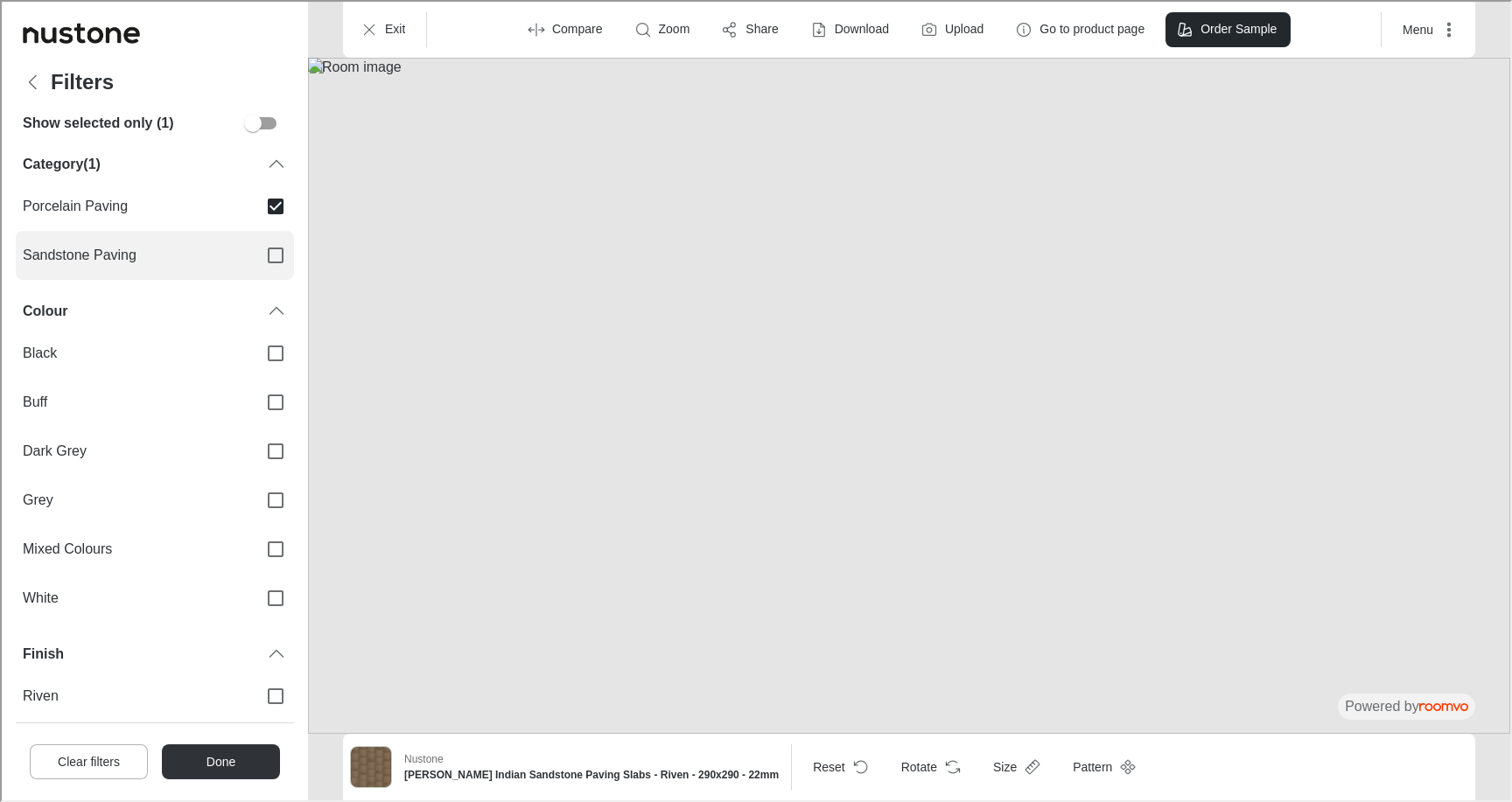
click at [100, 236] on label "Sandstone Paving" at bounding box center [153, 253] width 279 height 49
click at [256, 236] on input "Sandstone Paving" at bounding box center [274, 254] width 37 height 37
checkbox input "true"
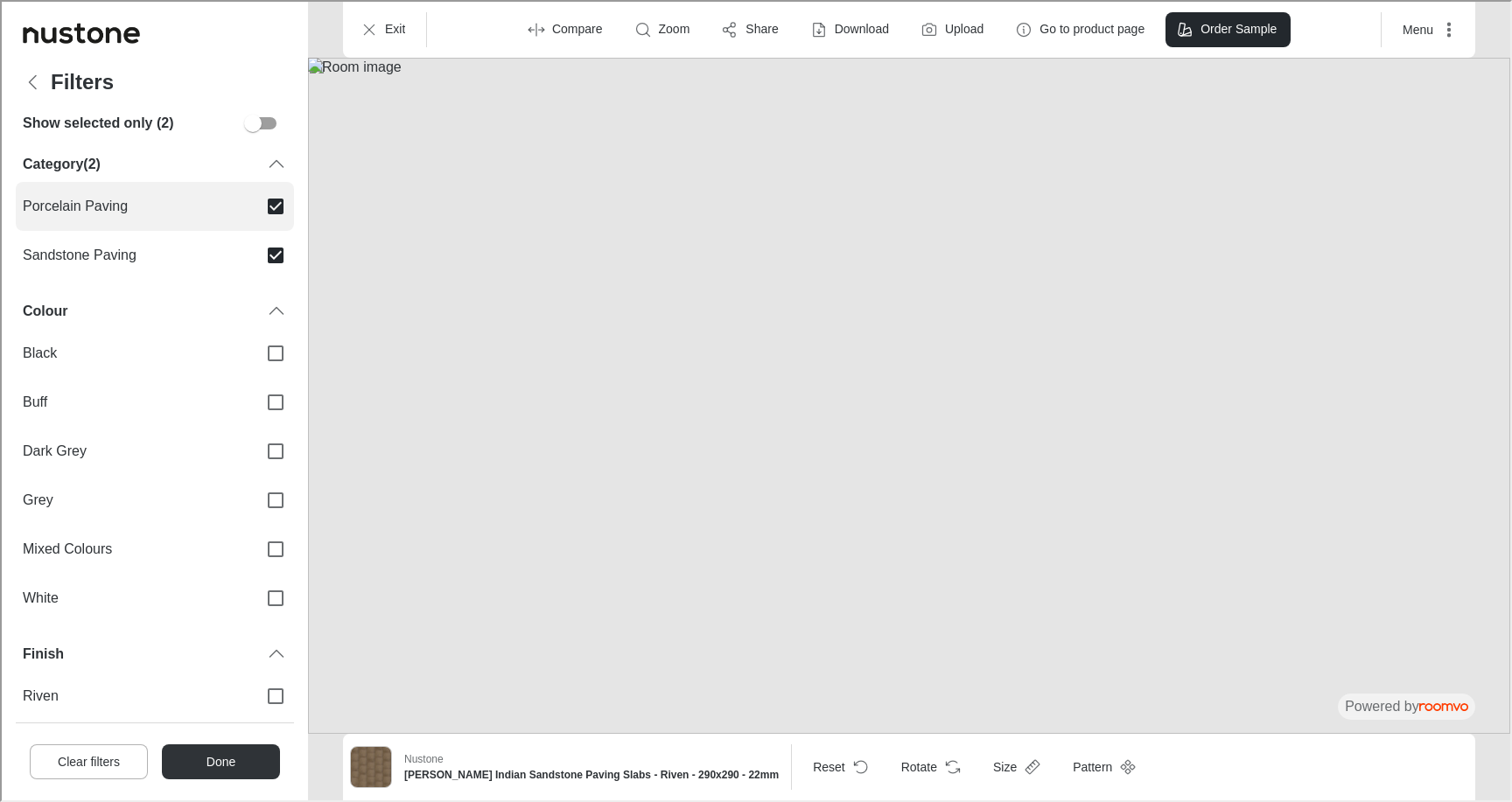
click at [134, 207] on span "Porcelain Paving" at bounding box center [131, 204] width 221 height 19
click at [256, 207] on input "Porcelain Paving" at bounding box center [274, 204] width 37 height 37
checkbox input "false"
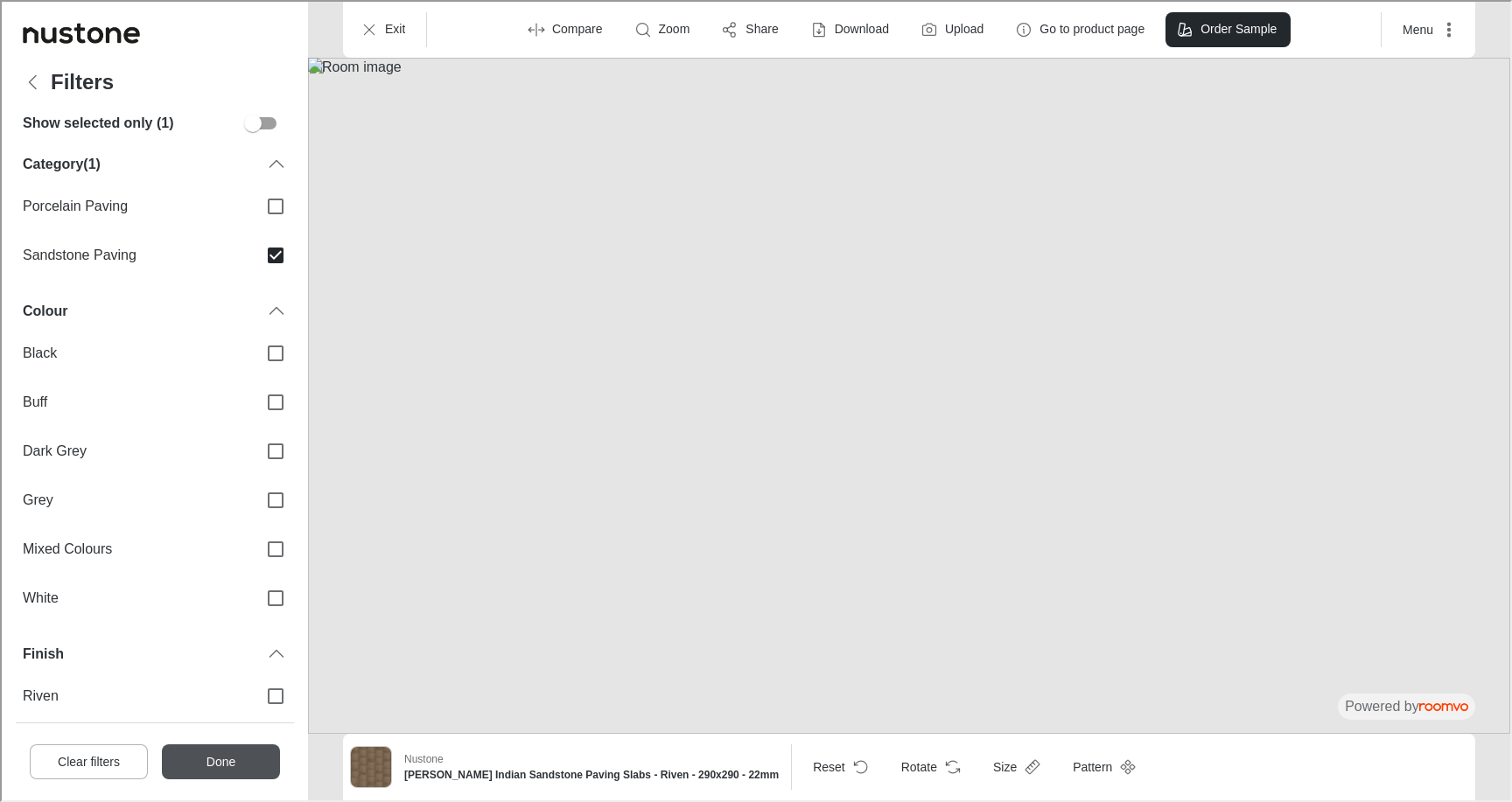
click at [220, 745] on button "Done" at bounding box center [219, 760] width 118 height 35
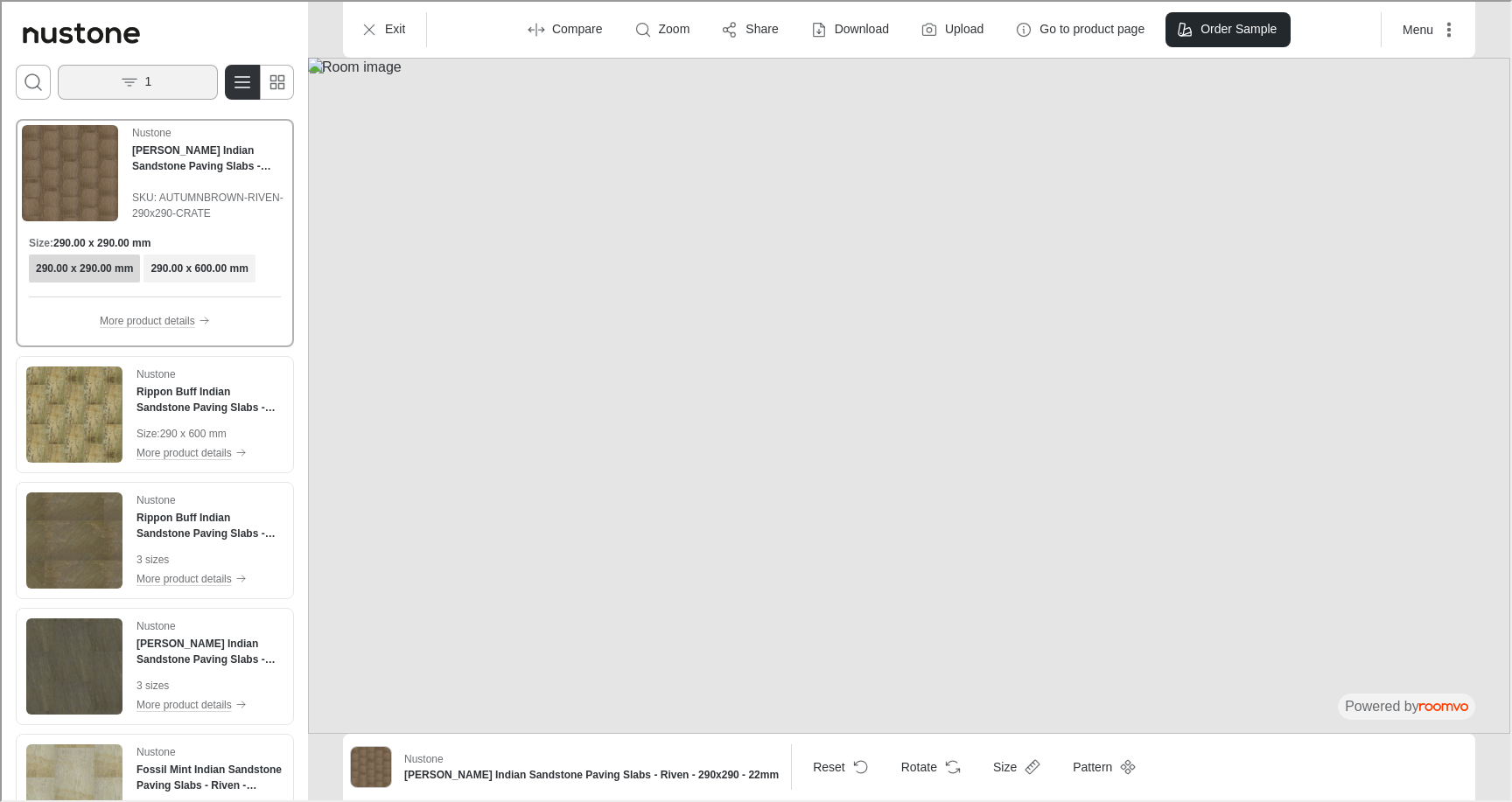
click at [144, 87] on p "1" at bounding box center [148, 80] width 7 height 17
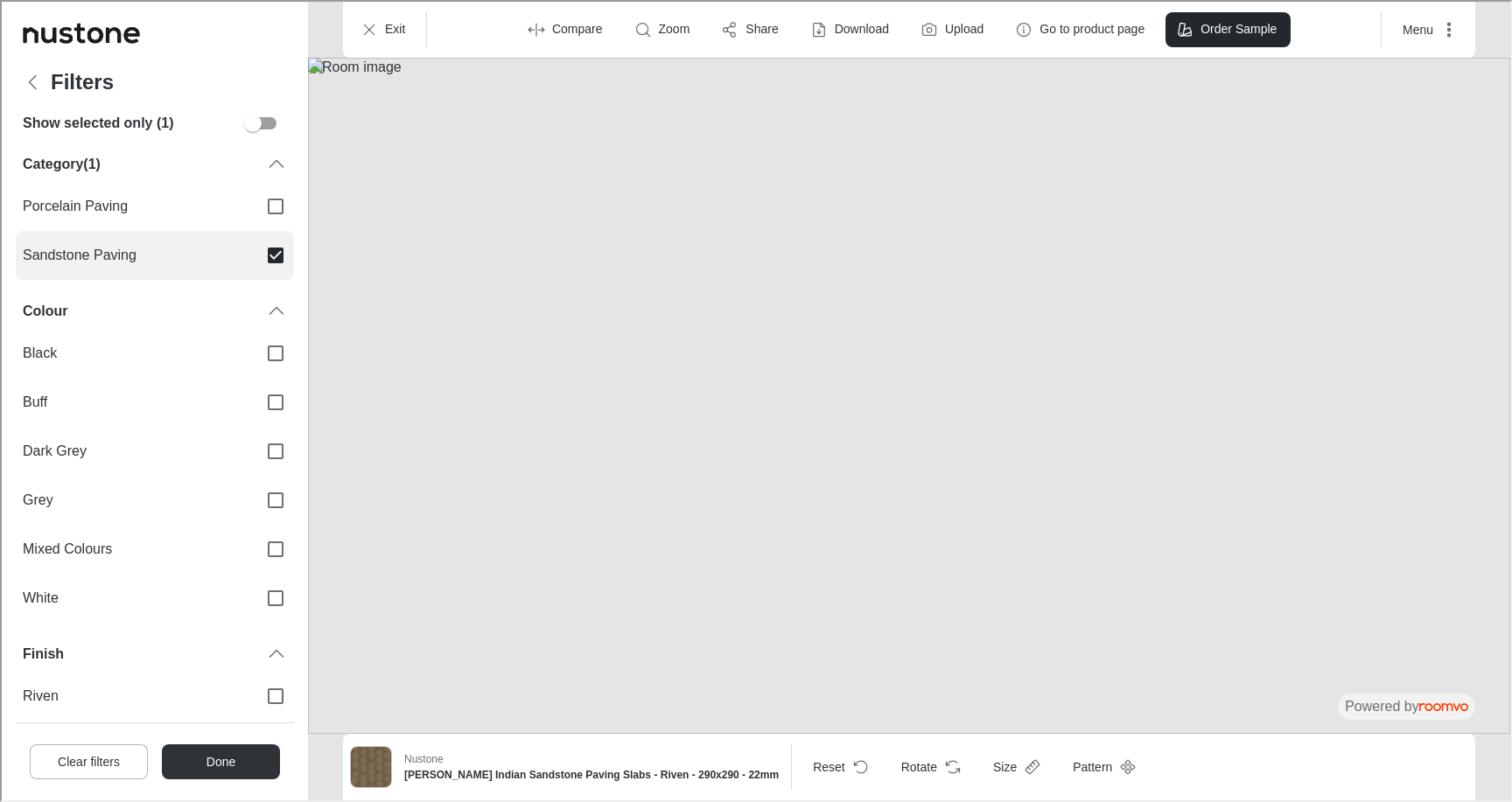
click at [143, 259] on span "Sandstone Paving" at bounding box center [131, 253] width 221 height 19
click at [256, 259] on input "Sandstone Paving" at bounding box center [274, 254] width 37 height 37
checkbox input "false"
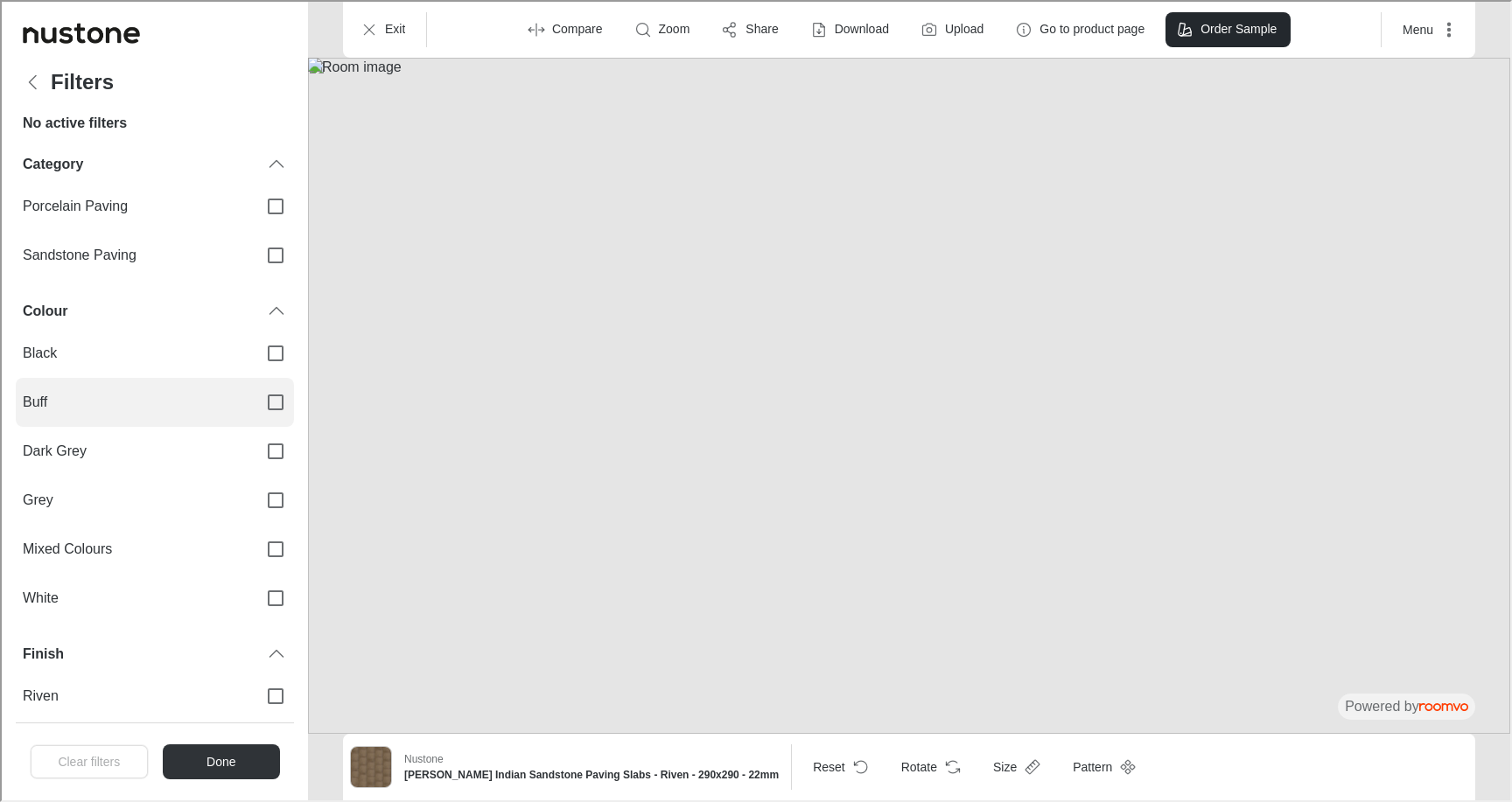
scroll to position [48, 0]
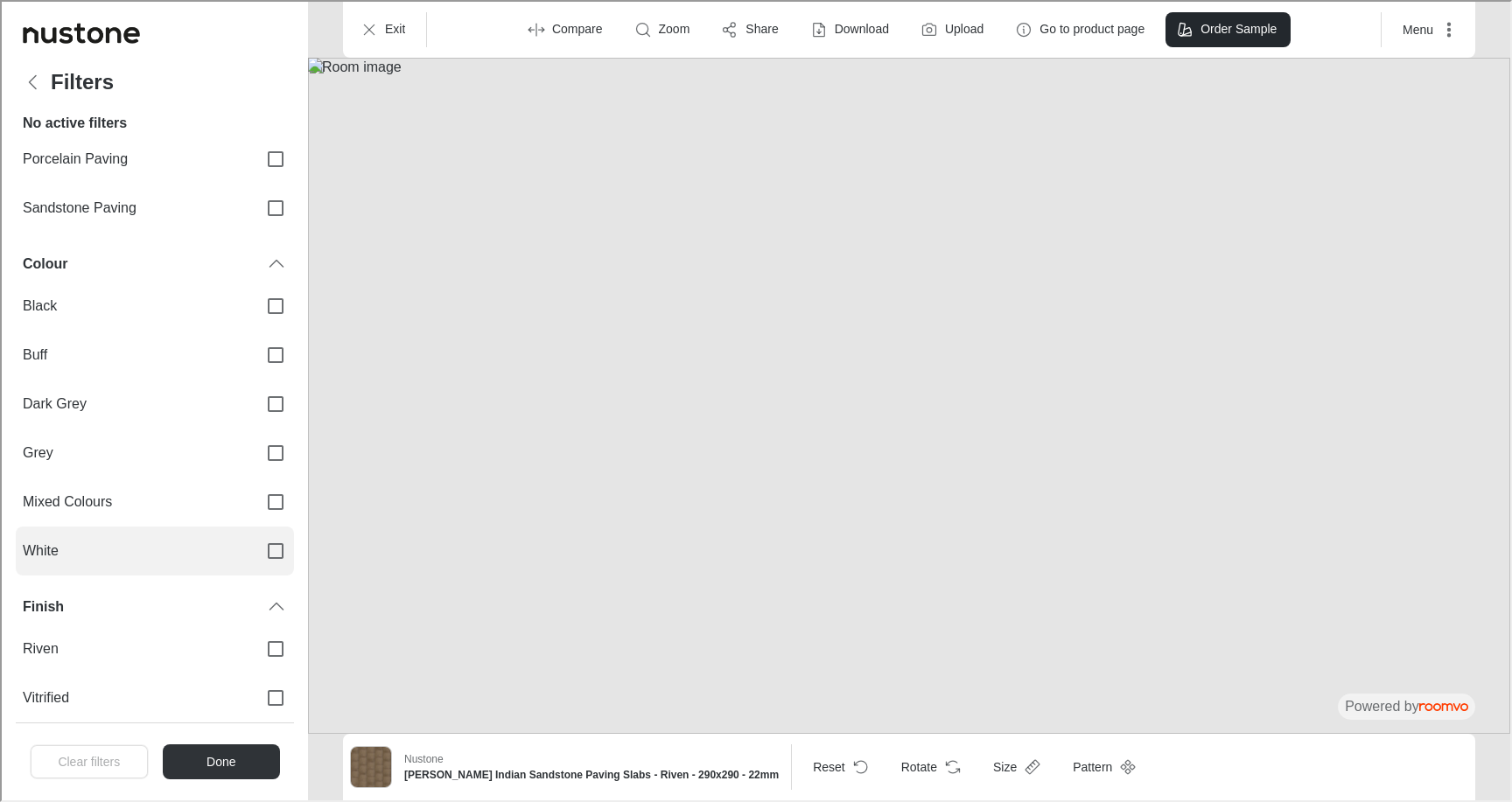
click at [126, 560] on label "White" at bounding box center [153, 549] width 279 height 49
click at [256, 560] on input "White" at bounding box center [274, 549] width 37 height 37
checkbox input "true"
click at [189, 760] on button "Done" at bounding box center [219, 760] width 118 height 35
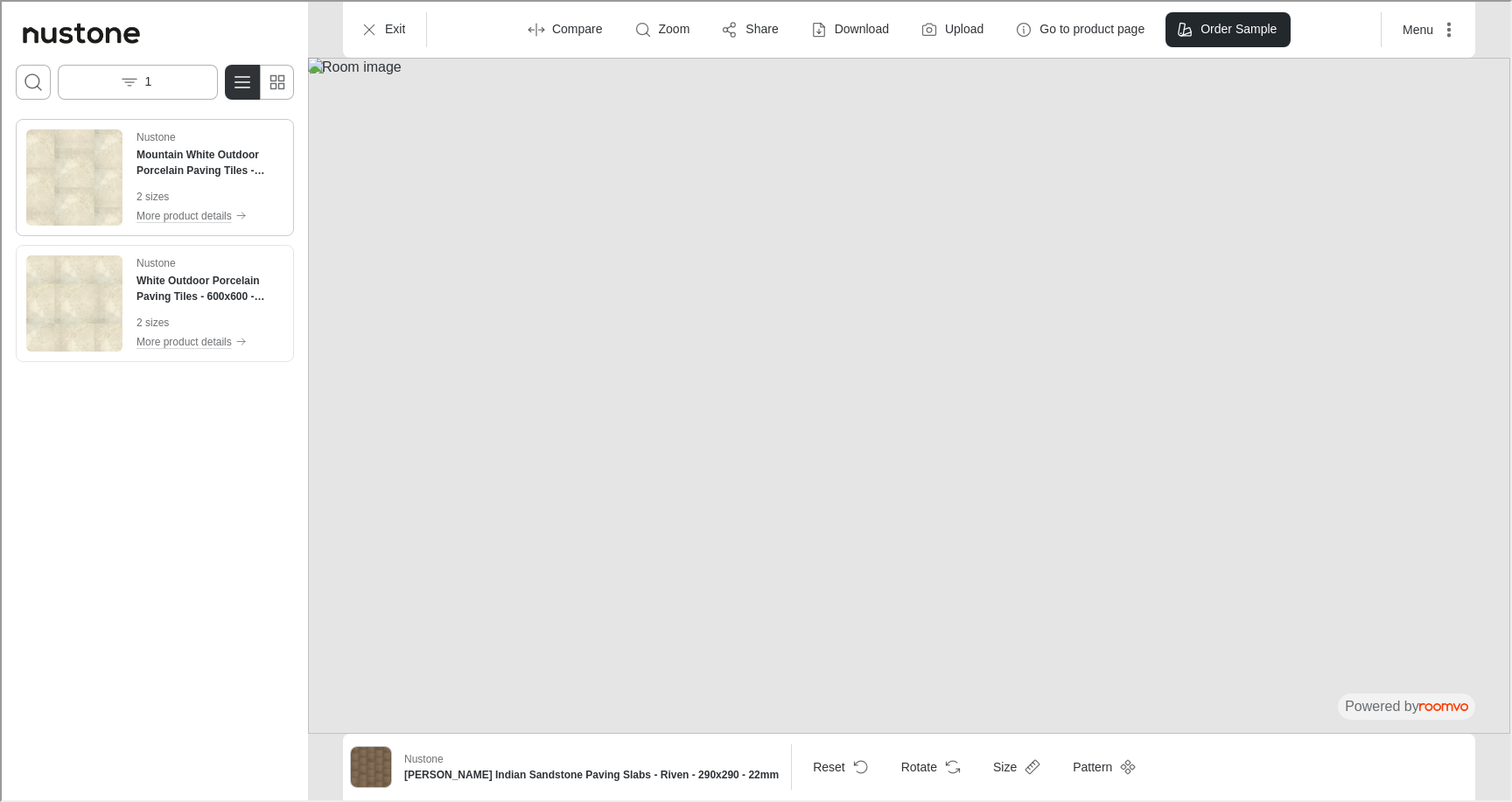
click at [53, 181] on img "See Mountain White Outdoor Porcelain Paving Tiles - 600x600 - 20mm in the room" at bounding box center [72, 175] width 96 height 96
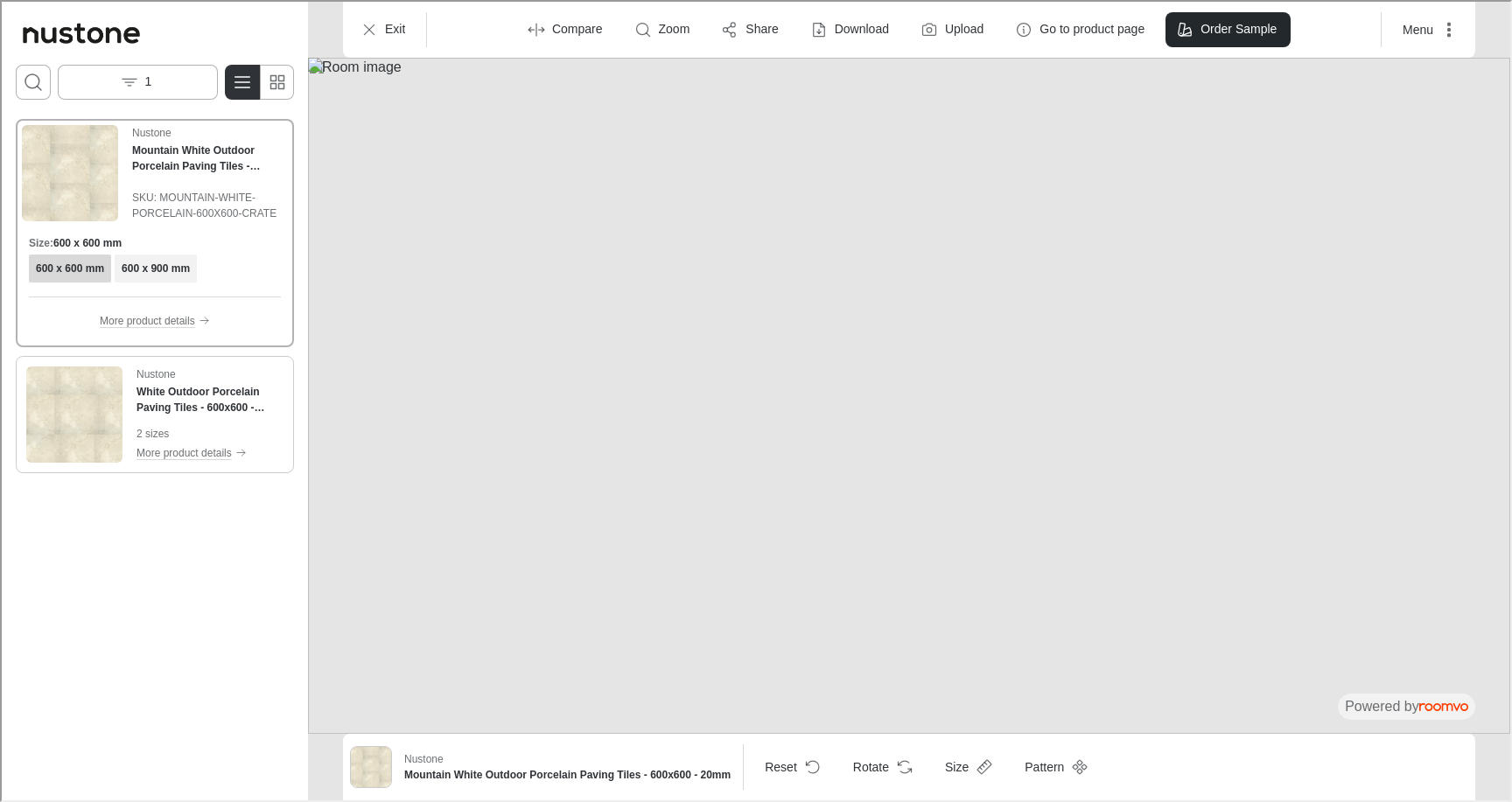
click at [90, 405] on img "See White Outdoor Porcelain Paving Tiles - 600x600 - 20mm in the room" at bounding box center [72, 412] width 96 height 96
